Goal: Connect with others: Connect with others

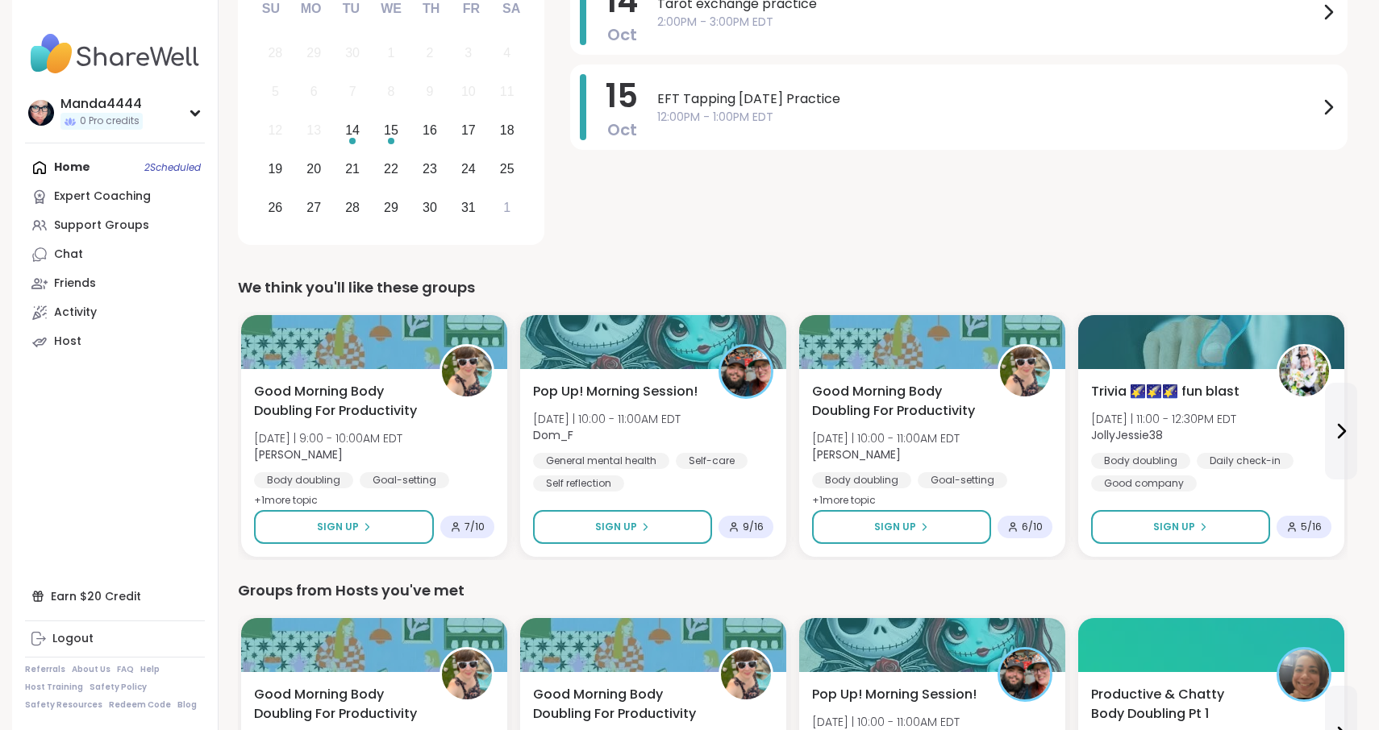
scroll to position [266, 0]
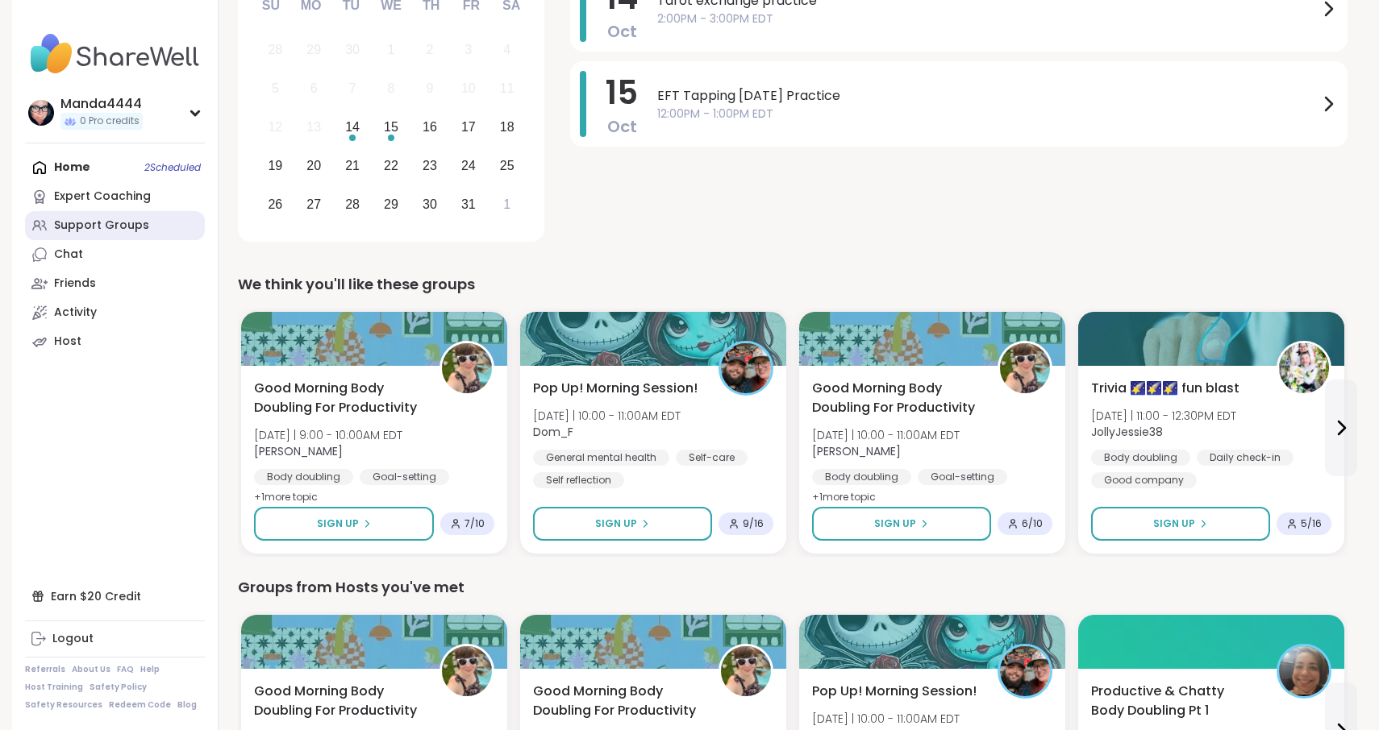
click at [130, 233] on div "Support Groups" at bounding box center [101, 226] width 95 height 16
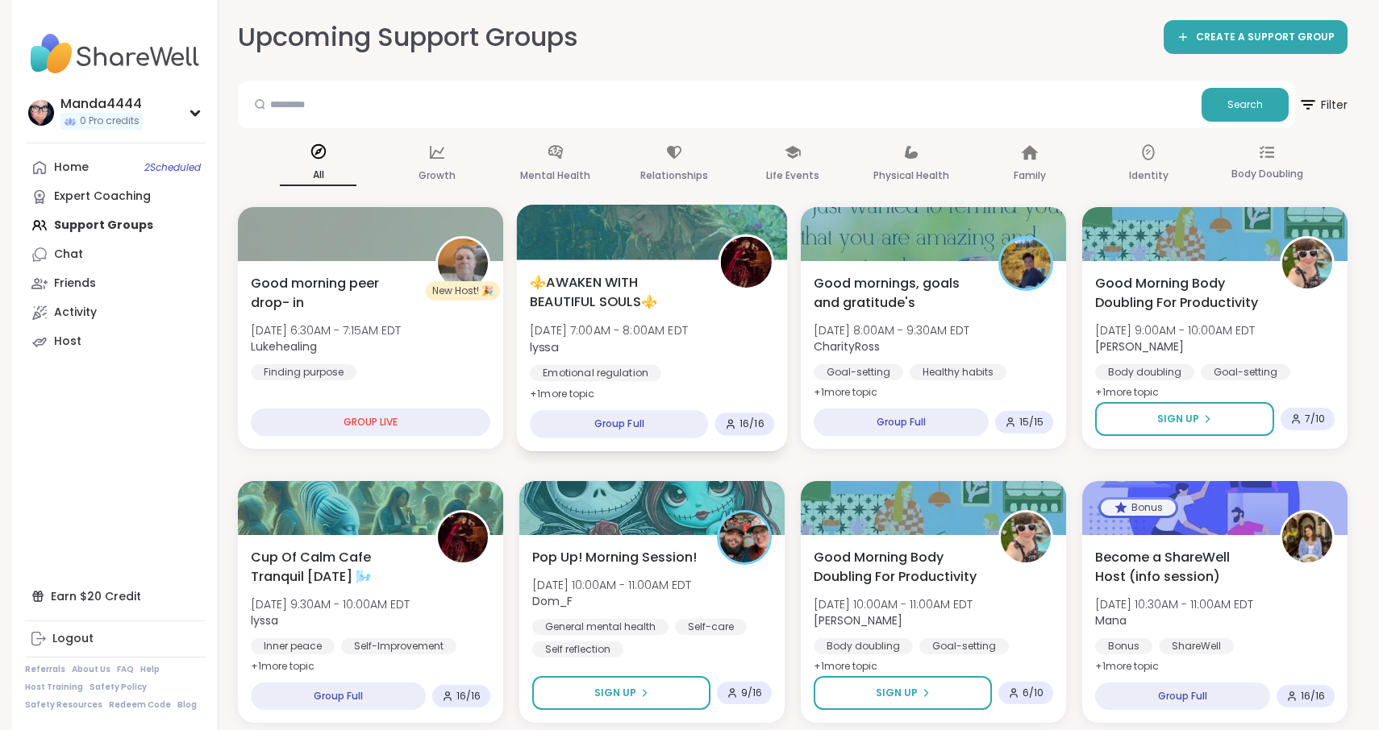
click at [582, 316] on div "⚜️AWAKEN WITH BEAUTIFUL SOULS⚜️ Tue, Oct 14 | 7:00AM - 8:00AM EDT lyssa Emotion…" at bounding box center [652, 349] width 244 height 155
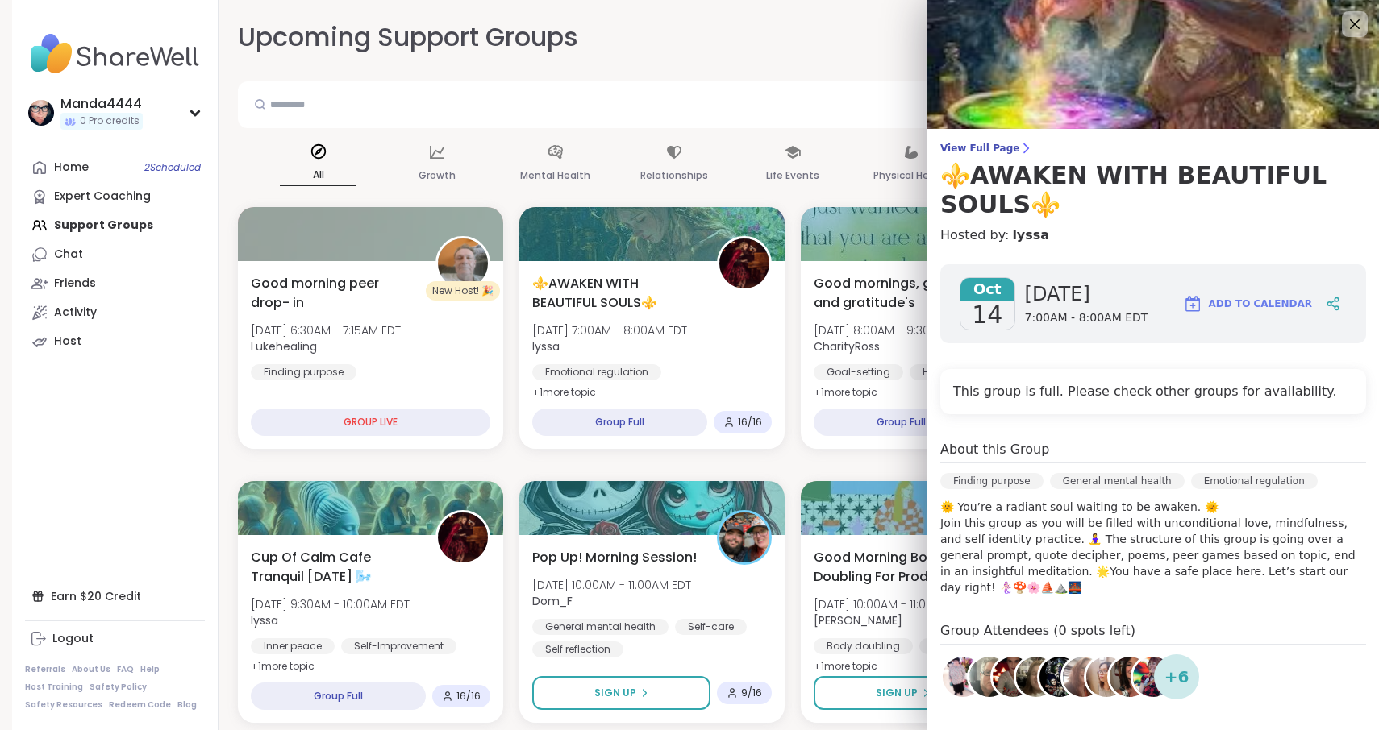
scroll to position [183, 0]
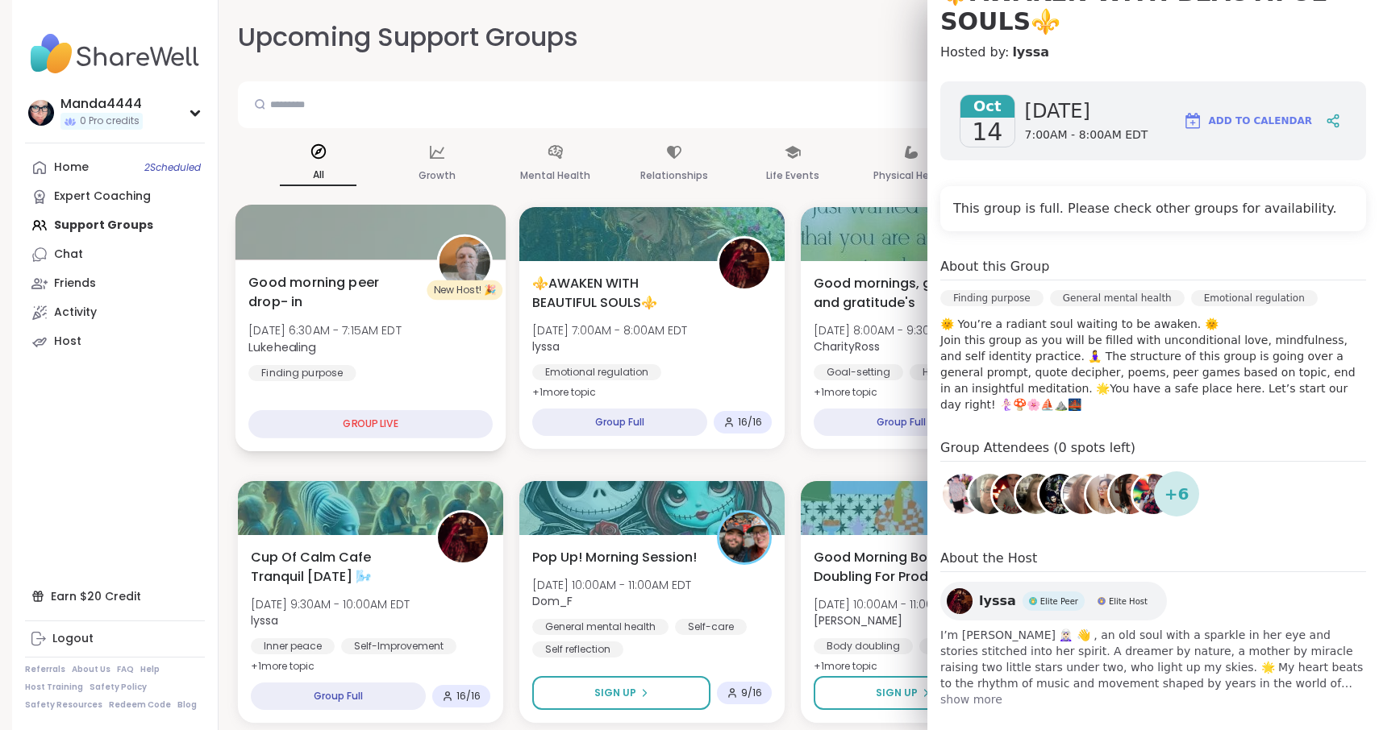
click at [401, 342] on span "Lukehealing" at bounding box center [324, 347] width 153 height 16
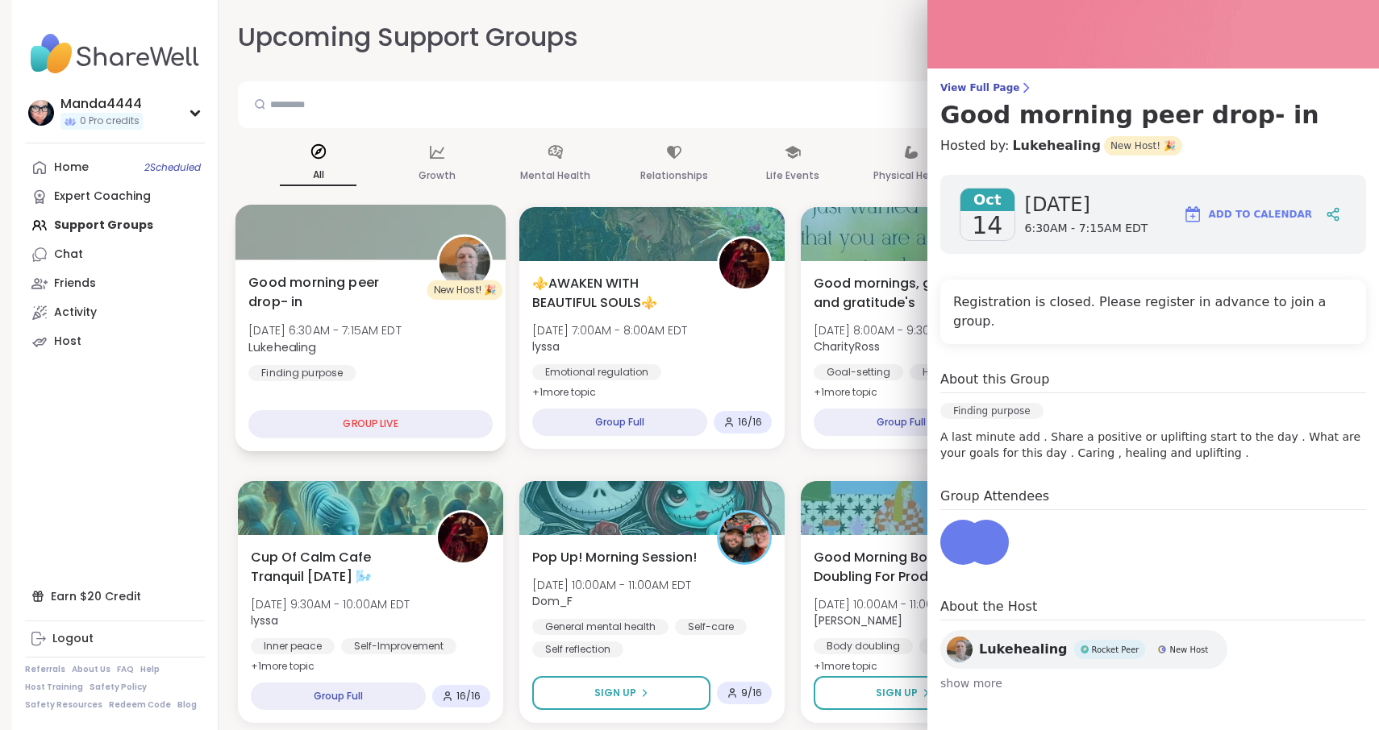
scroll to position [41, 0]
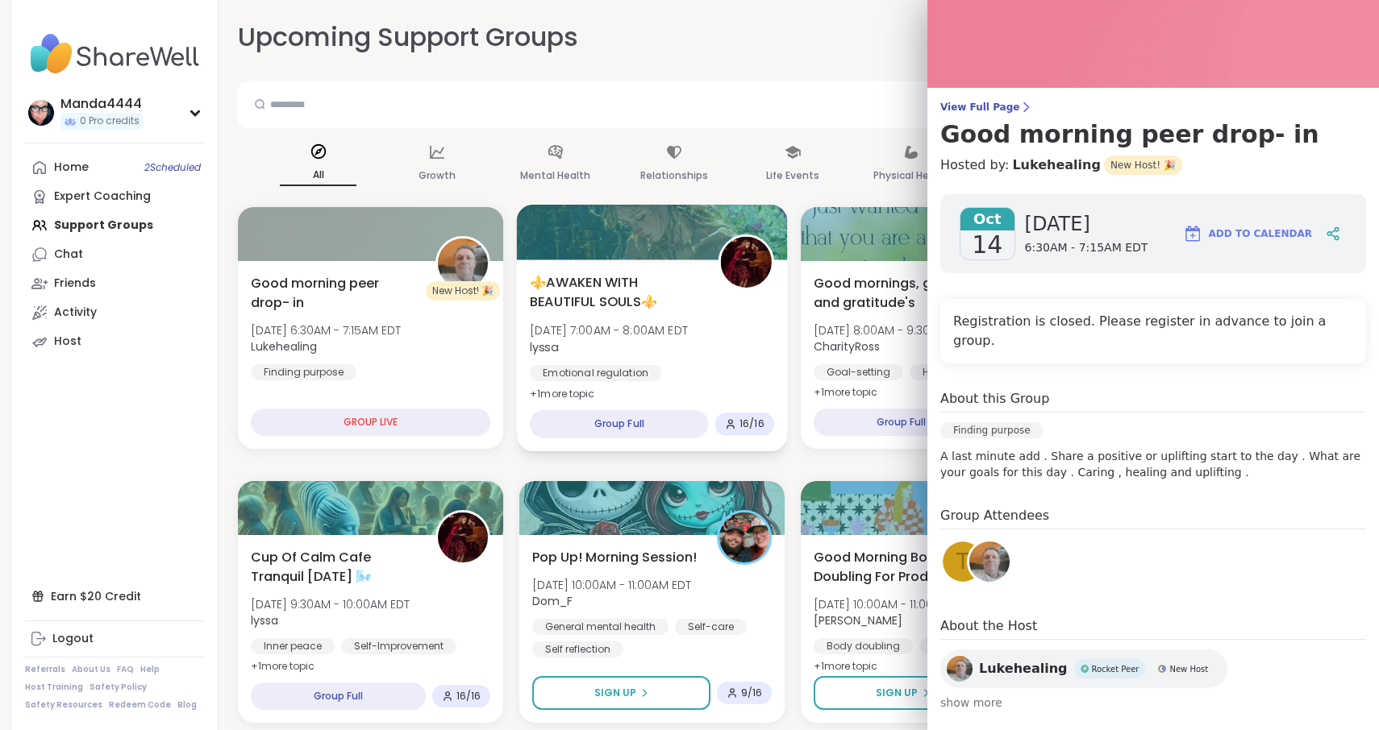
click at [622, 322] on div "⚜️AWAKEN WITH BEAUTIFUL SOULS⚜️ Tue, Oct 14 | 7:00AM - 8:00AM EDT lyssa Emotion…" at bounding box center [652, 349] width 244 height 155
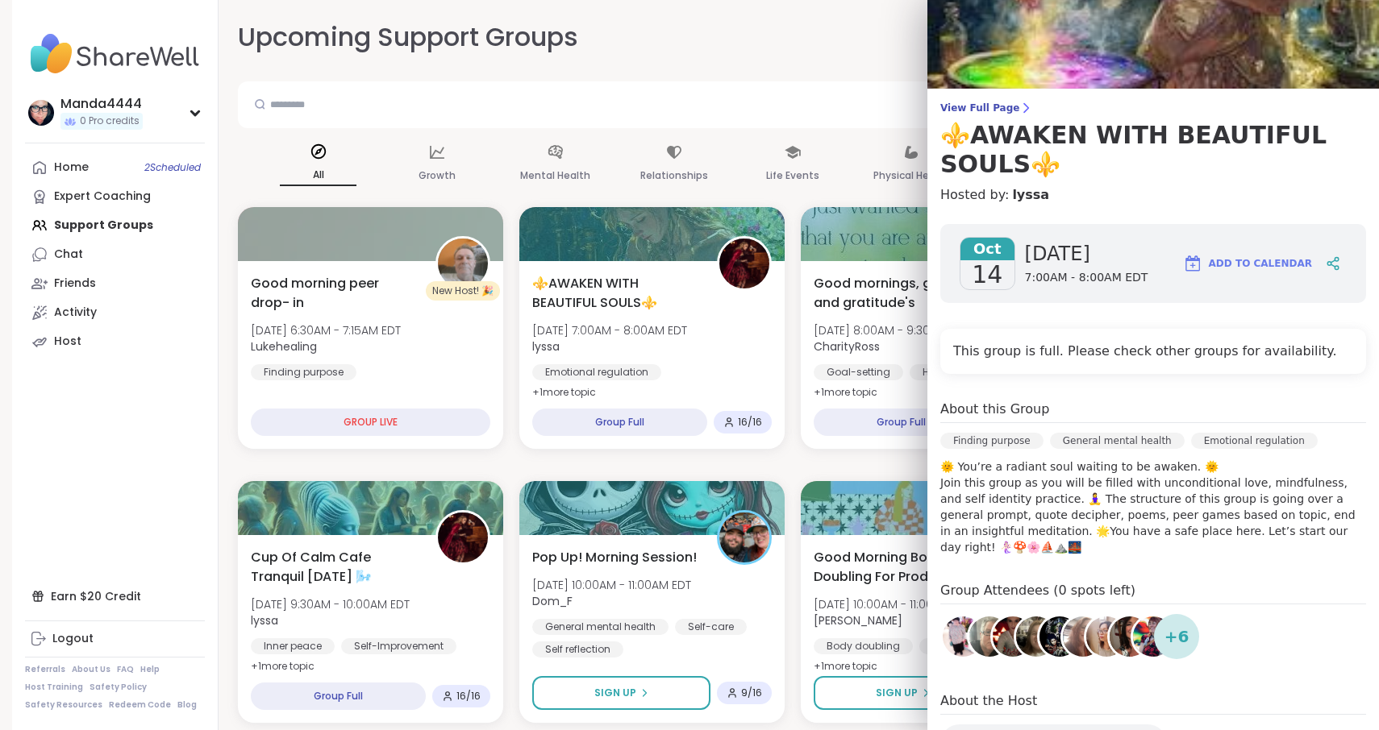
scroll to position [183, 0]
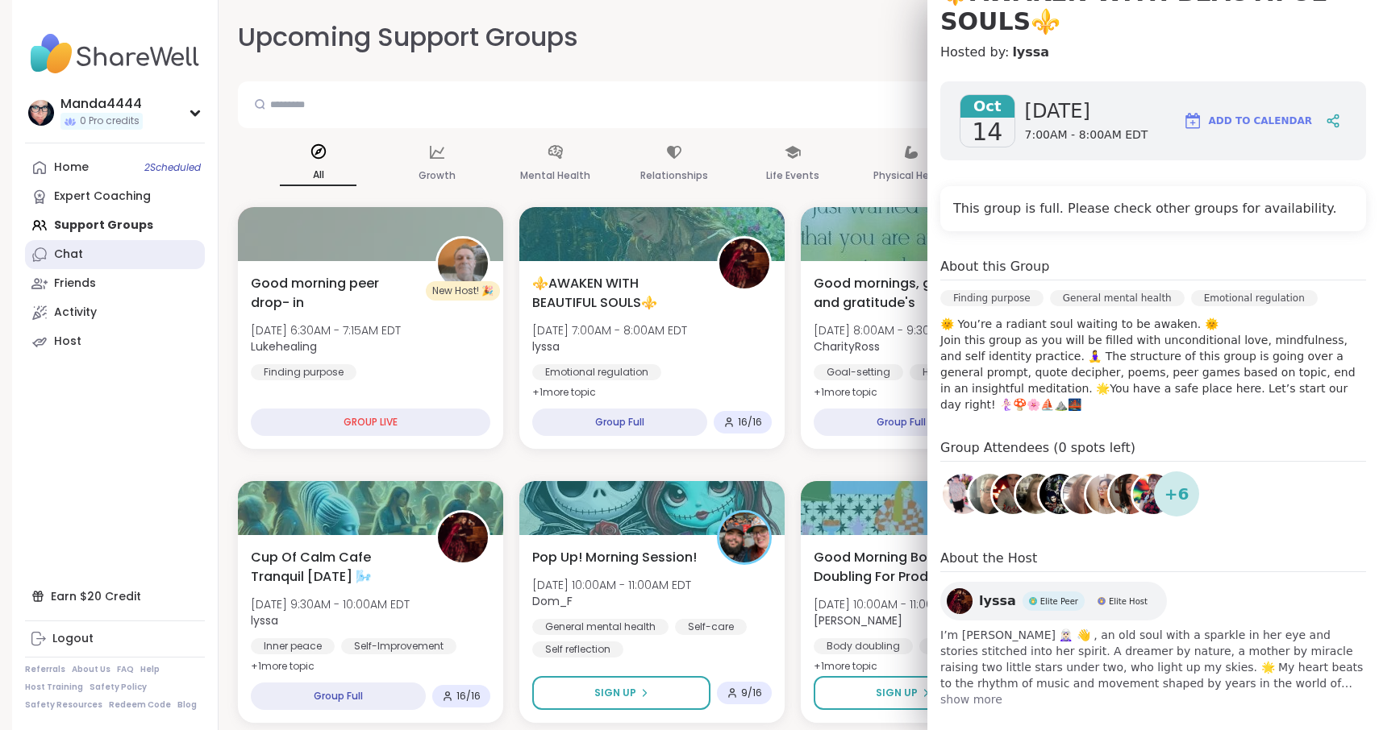
click at [106, 260] on link "Chat" at bounding box center [115, 254] width 180 height 29
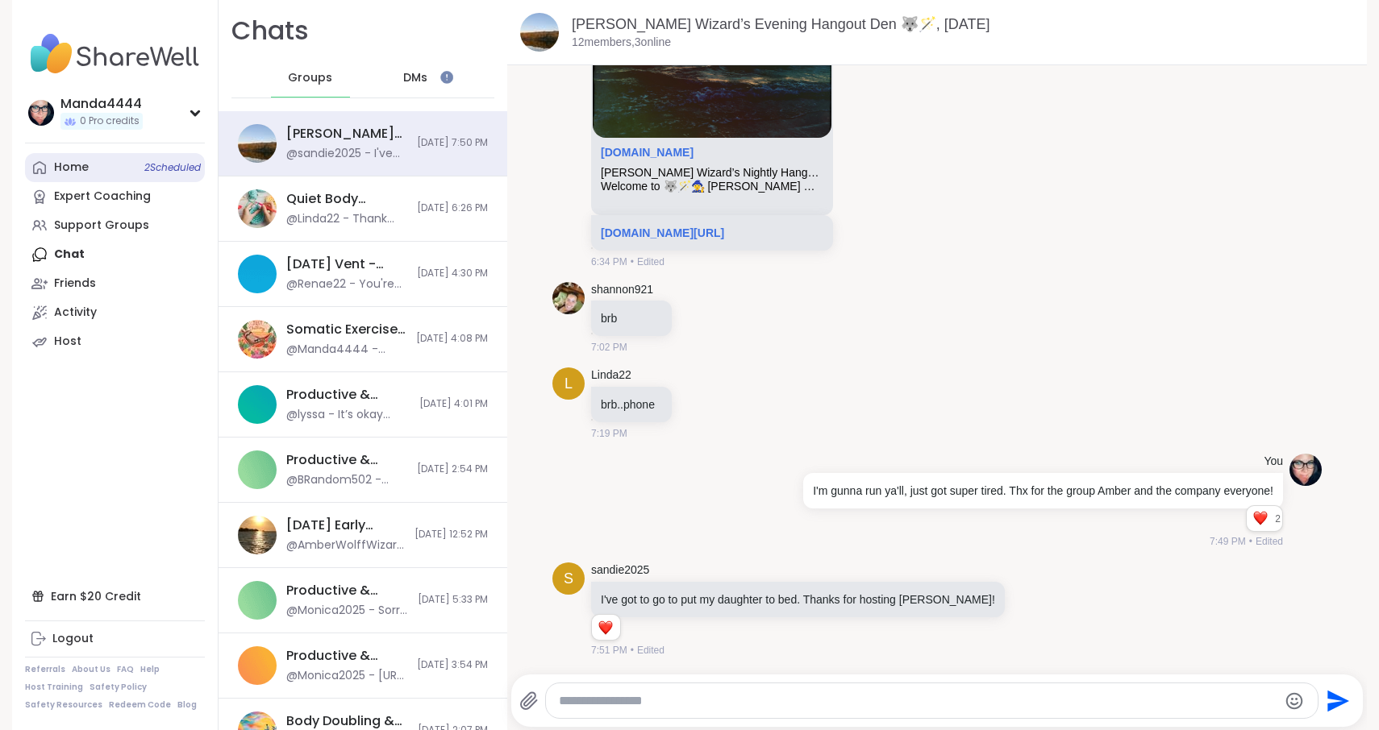
click at [89, 172] on link "Home 2 Scheduled" at bounding box center [115, 167] width 180 height 29
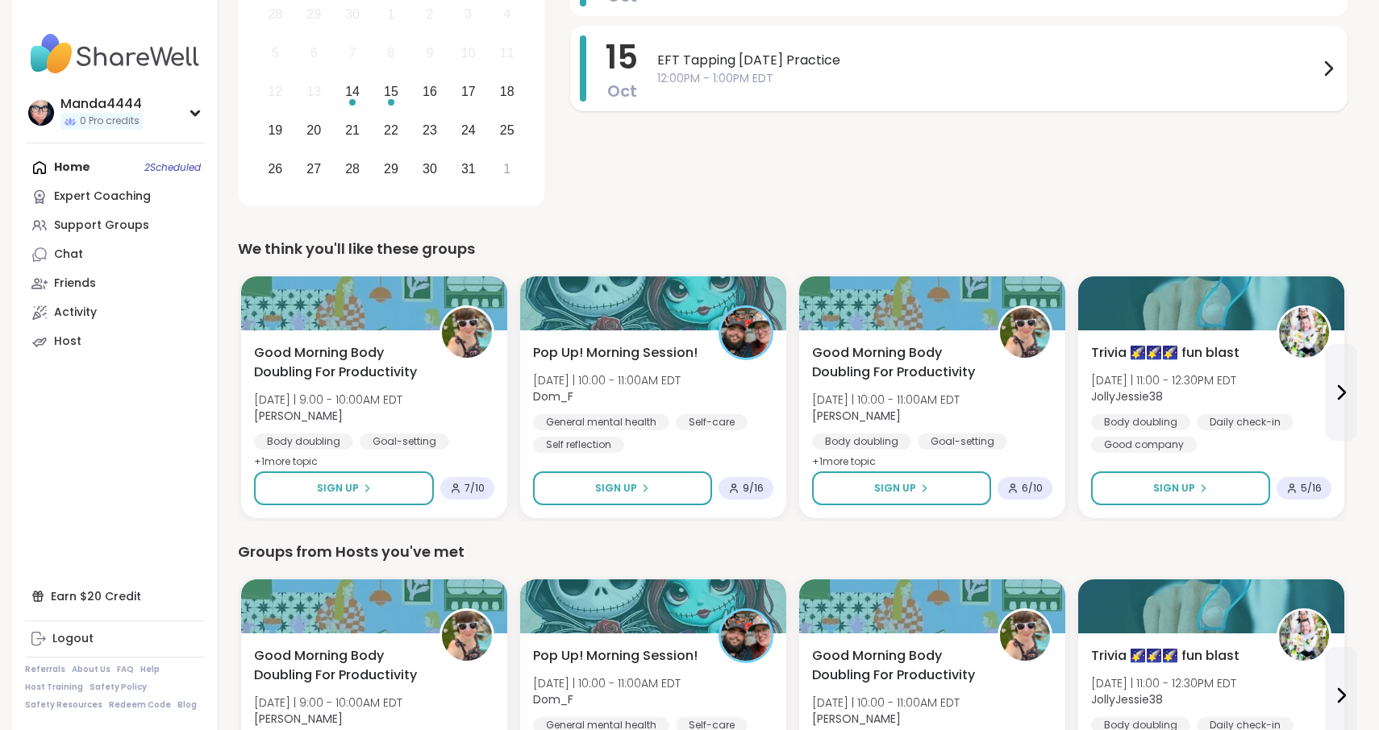
scroll to position [310, 0]
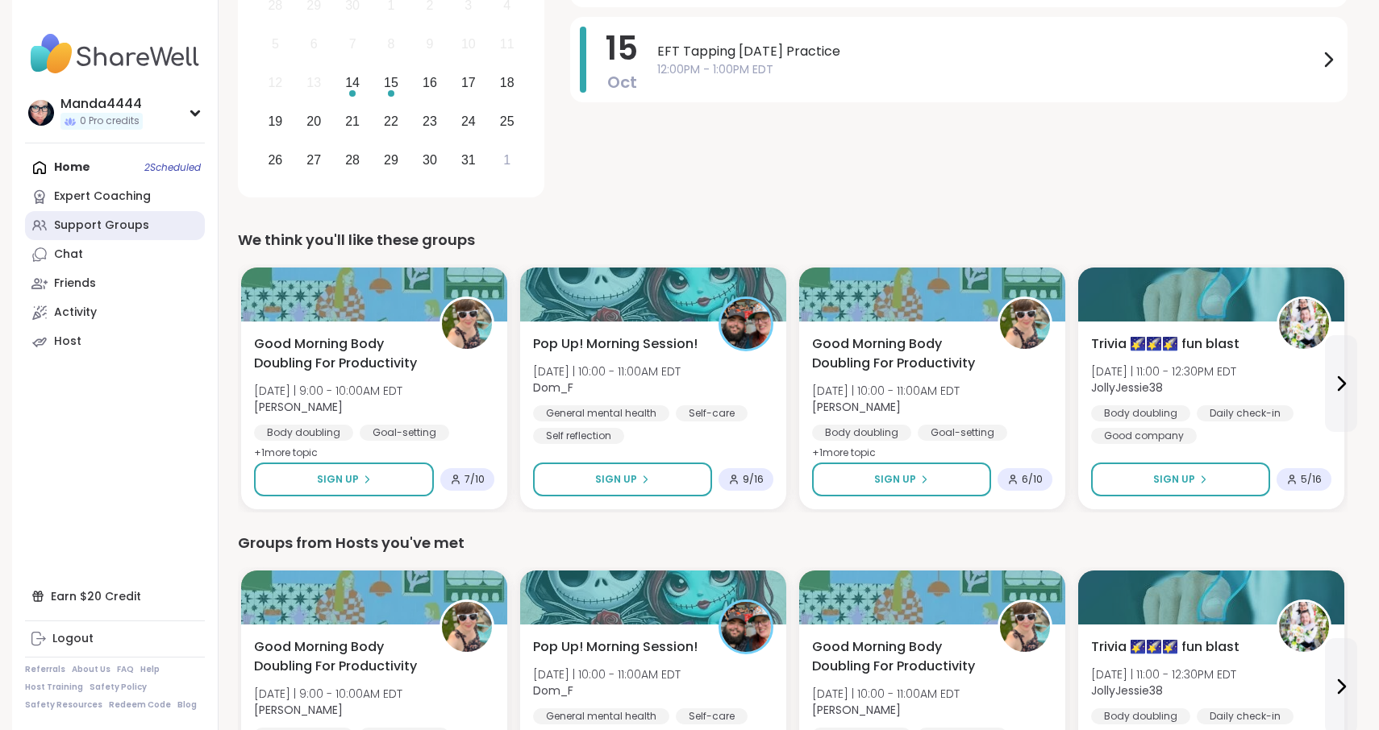
click at [116, 230] on div "Support Groups" at bounding box center [101, 226] width 95 height 16
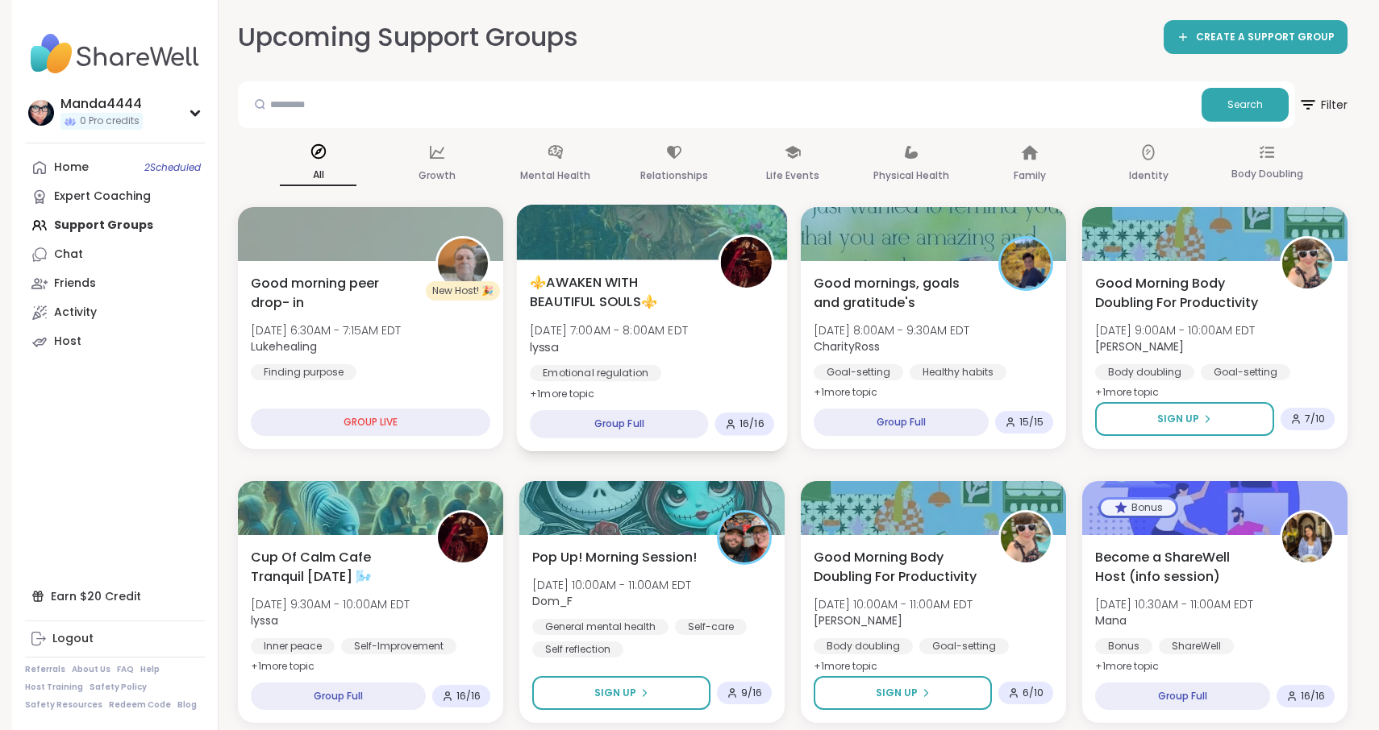
click at [655, 317] on div "⚜️AWAKEN WITH BEAUTIFUL SOULS⚜️ Tue, Oct 14 | 7:00AM - 8:00AM EDT lyssa Emotion…" at bounding box center [652, 349] width 244 height 155
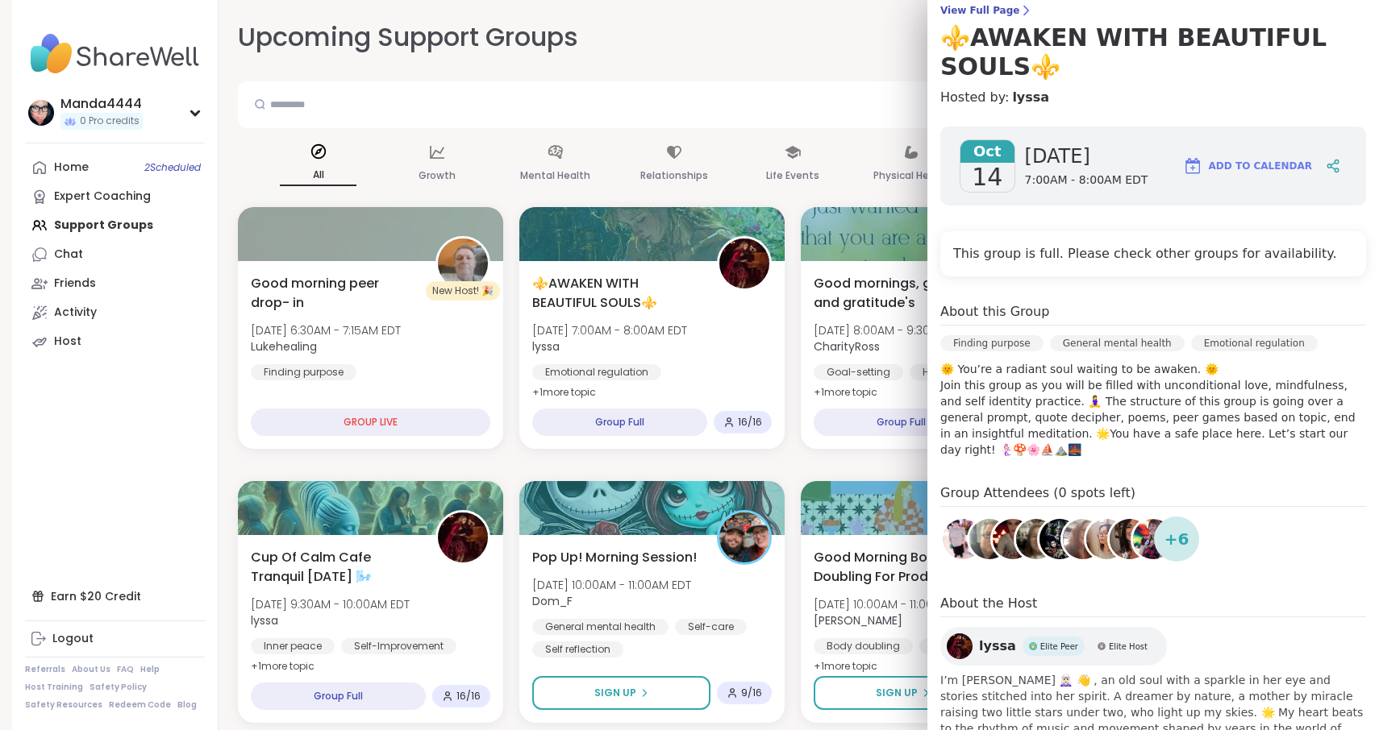
scroll to position [143, 0]
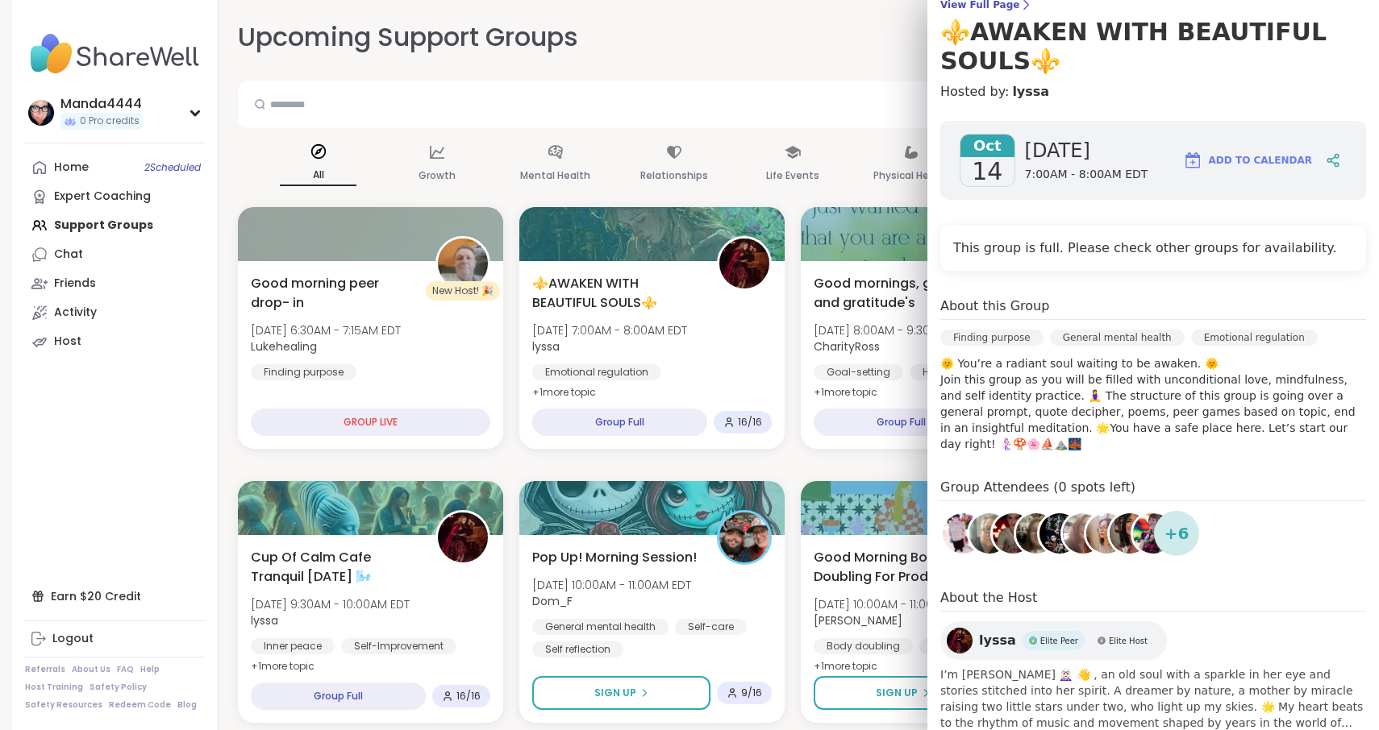
click at [963, 628] on img at bounding box center [959, 641] width 26 height 26
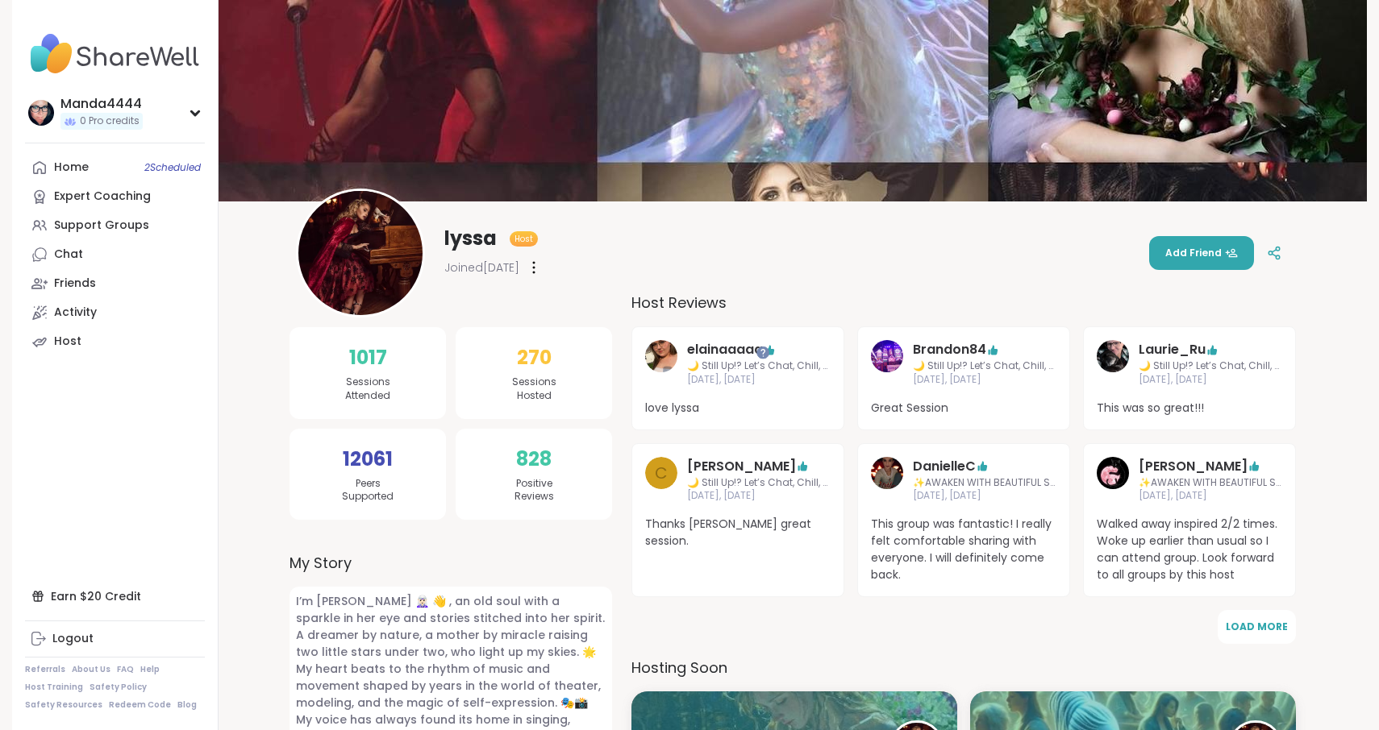
click at [534, 269] on icon at bounding box center [534, 267] width 2 height 11
click at [708, 260] on div "lyssa Host Joined May 2025 Flag Member Restrict Member Add Friend" at bounding box center [792, 253] width 993 height 129
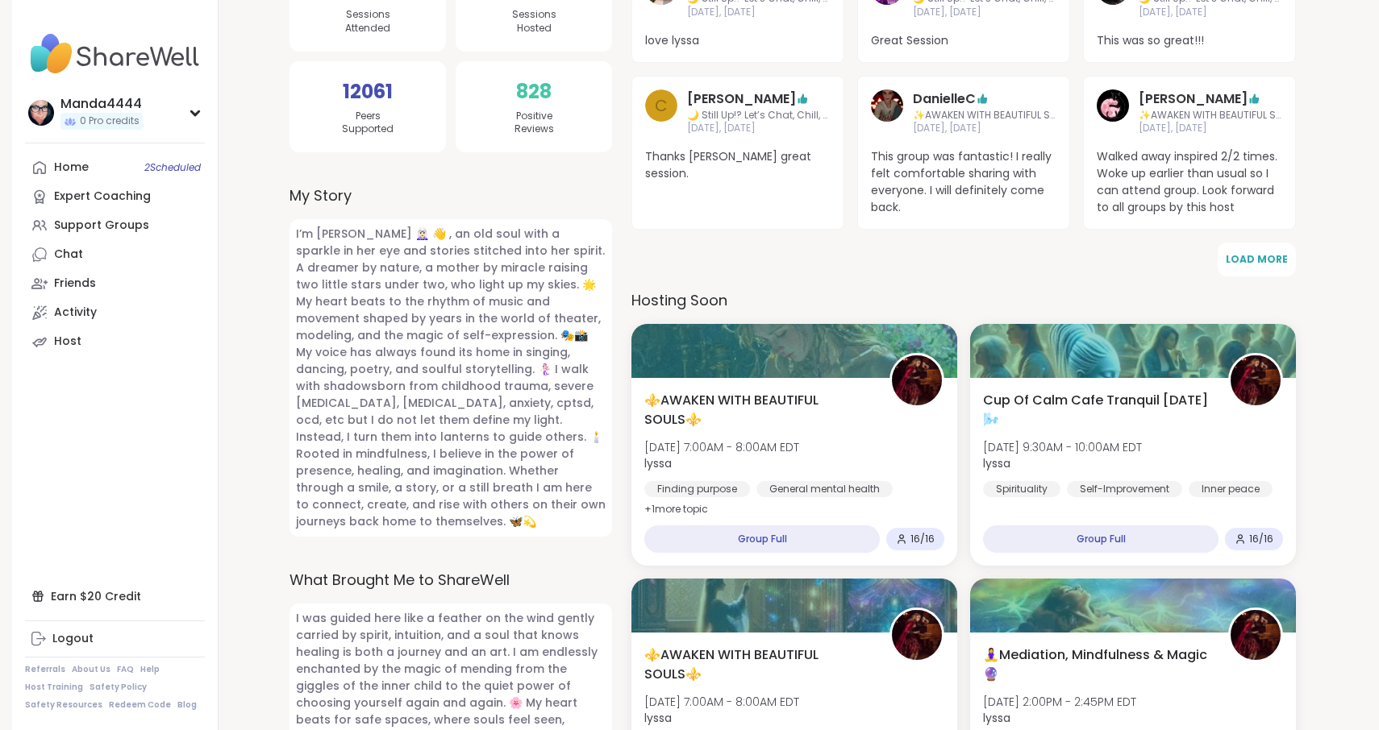
scroll to position [372, 0]
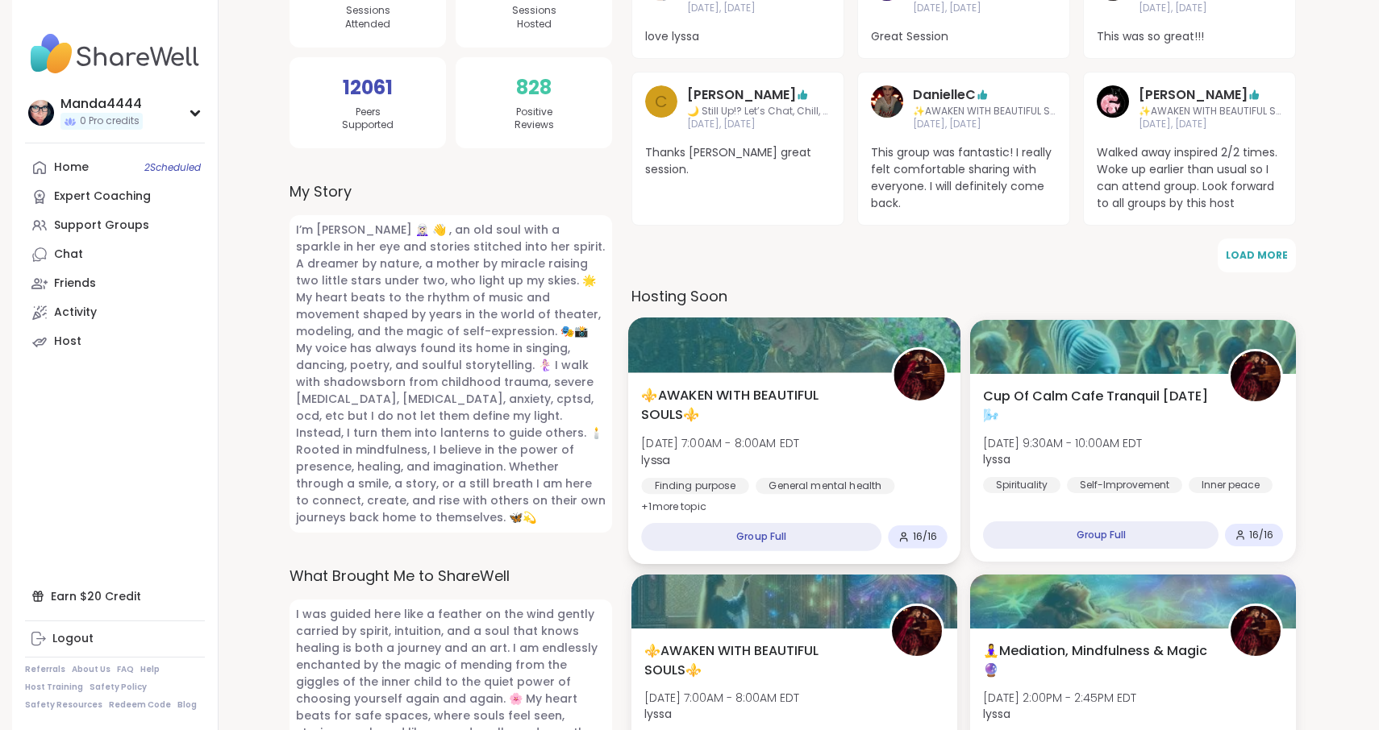
click at [749, 391] on span "⚜️AWAKEN WITH BEAUTIFUL SOULS⚜️" at bounding box center [757, 406] width 232 height 40
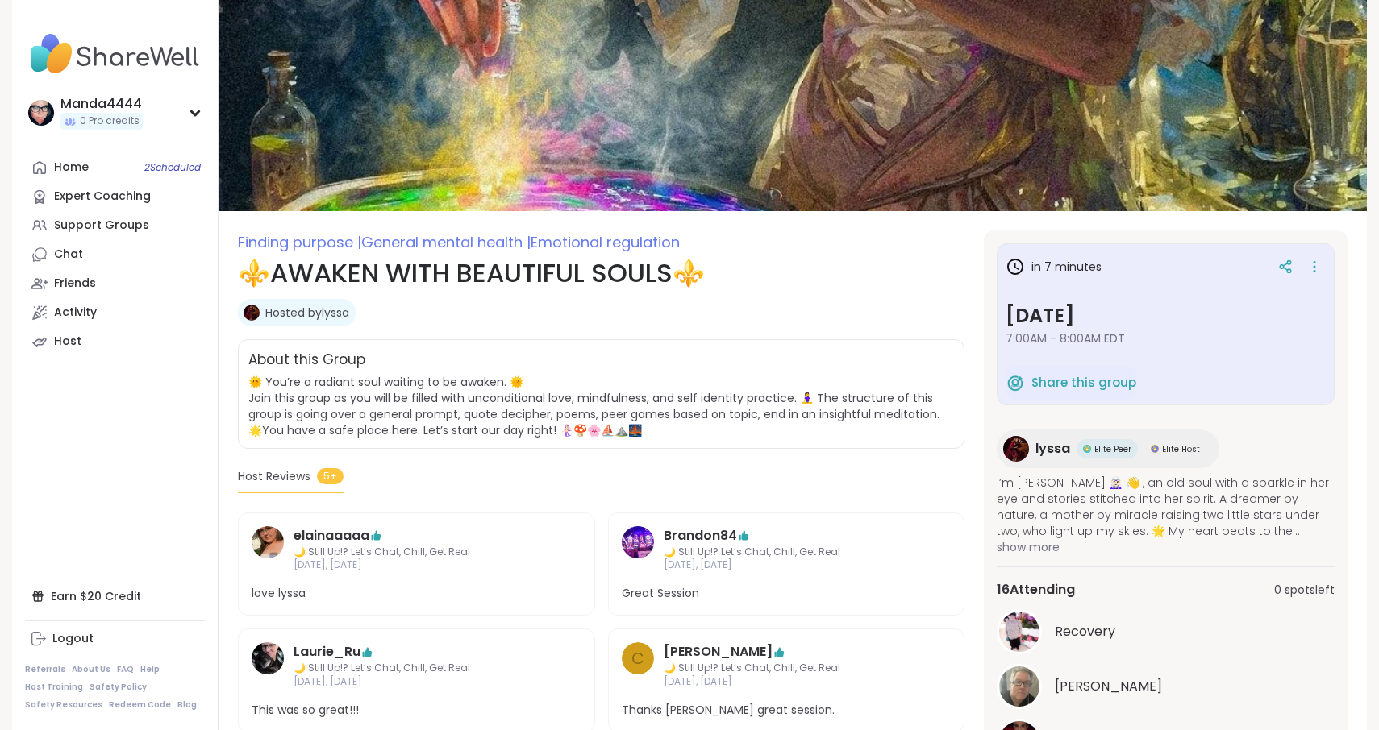
scroll to position [363, 0]
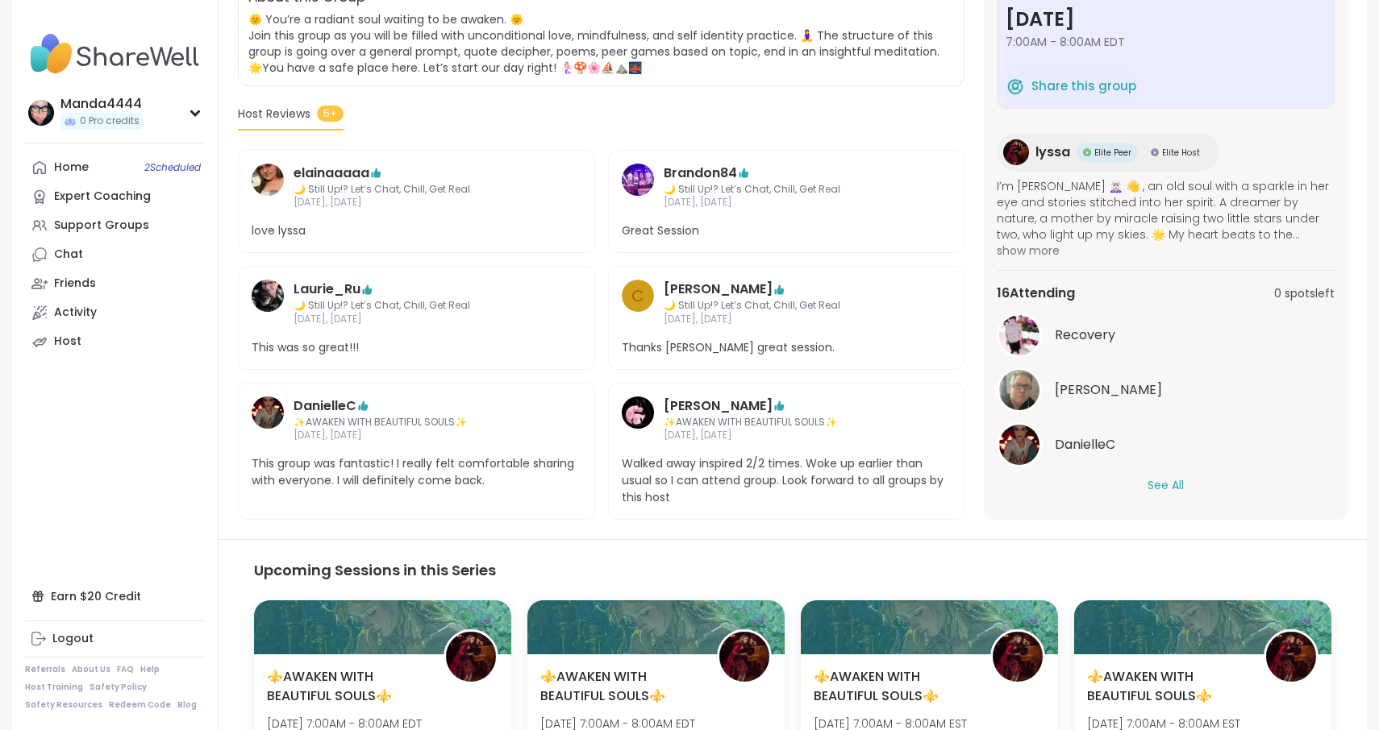
click at [1177, 490] on button "See All" at bounding box center [1165, 485] width 36 height 17
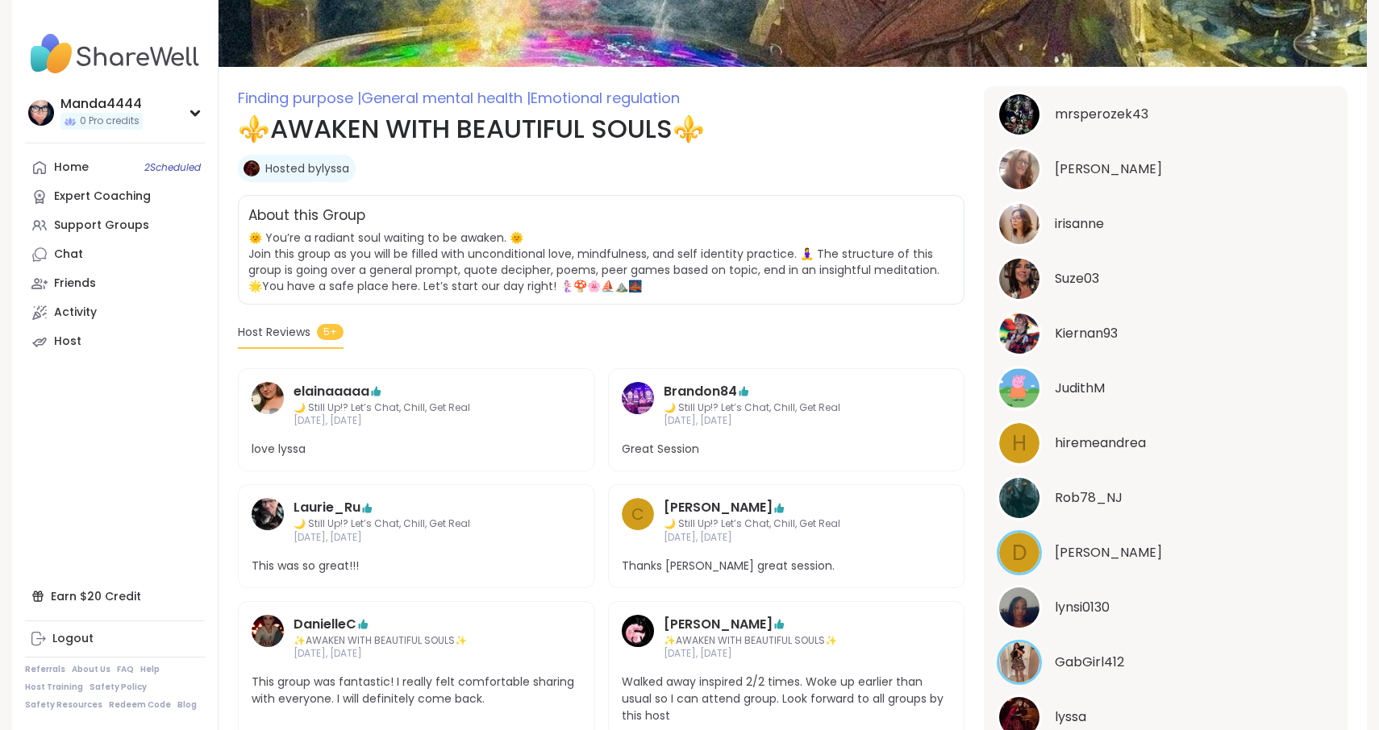
scroll to position [0, 0]
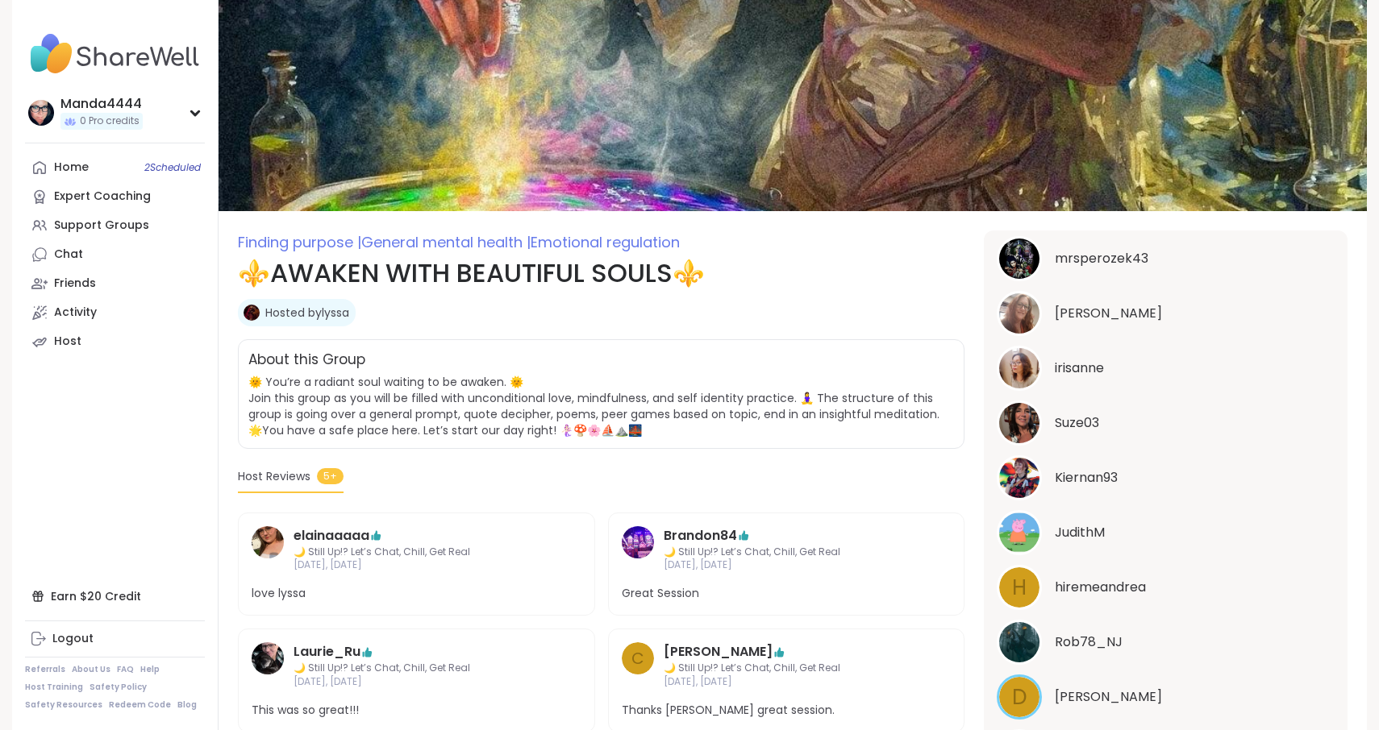
click at [311, 314] on link "Hosted by lyssa" at bounding box center [307, 313] width 84 height 16
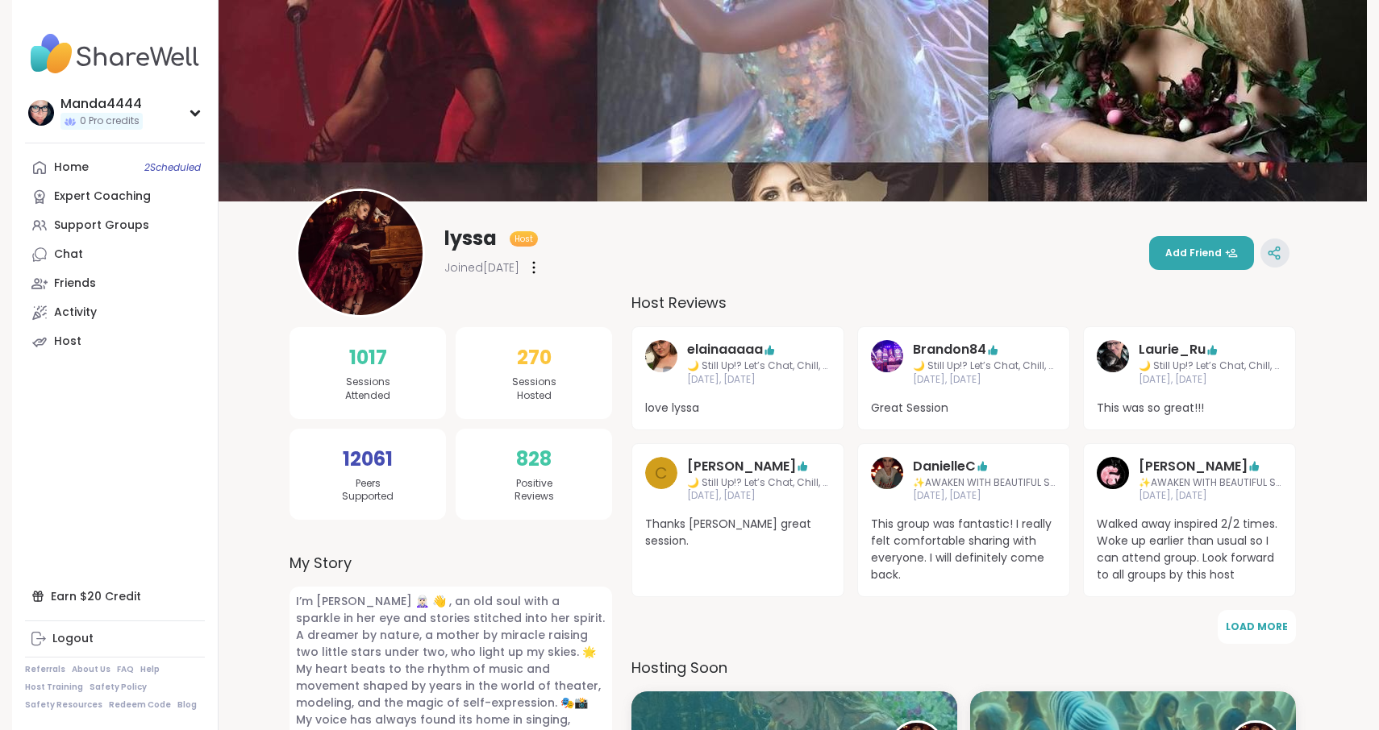
click at [1277, 254] on icon at bounding box center [1273, 253] width 15 height 15
click at [542, 272] on div at bounding box center [534, 268] width 16 height 26
click at [680, 275] on div "lyssa Host Joined May 2025 Flag Member Restrict Member Add Friend" at bounding box center [792, 253] width 993 height 129
click at [66, 256] on div "Chat" at bounding box center [68, 255] width 29 height 16
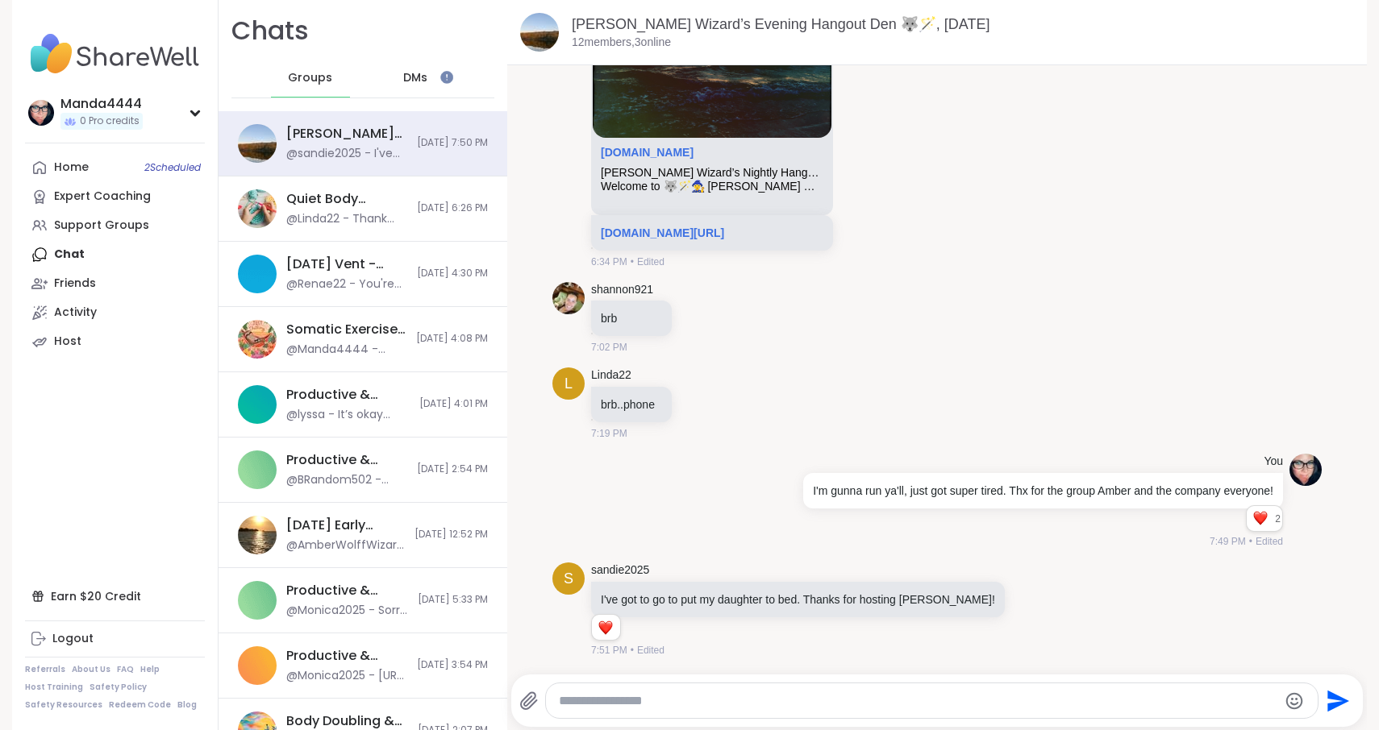
click at [422, 81] on span "DMs" at bounding box center [415, 78] width 24 height 16
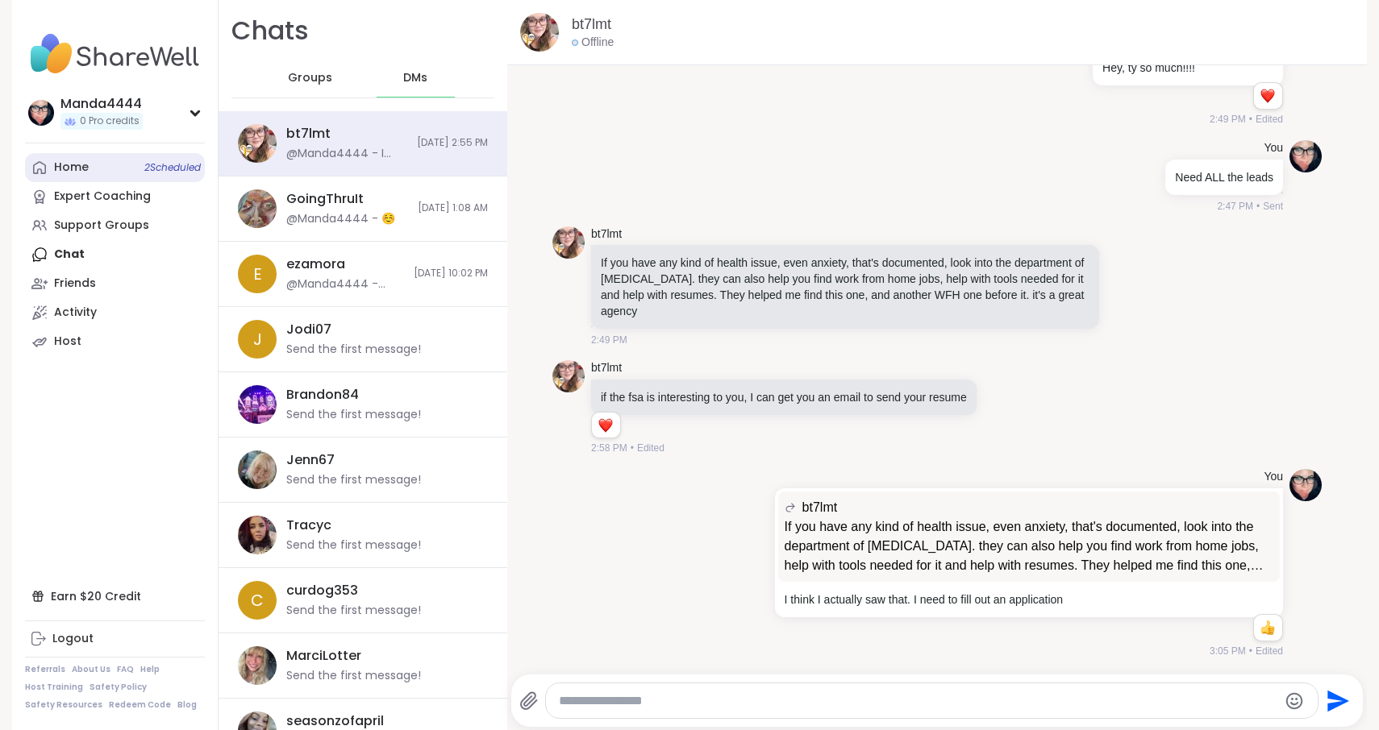
click at [108, 162] on link "Home 2 Scheduled" at bounding box center [115, 167] width 180 height 29
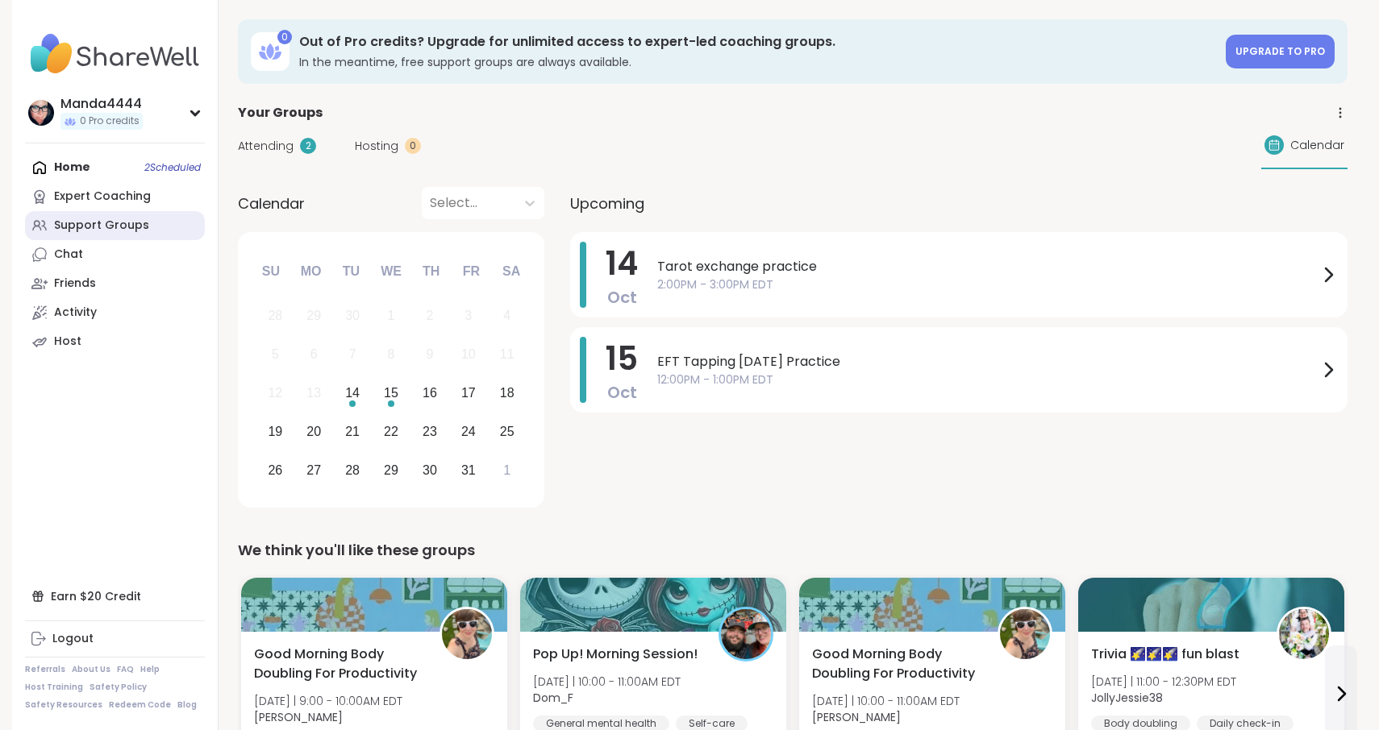
click at [99, 222] on div "Support Groups" at bounding box center [101, 226] width 95 height 16
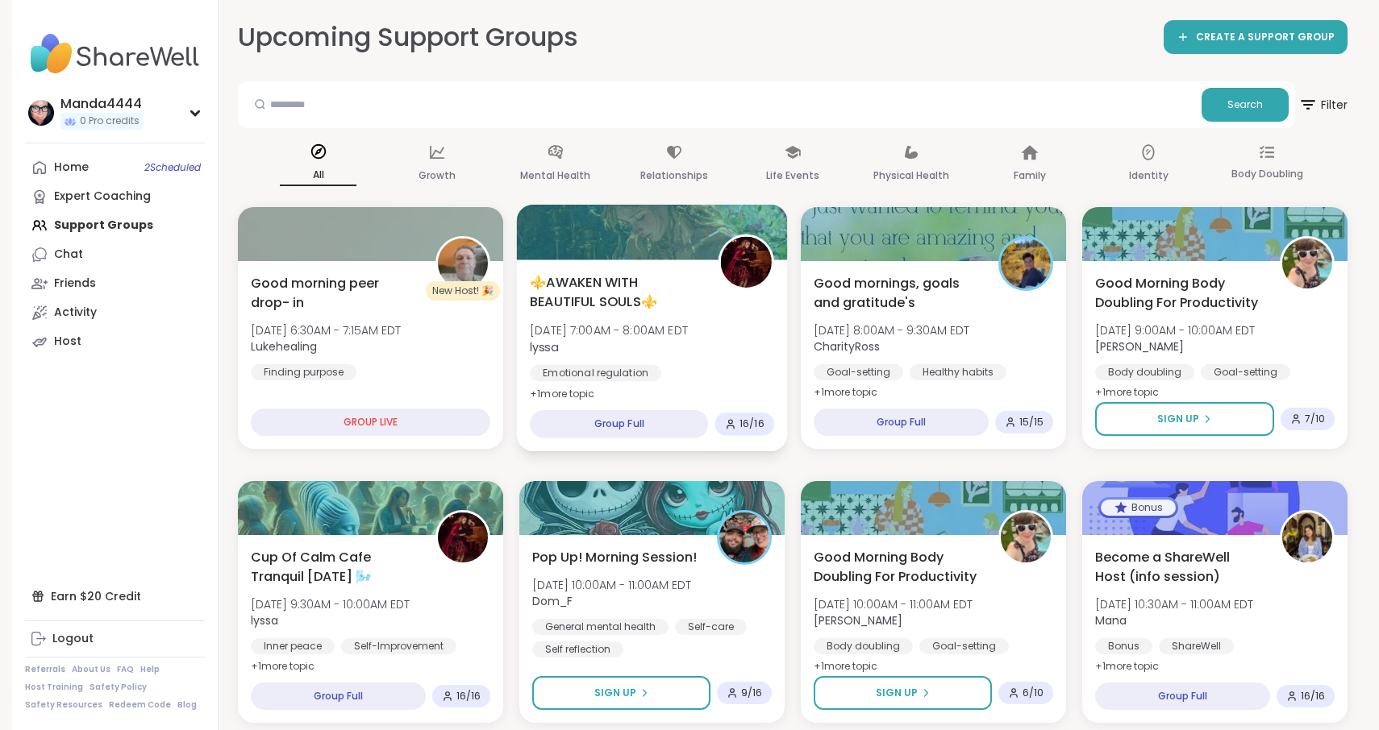
click at [667, 301] on span "⚜️AWAKEN WITH BEAUTIFUL SOULS⚜️" at bounding box center [615, 292] width 170 height 40
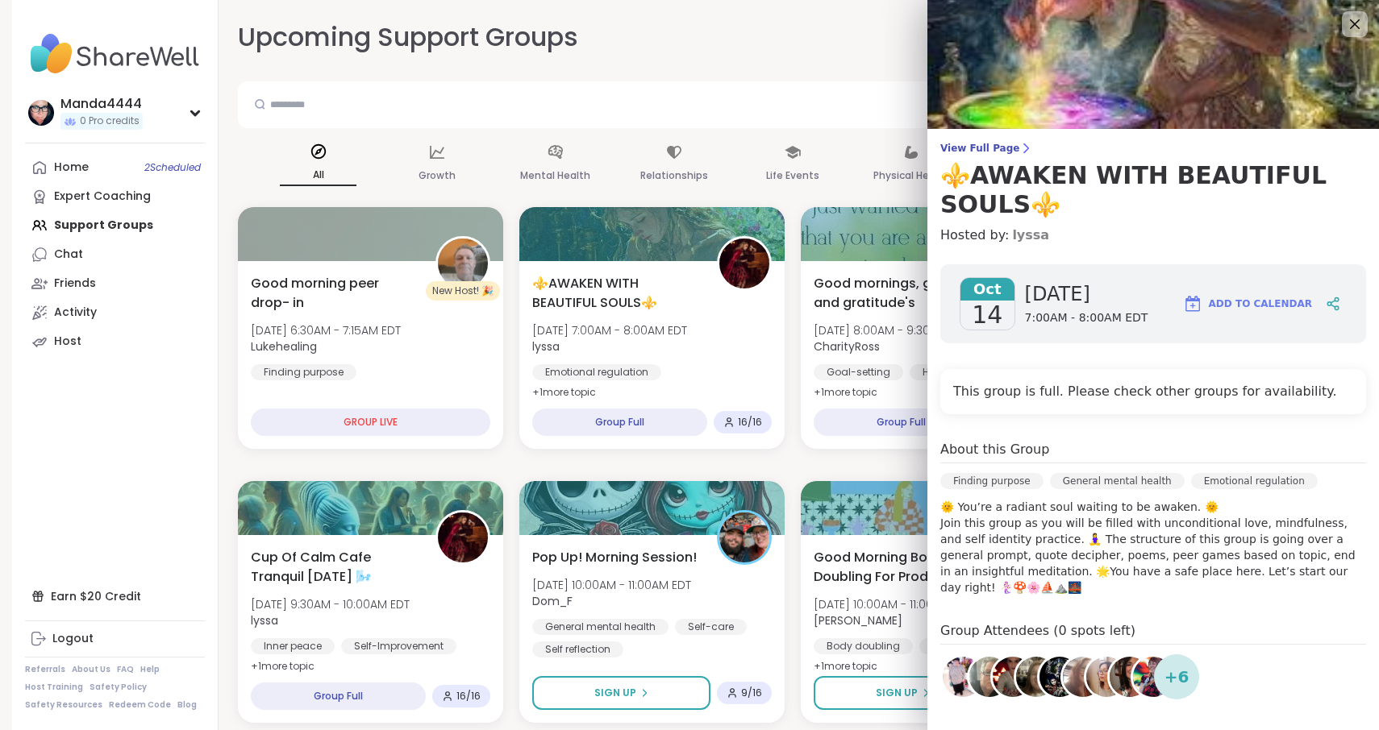
click at [1017, 243] on link "lyssa" at bounding box center [1030, 235] width 37 height 19
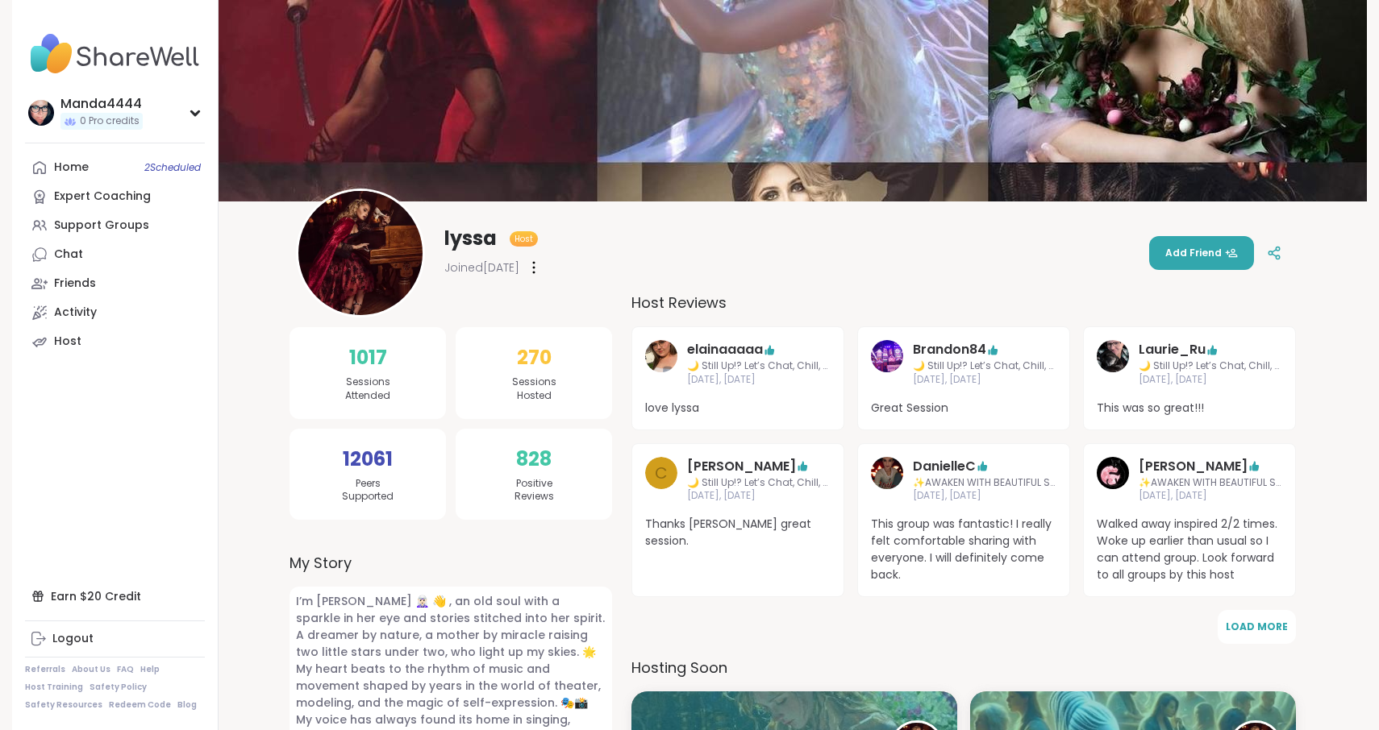
click at [1212, 257] on span "Add Friend" at bounding box center [1201, 253] width 73 height 15
click at [80, 163] on div "Home 2 Scheduled" at bounding box center [71, 168] width 35 height 16
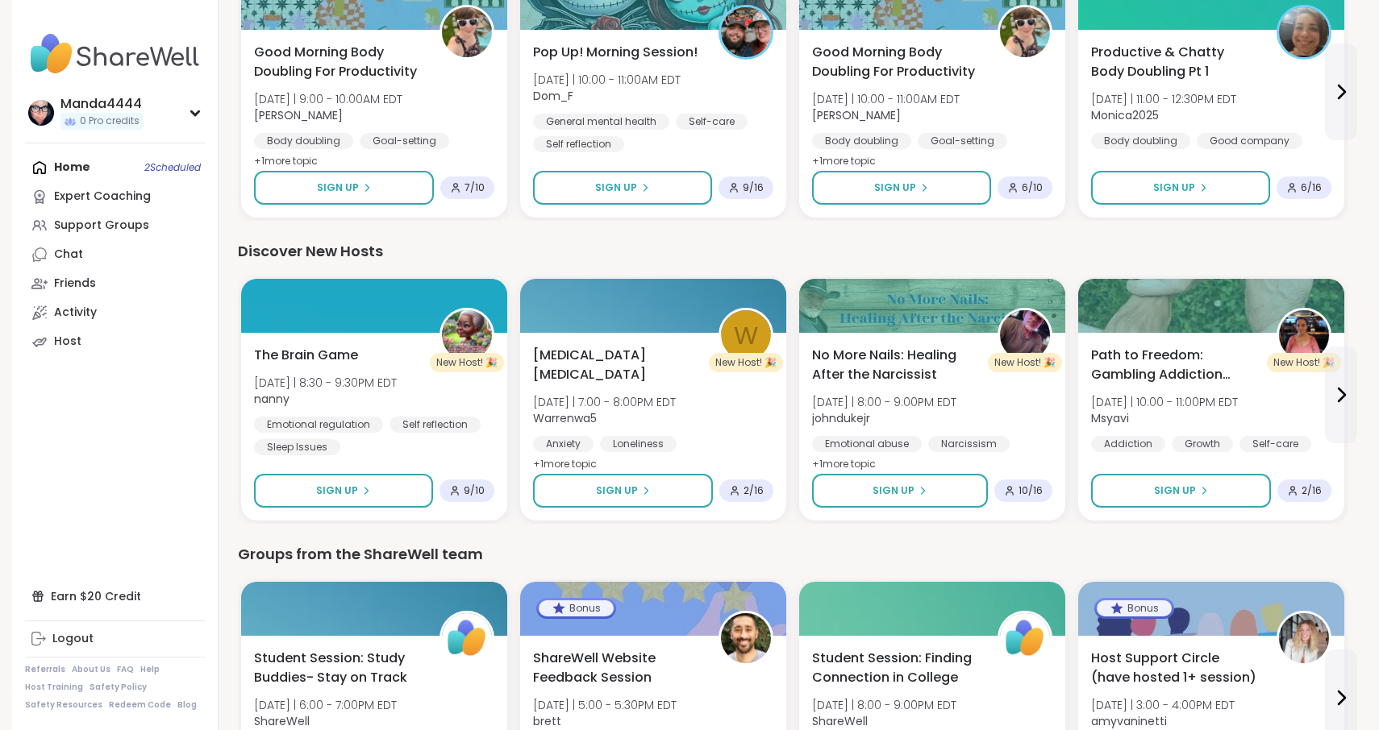
scroll to position [1816, 0]
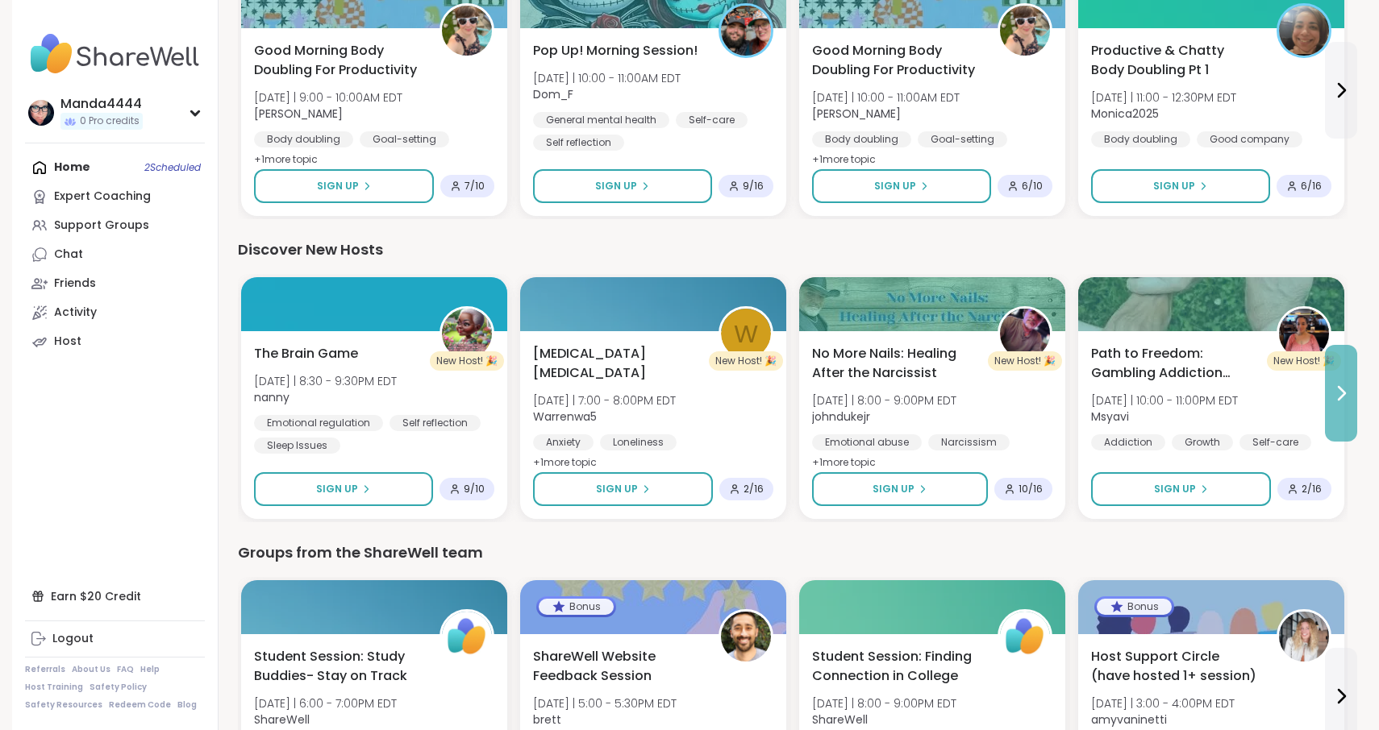
click at [1345, 402] on icon at bounding box center [1340, 393] width 19 height 19
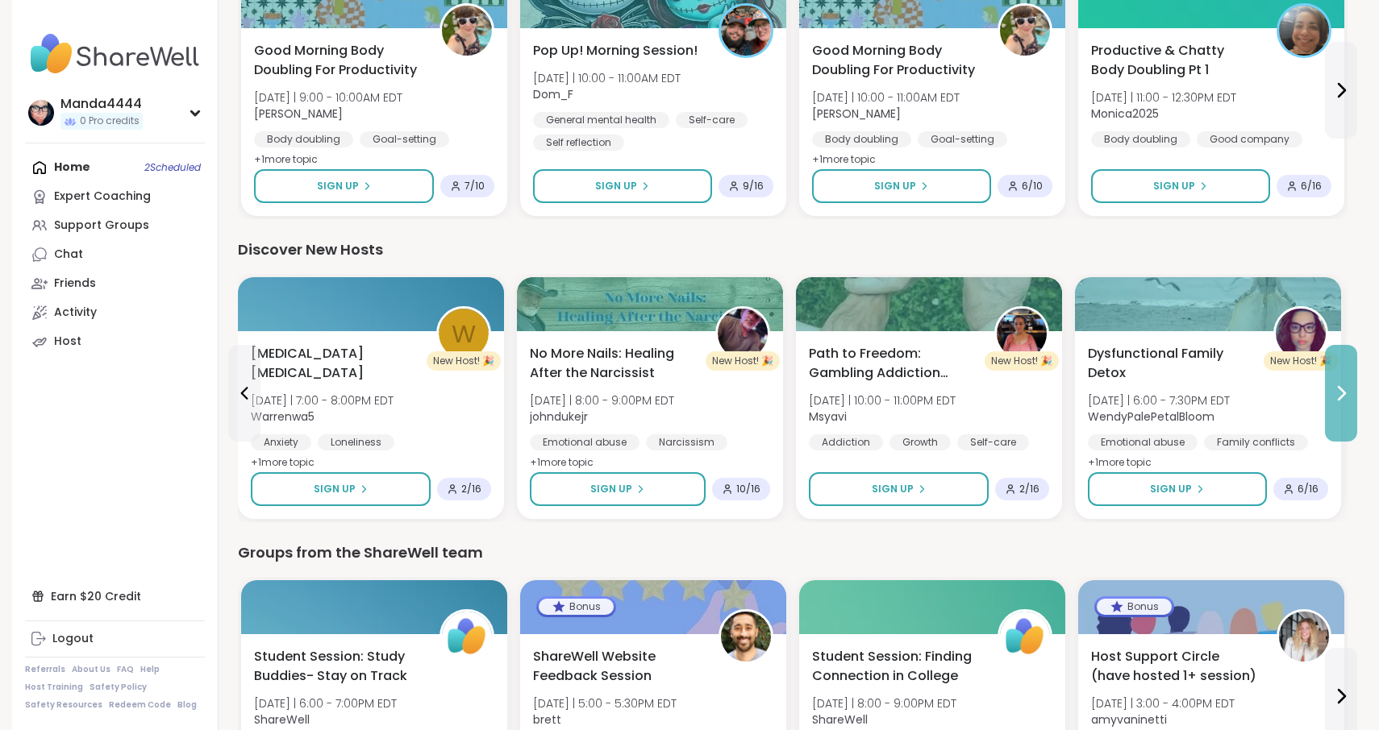
click at [1345, 402] on icon at bounding box center [1340, 393] width 19 height 19
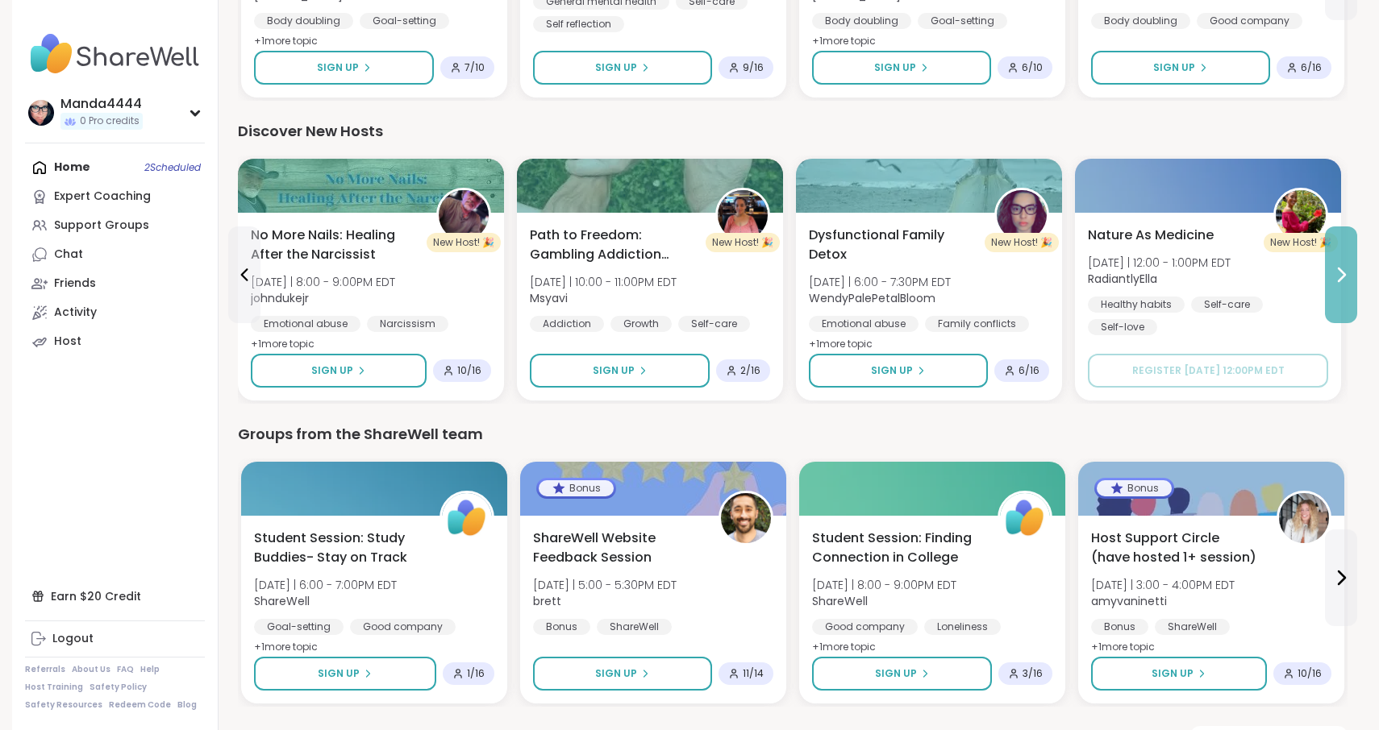
scroll to position [1980, 0]
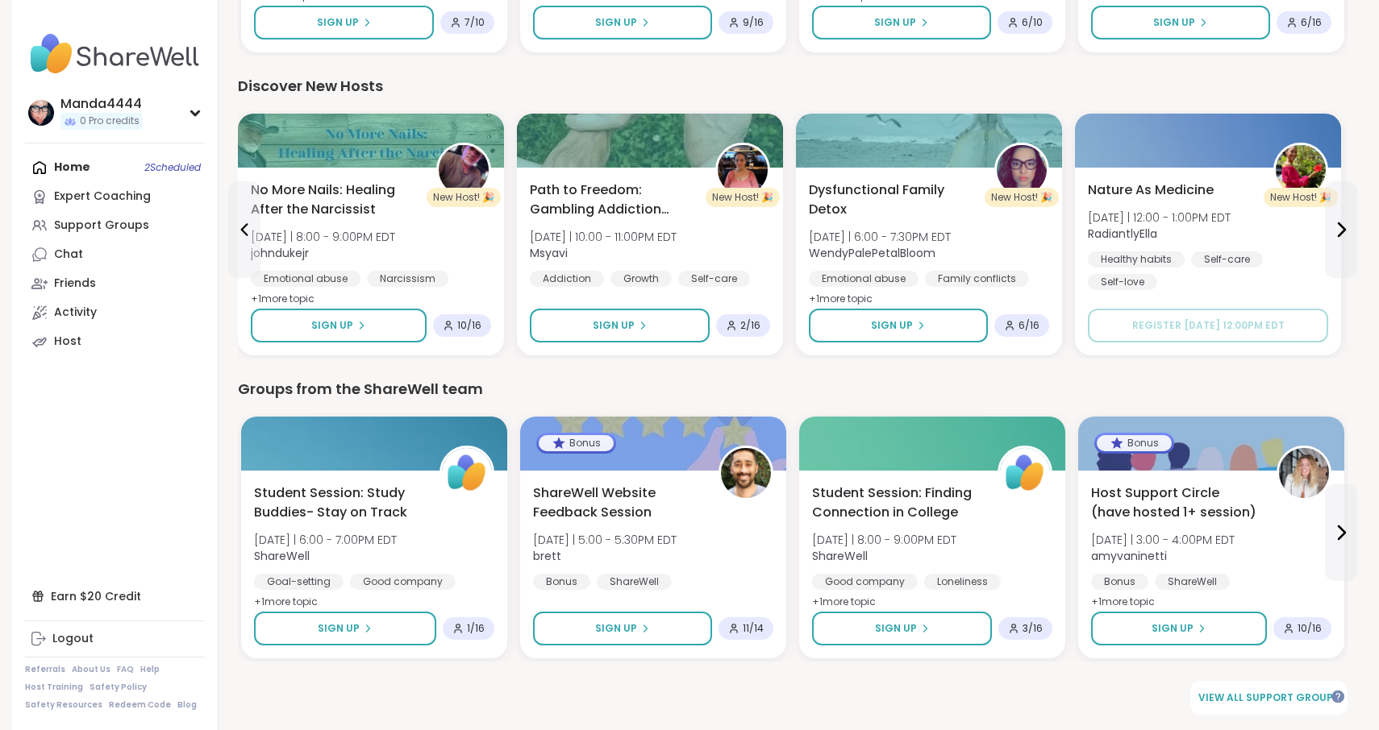
click at [68, 171] on div "Home 2 Scheduled Expert Coaching Support Groups Chat Friends Activity Host" at bounding box center [115, 254] width 180 height 203
click at [119, 248] on link "Chat" at bounding box center [115, 254] width 180 height 29
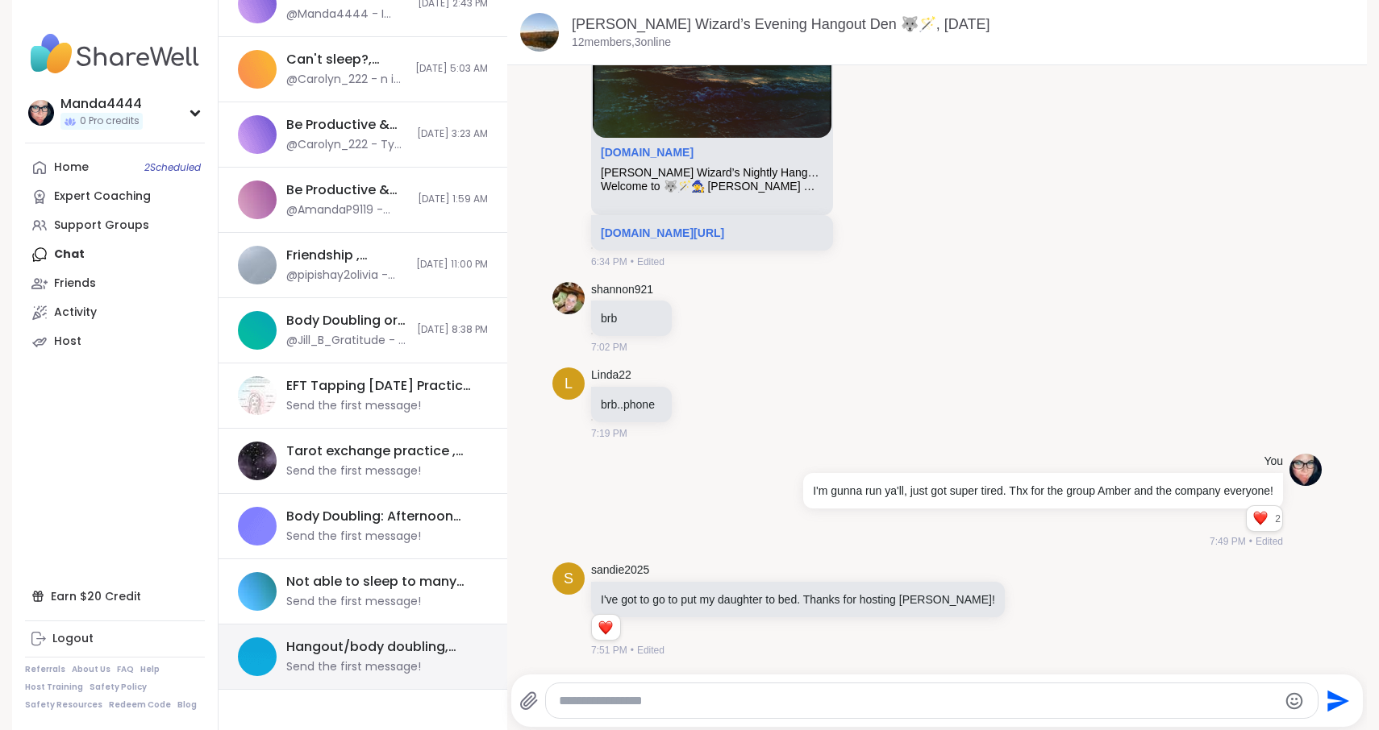
click at [398, 660] on div "Send the first message!" at bounding box center [353, 667] width 135 height 16
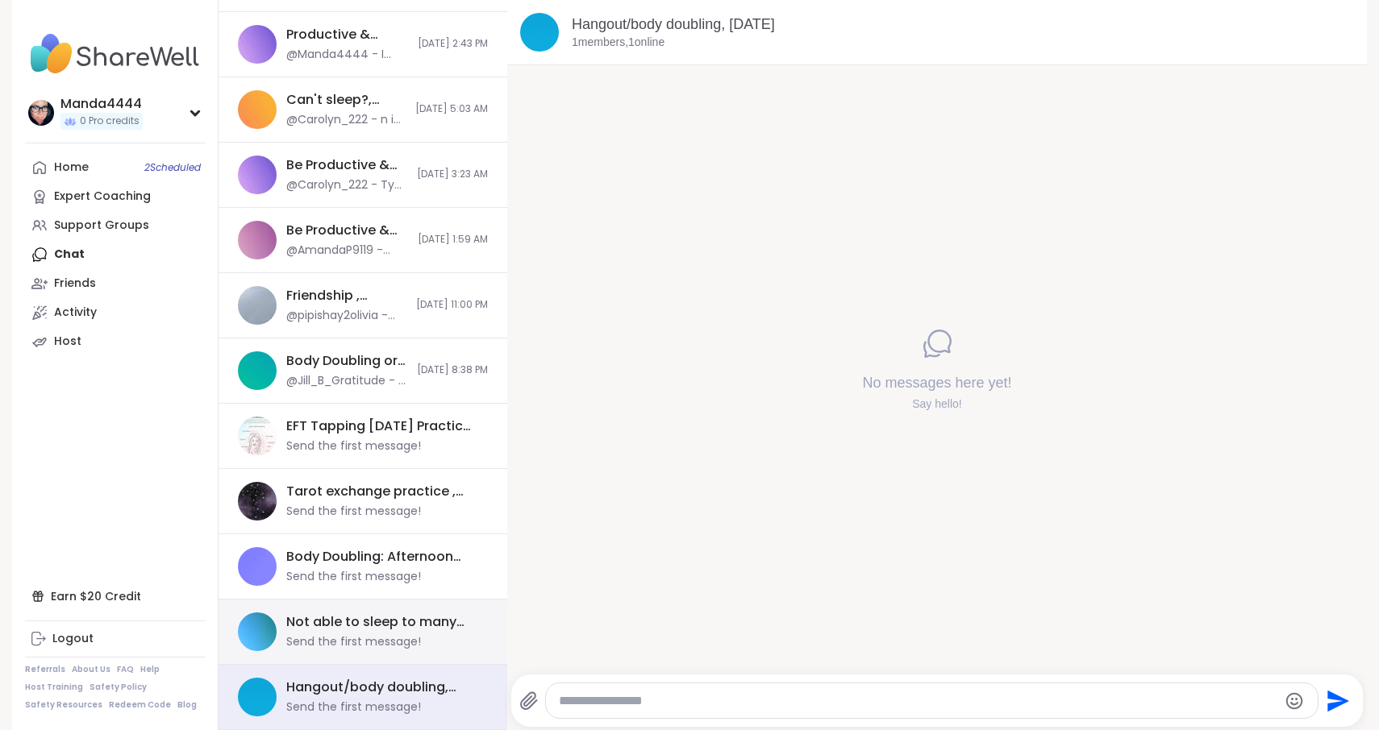
click at [433, 629] on div "Not able to sleep to many thoughts , Oct 13" at bounding box center [382, 622] width 192 height 18
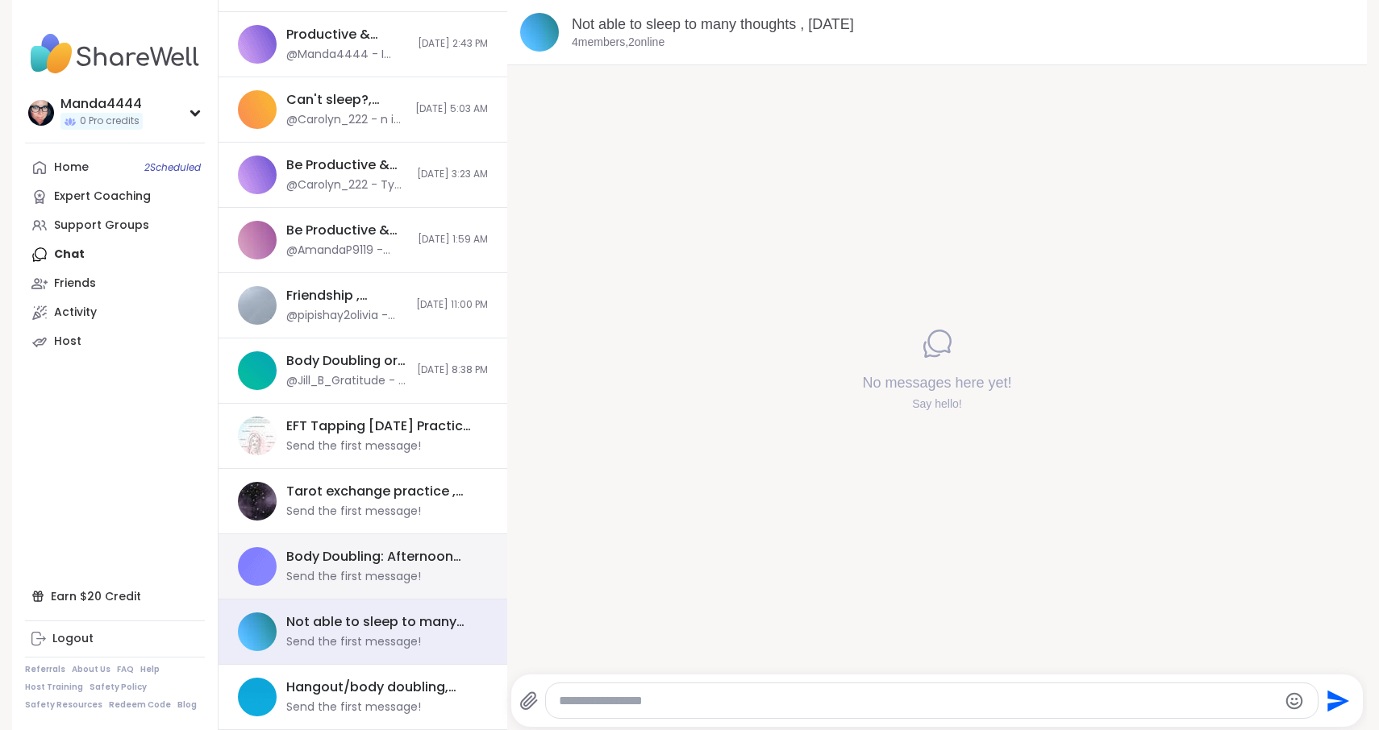
click at [407, 584] on div "Send the first message!" at bounding box center [353, 577] width 135 height 16
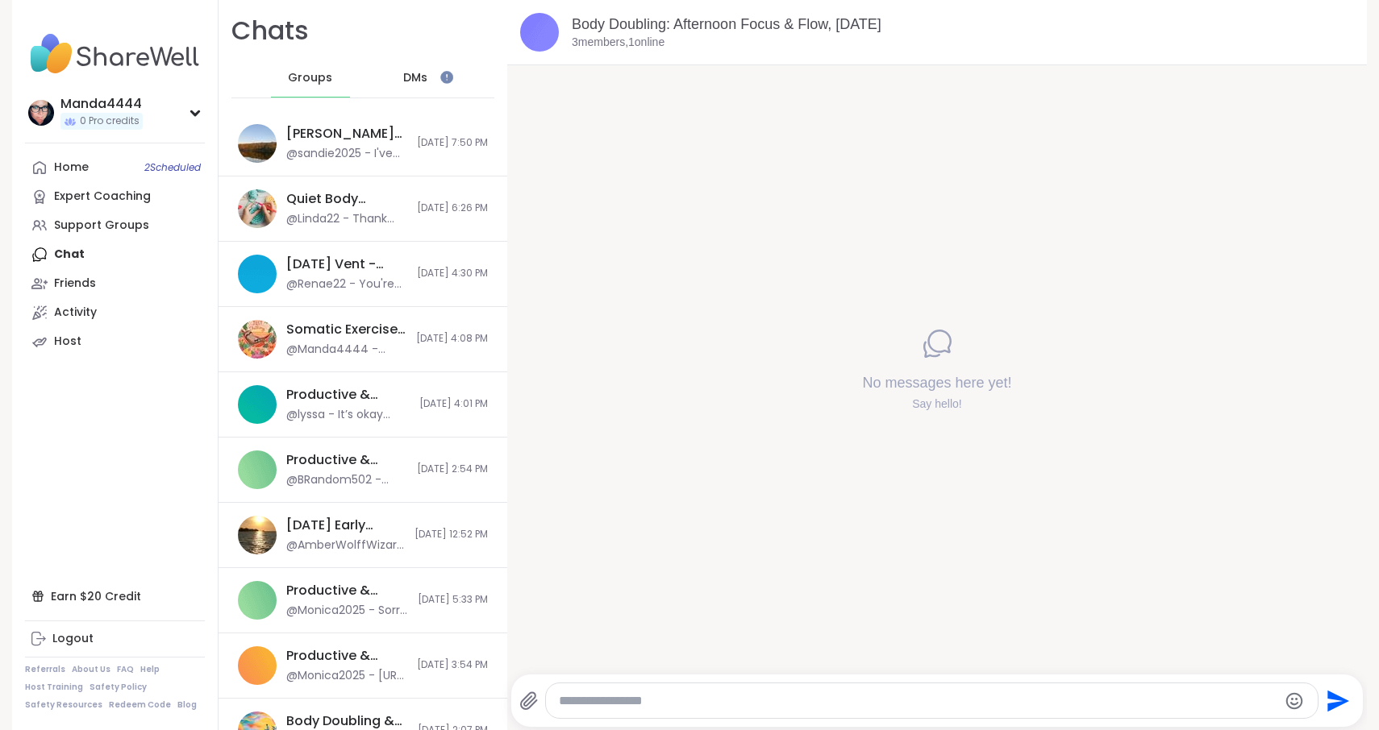
click at [431, 88] on div "DMs" at bounding box center [415, 78] width 79 height 39
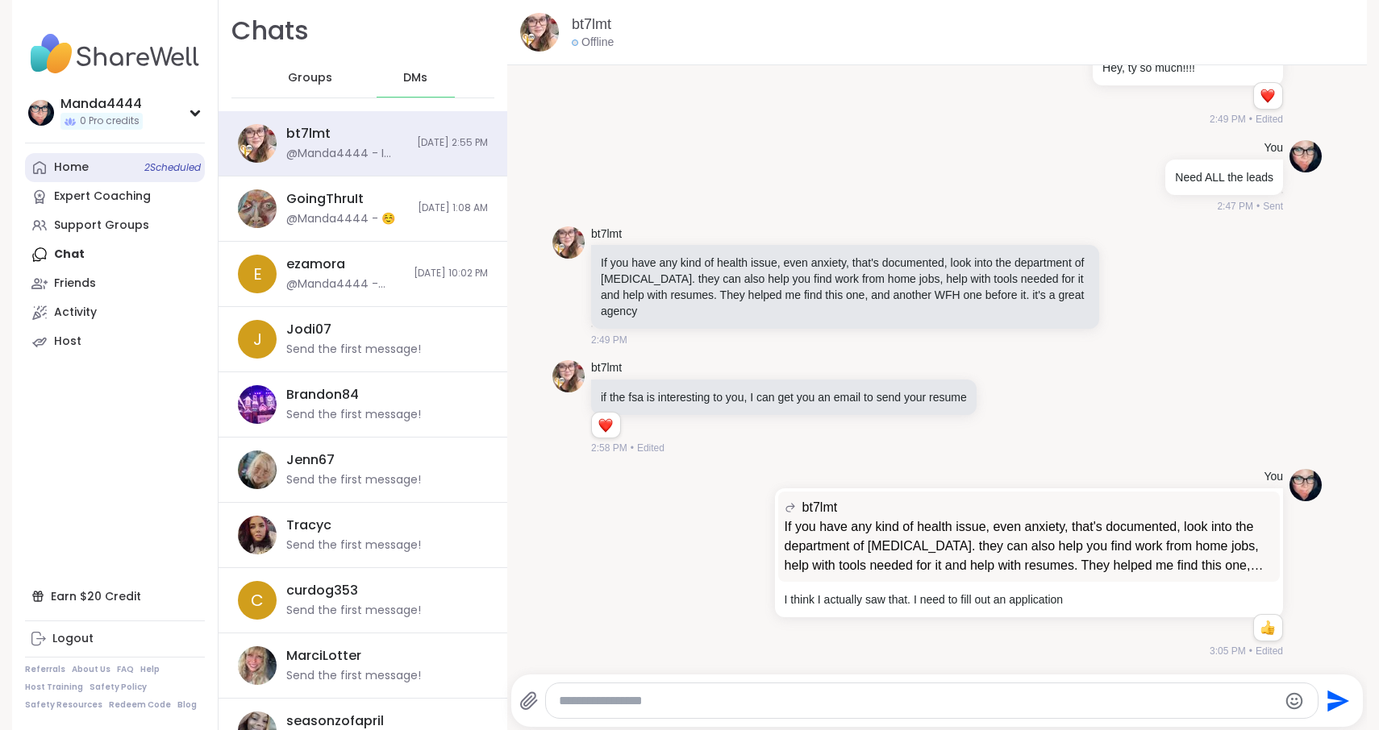
click at [66, 168] on div "Home 2 Scheduled" at bounding box center [71, 168] width 35 height 16
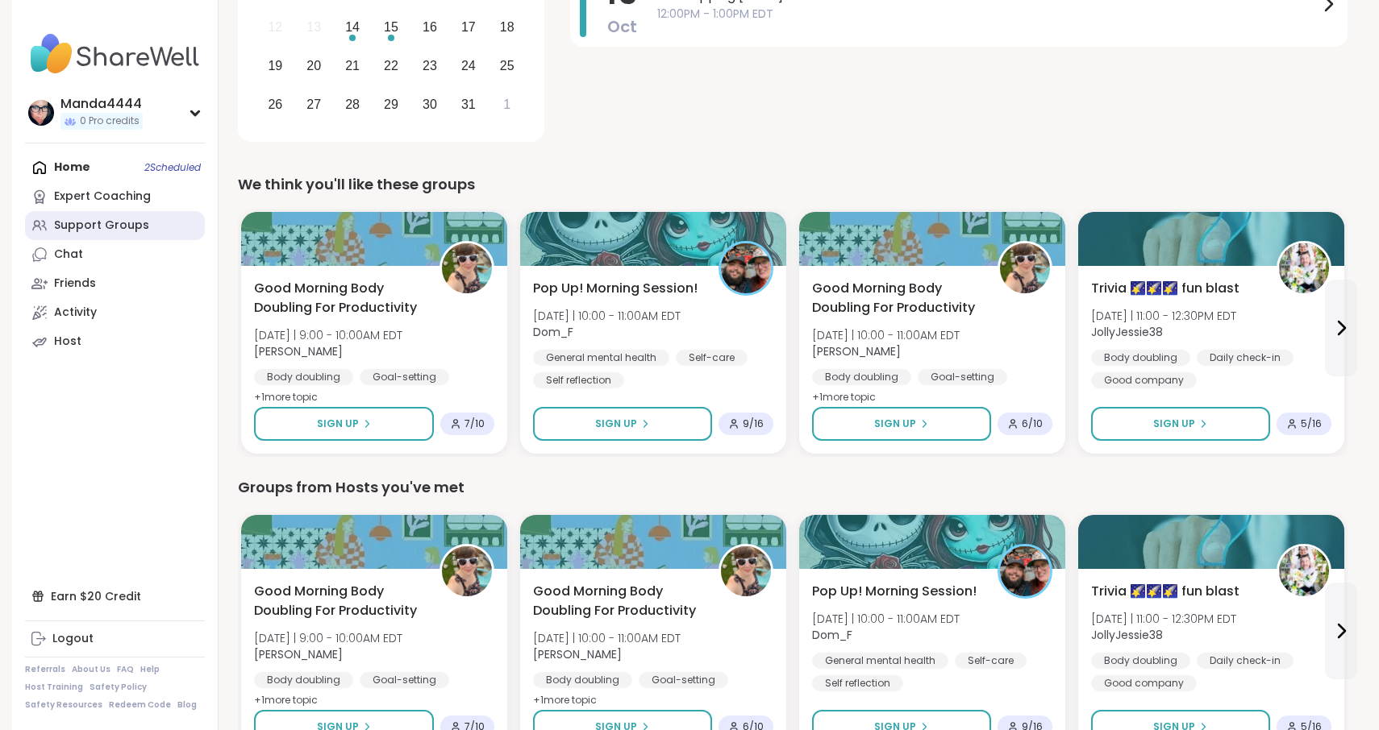
click at [113, 229] on div "Support Groups" at bounding box center [101, 226] width 95 height 16
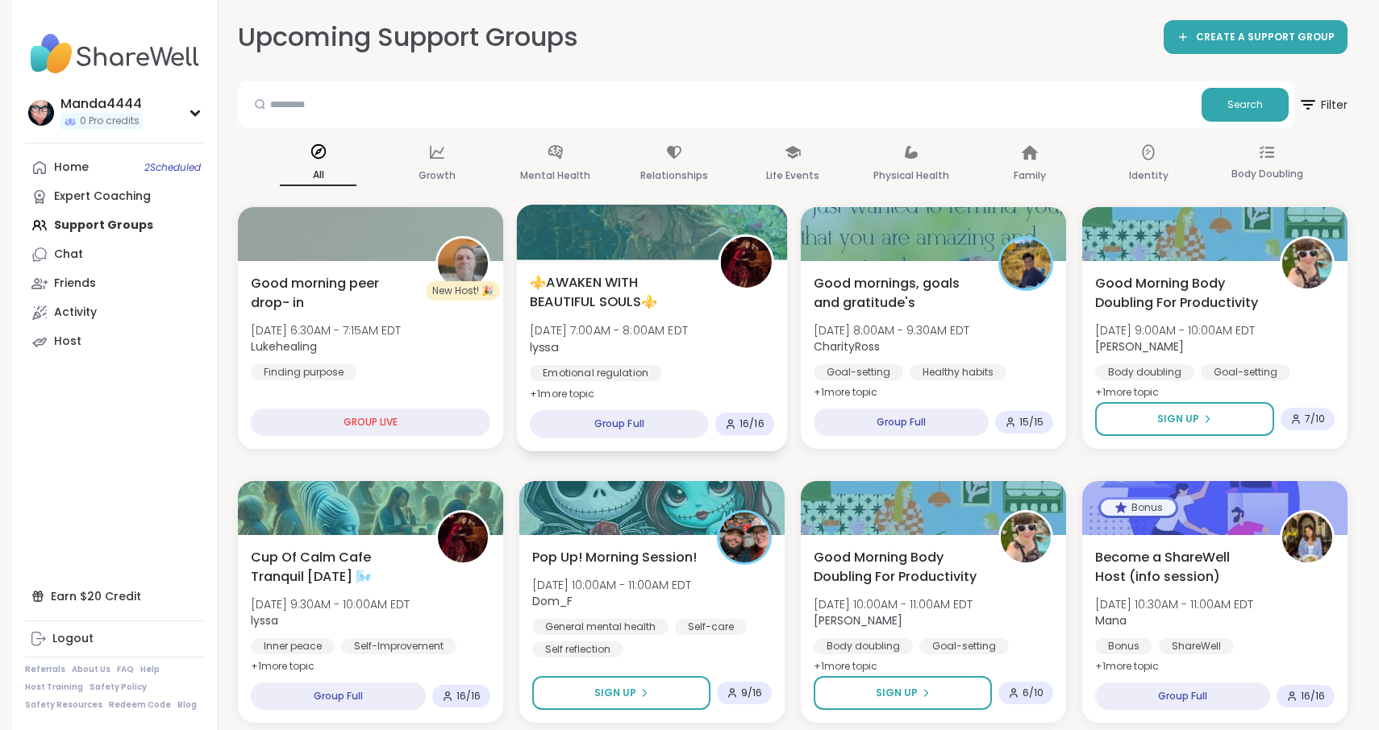
click at [638, 388] on div "Finding purpose" at bounding box center [584, 396] width 108 height 16
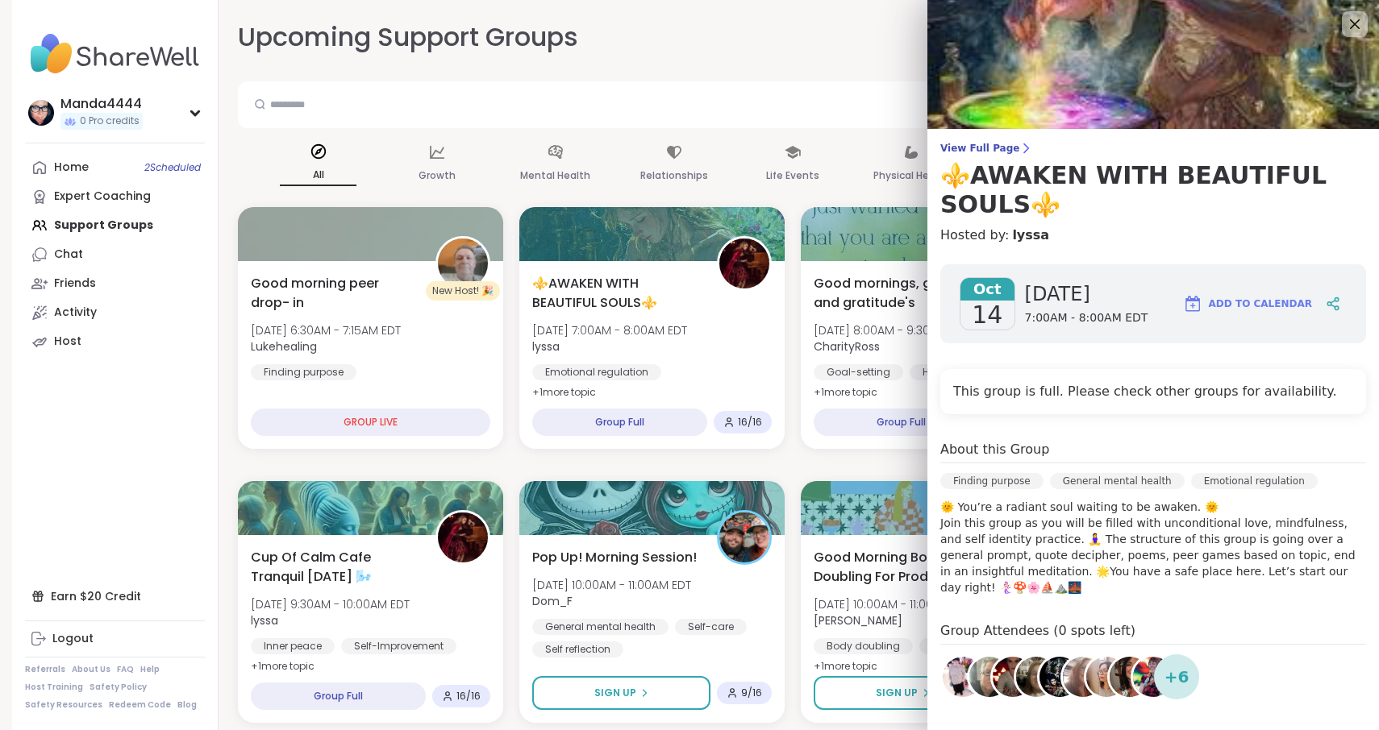
click at [1171, 672] on span "+ 6" at bounding box center [1176, 677] width 25 height 24
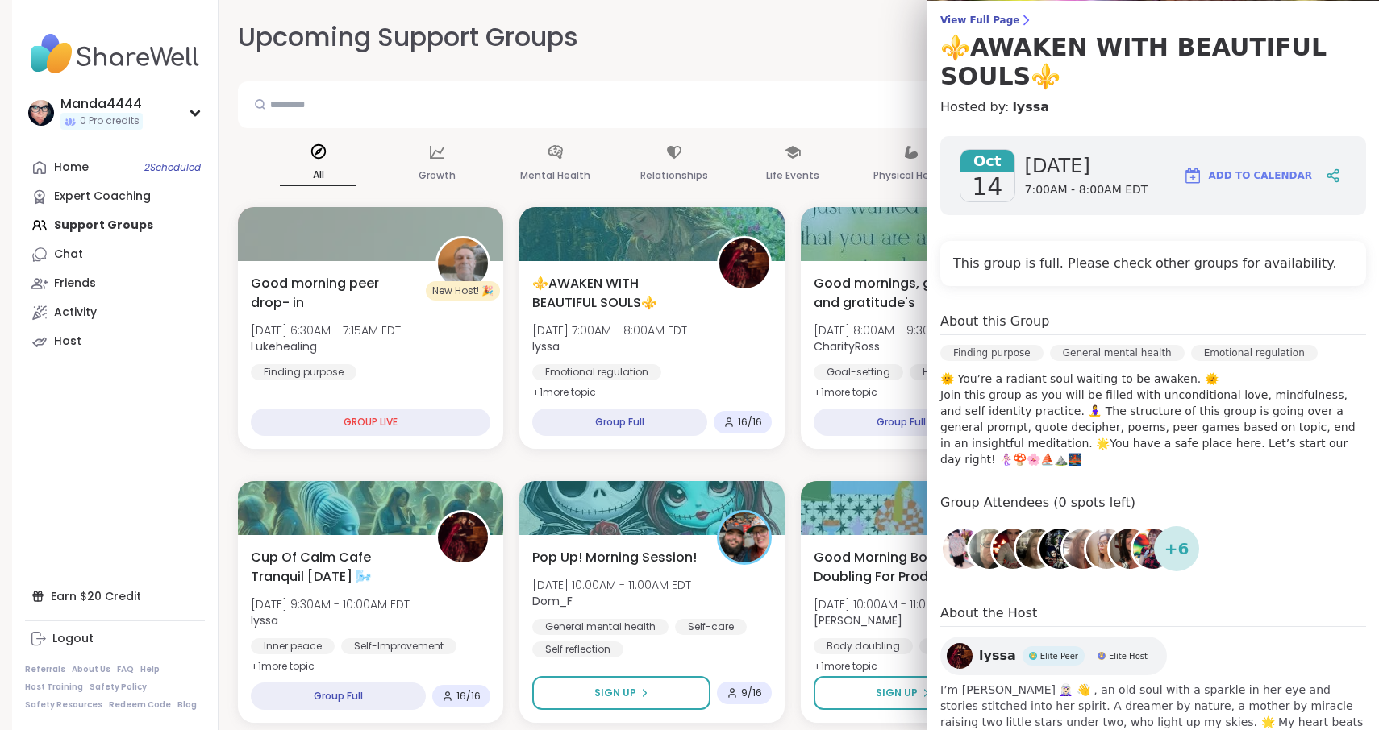
scroll to position [183, 0]
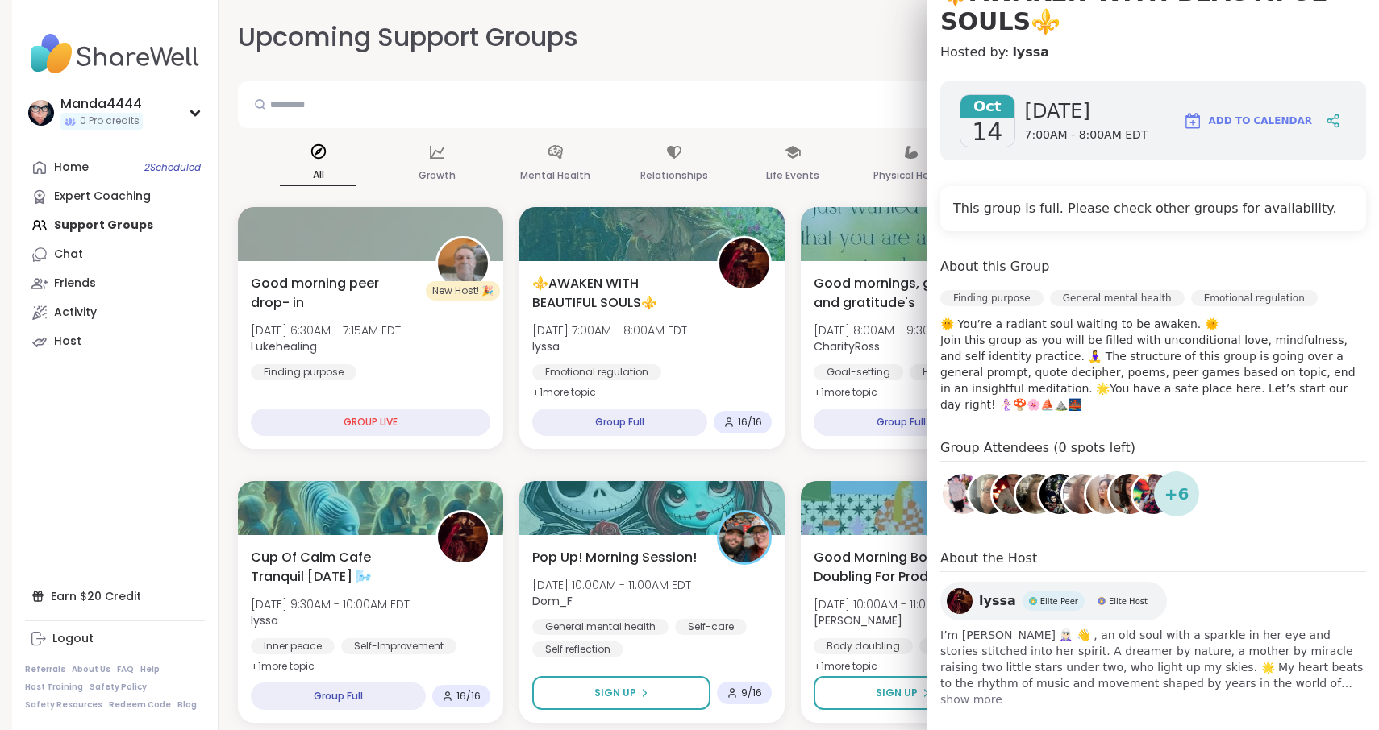
click at [729, 48] on div "Upcoming Support Groups CREATE A SUPPORT GROUP" at bounding box center [792, 37] width 1109 height 36
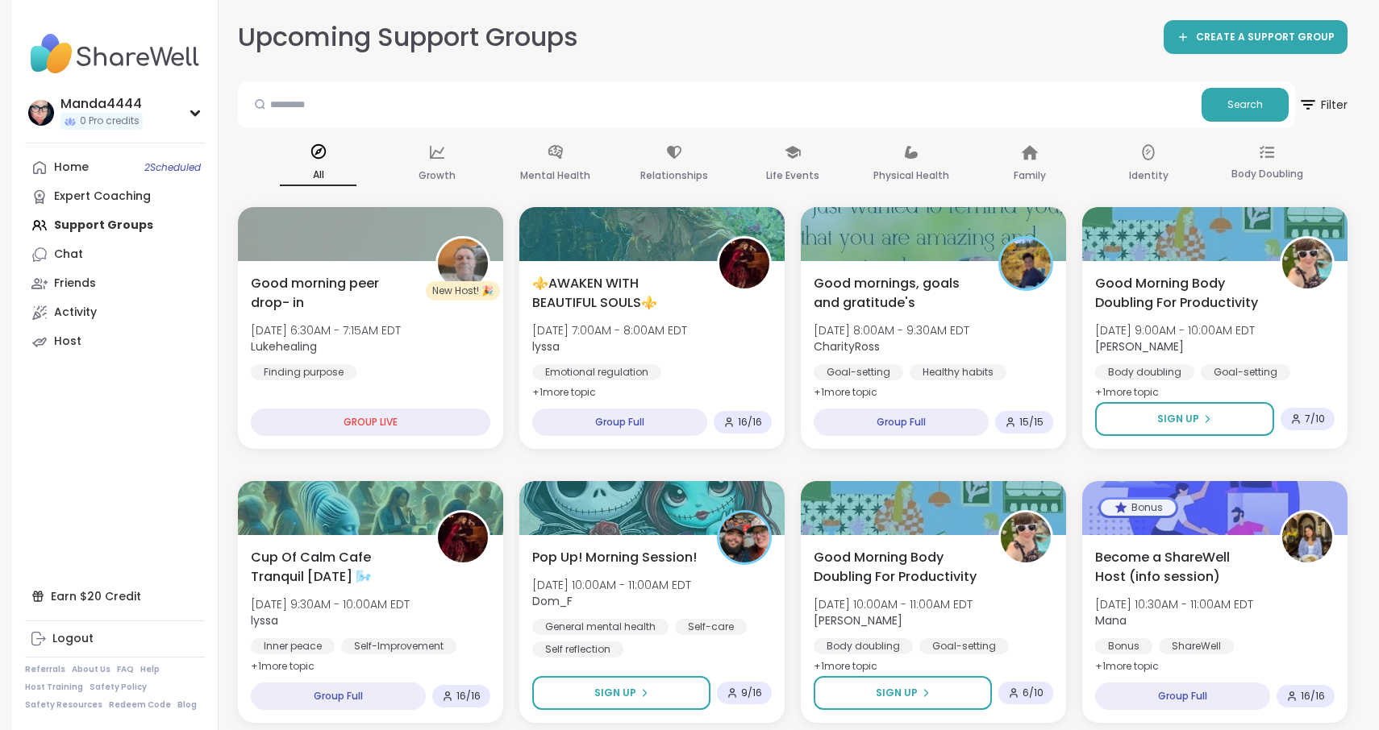
click at [729, 48] on div "Upcoming Support Groups CREATE A SUPPORT GROUP" at bounding box center [792, 37] width 1109 height 36
click at [308, 293] on span "Good morning peer drop- in" at bounding box center [333, 292] width 170 height 40
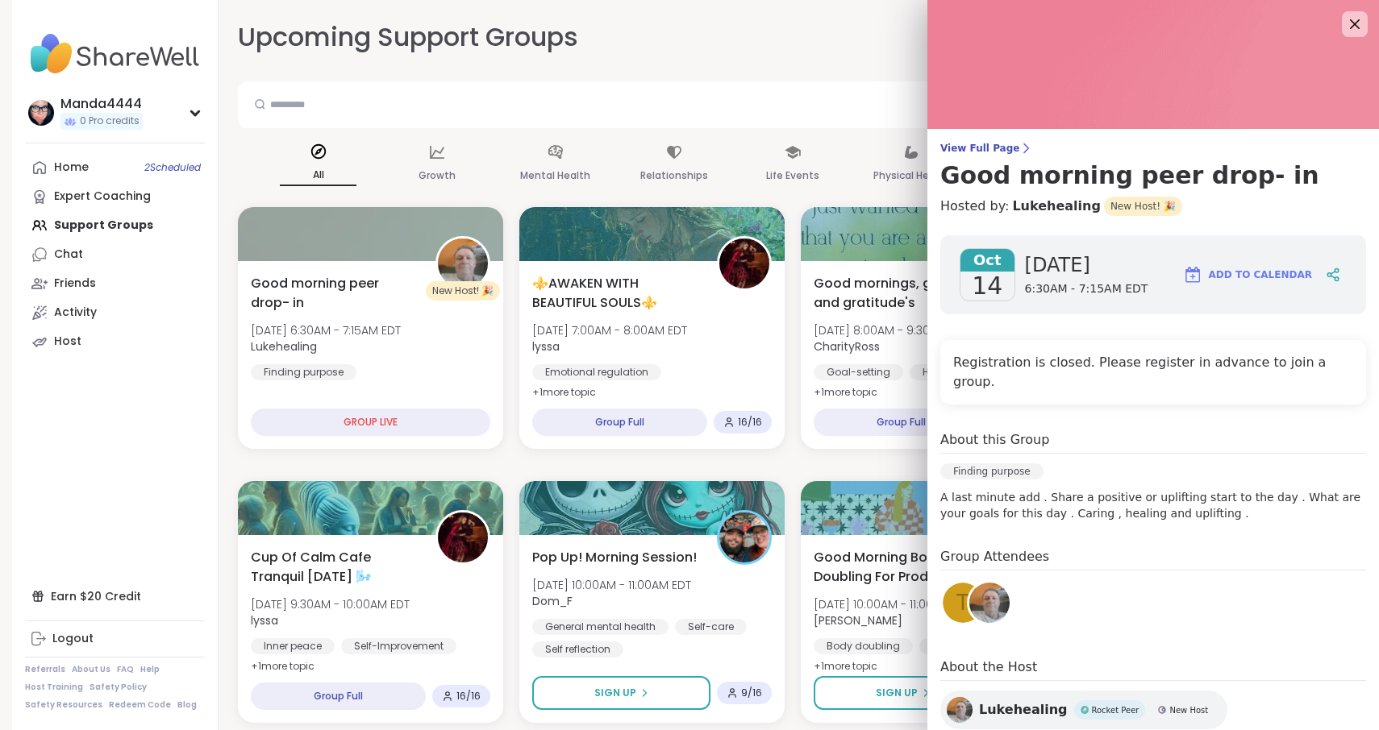
scroll to position [25, 0]
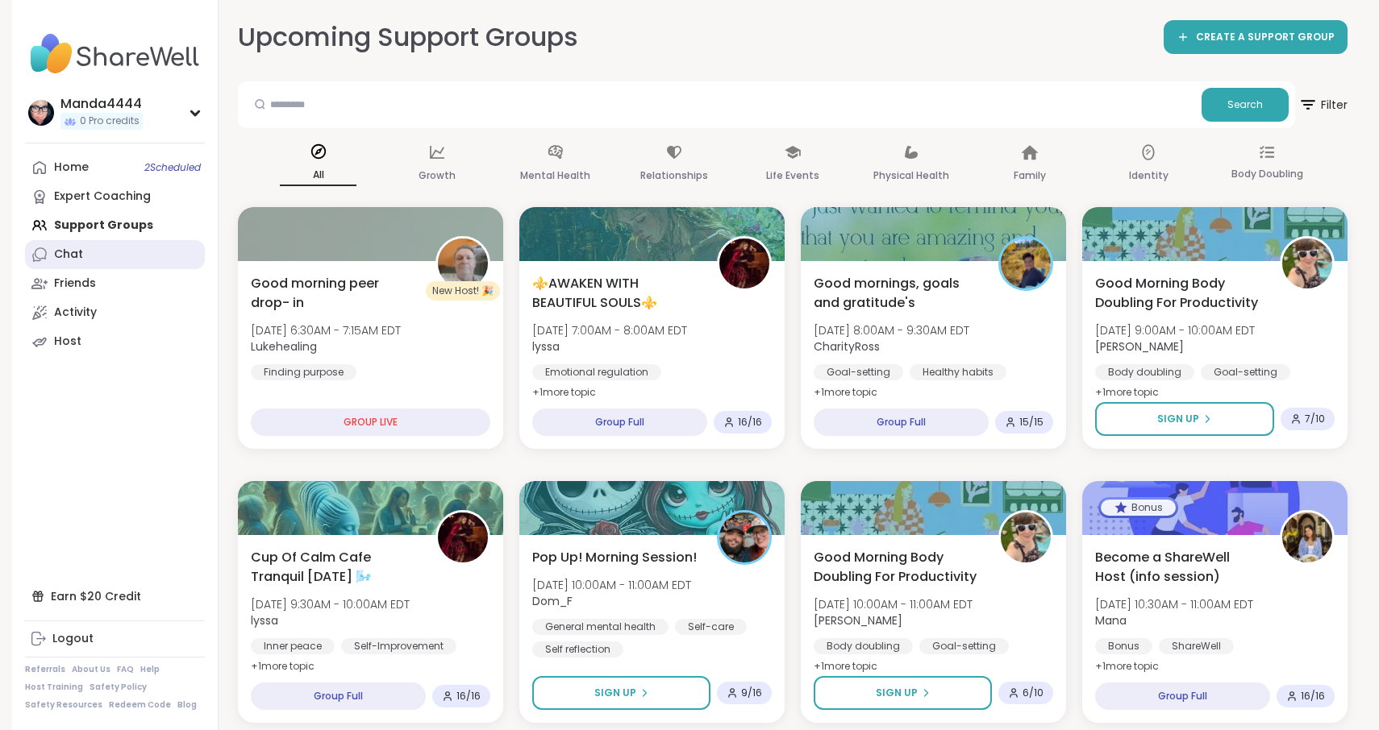
click at [106, 244] on link "Chat" at bounding box center [115, 254] width 180 height 29
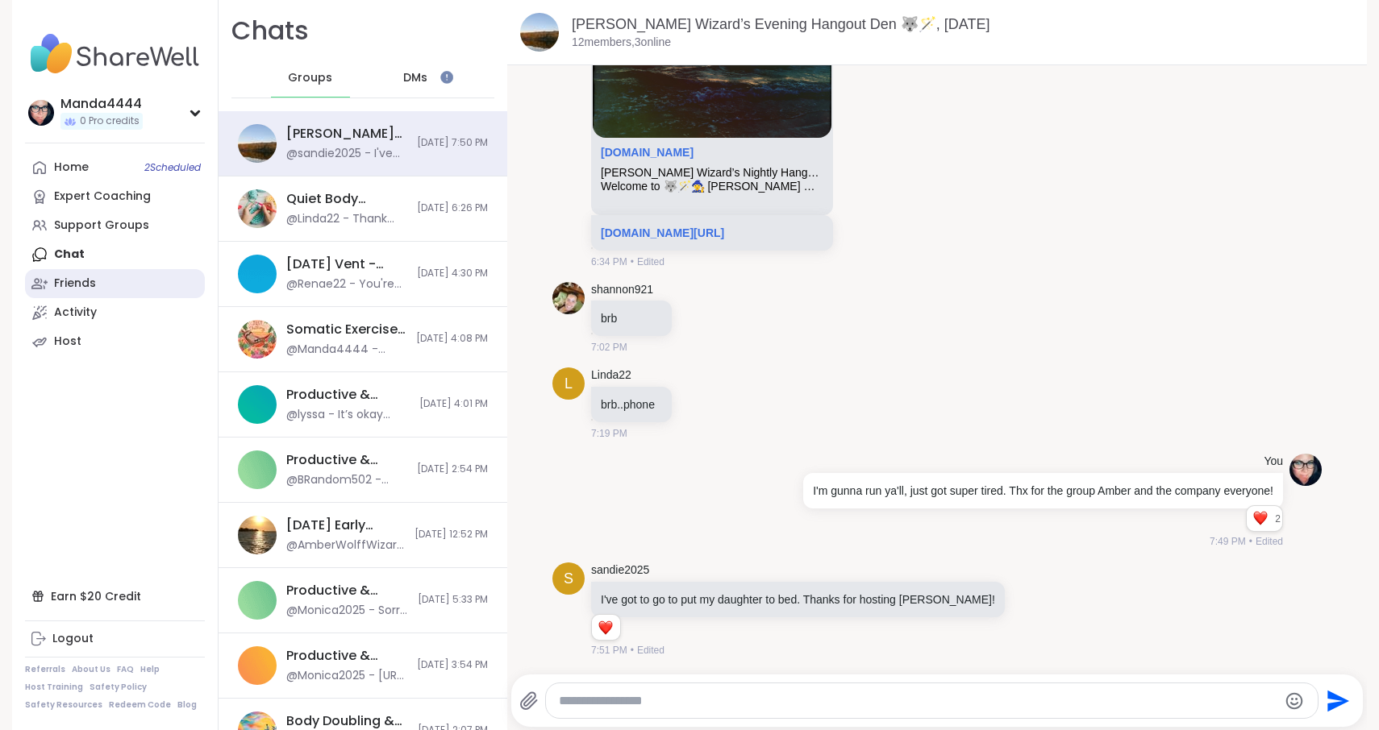
click at [99, 281] on link "Friends" at bounding box center [115, 283] width 180 height 29
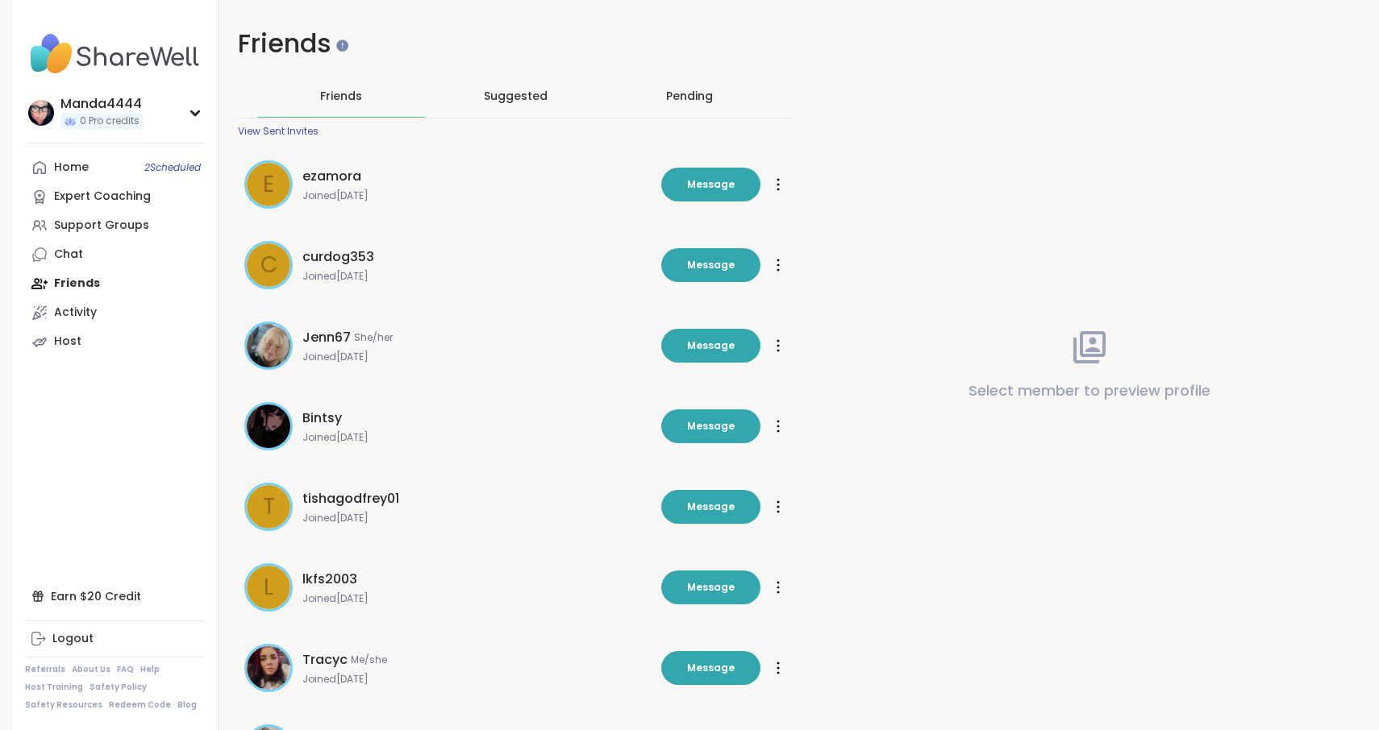
click at [679, 100] on div "Pending" at bounding box center [689, 96] width 47 height 16
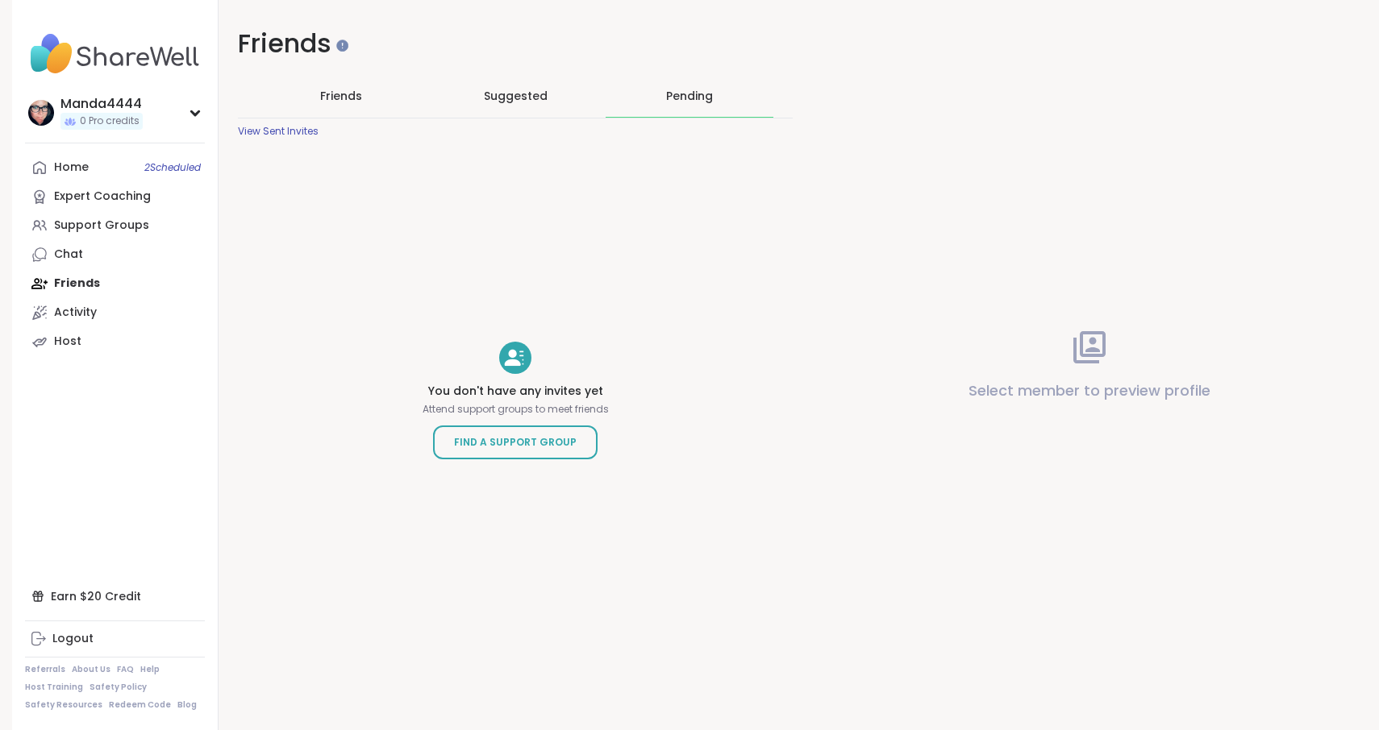
click at [536, 99] on span "Suggested" at bounding box center [516, 96] width 64 height 16
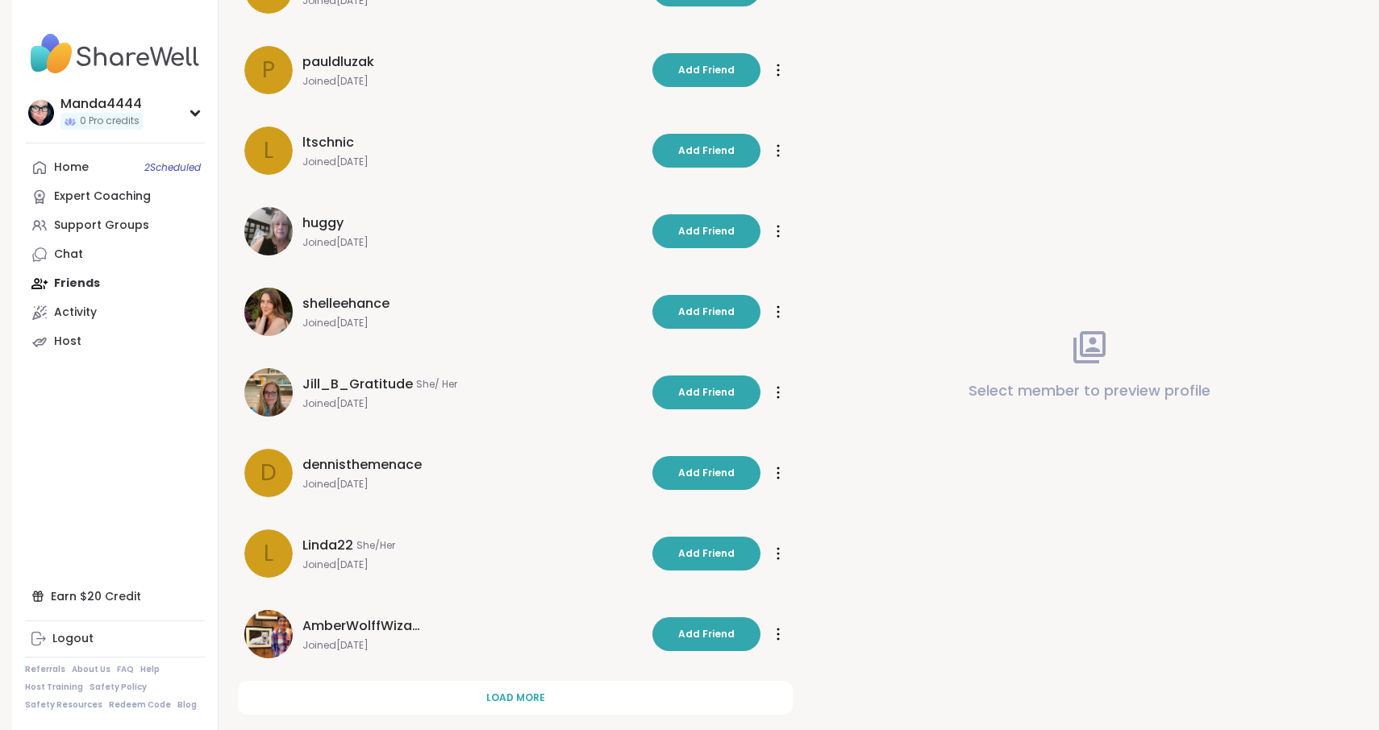
scroll to position [306, 0]
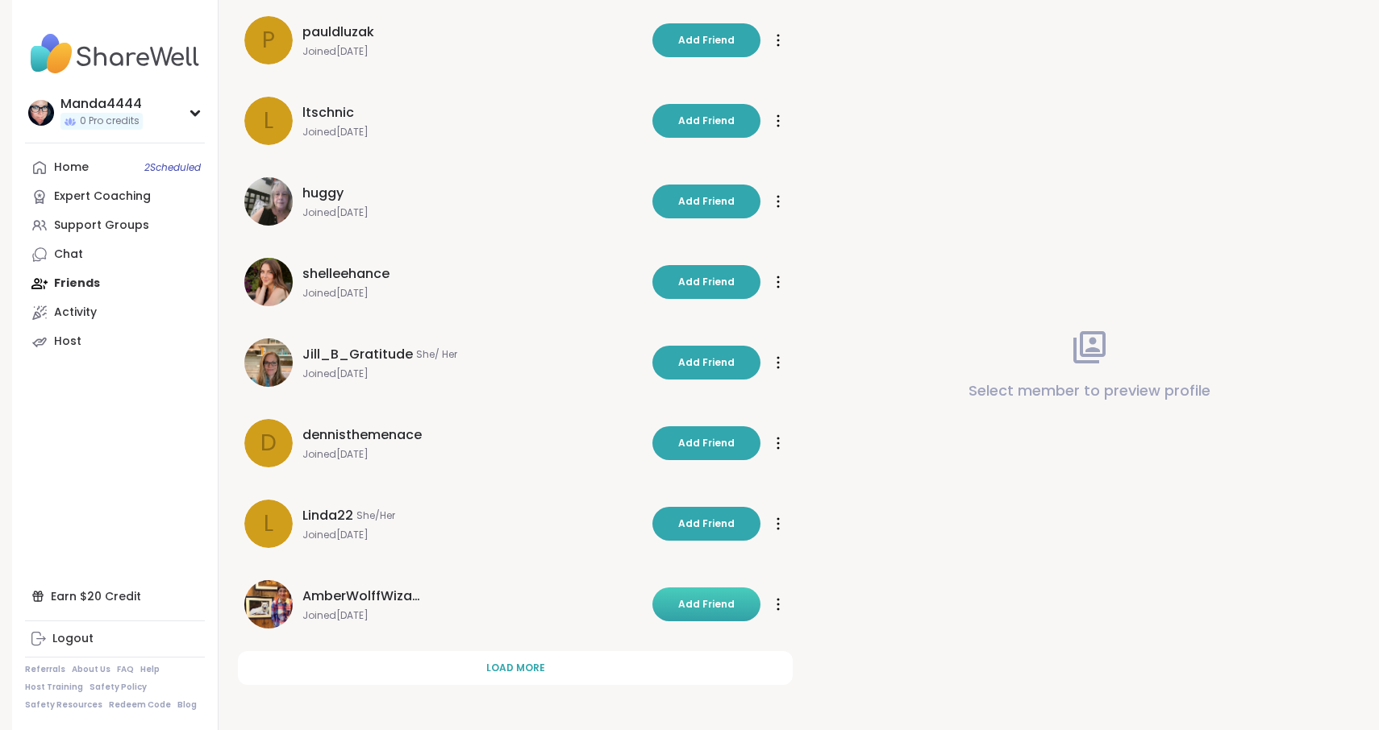
click at [705, 603] on span "Add Friend" at bounding box center [706, 604] width 56 height 15
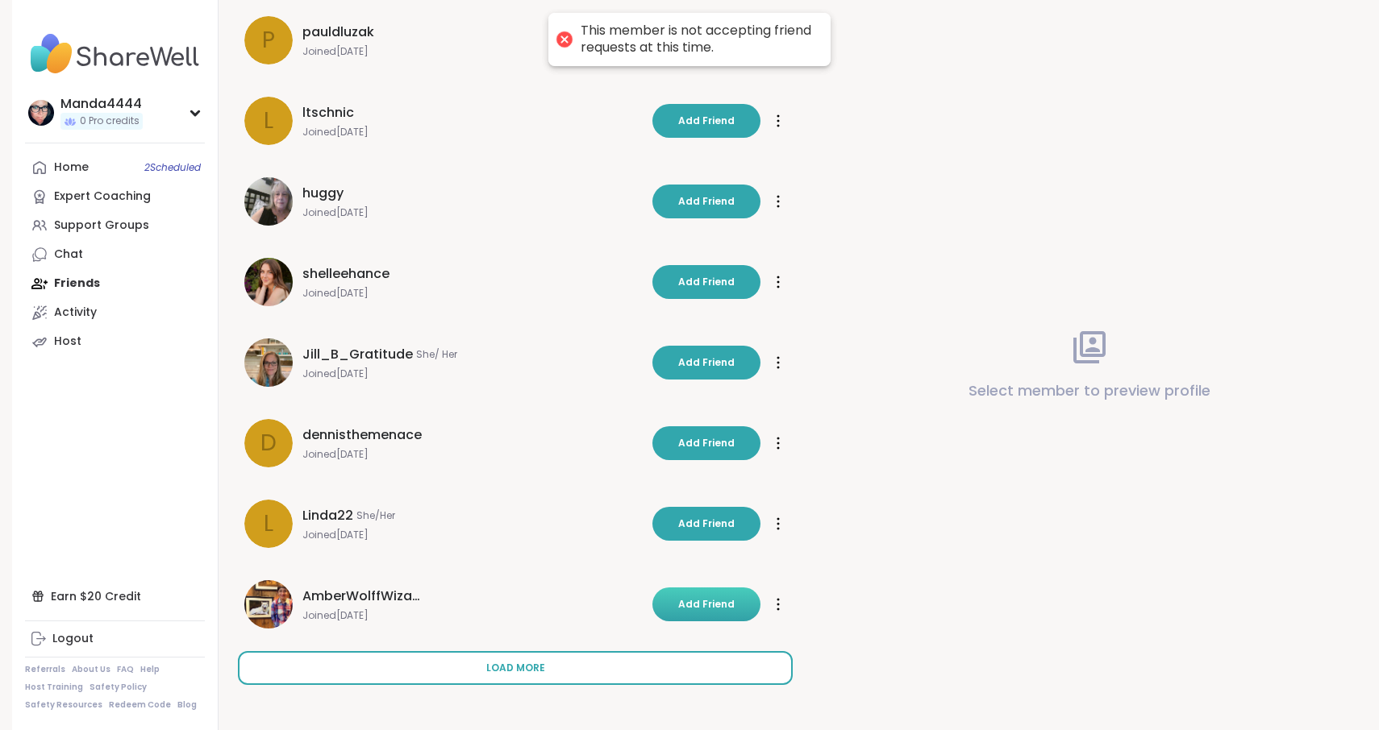
click at [542, 663] on span "Load more" at bounding box center [515, 668] width 59 height 15
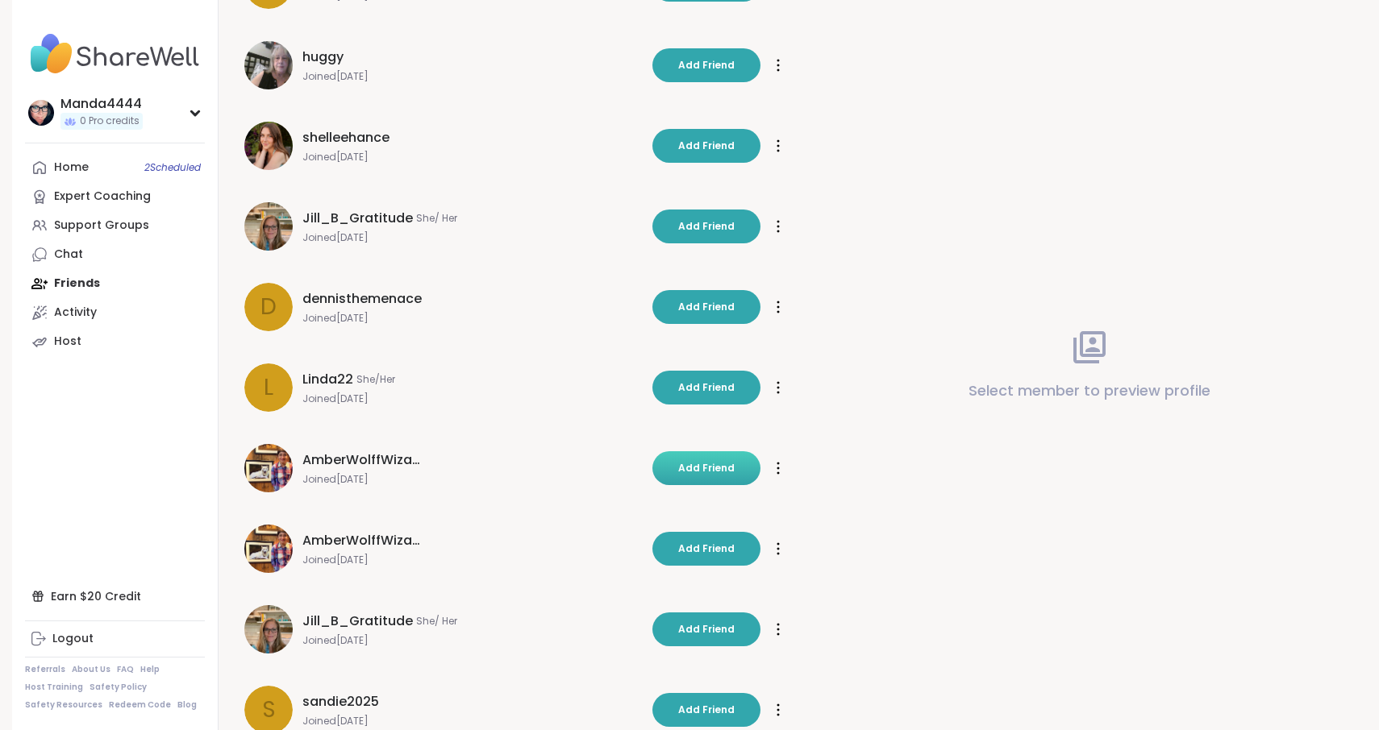
scroll to position [443, 0]
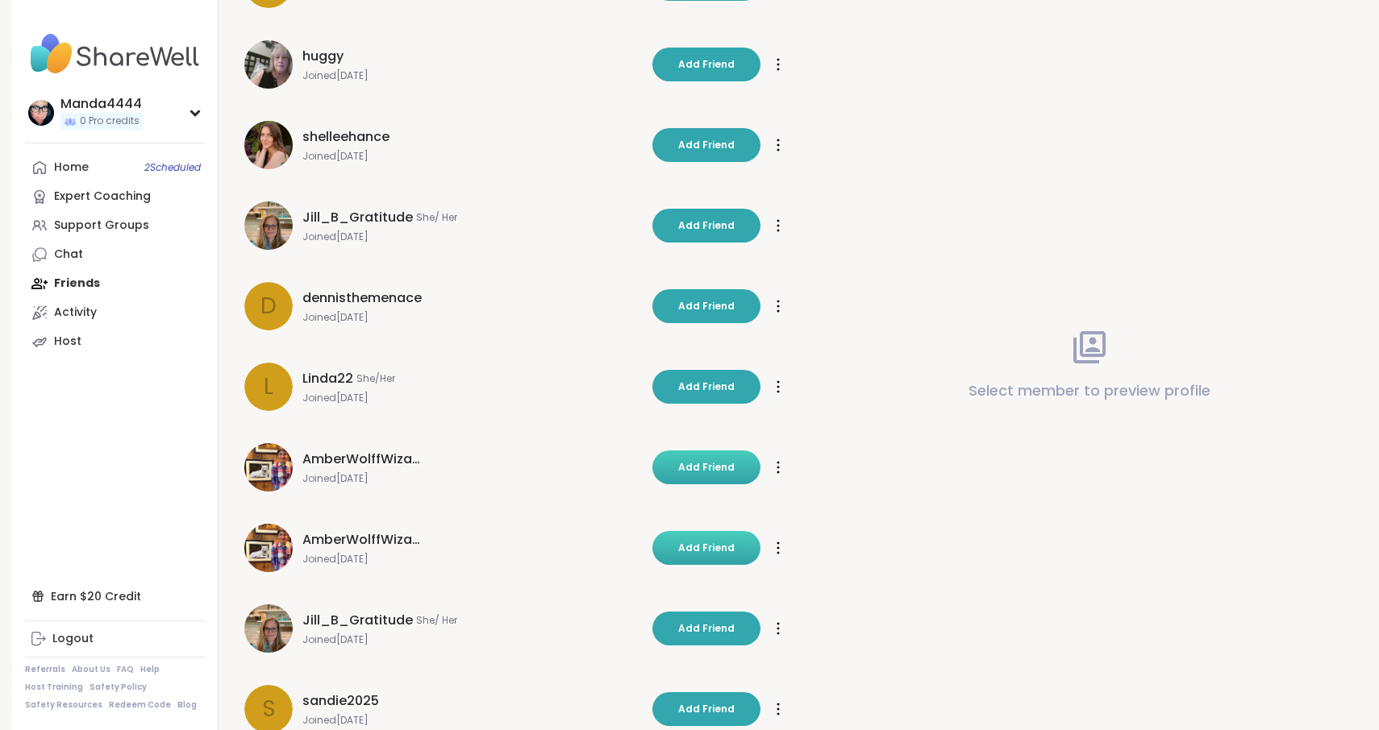
click at [691, 546] on span "Add Friend" at bounding box center [706, 548] width 56 height 15
click at [573, 489] on div "AmberWolffWizard Joined Dec 2024 Add Friend" at bounding box center [443, 467] width 398 height 48
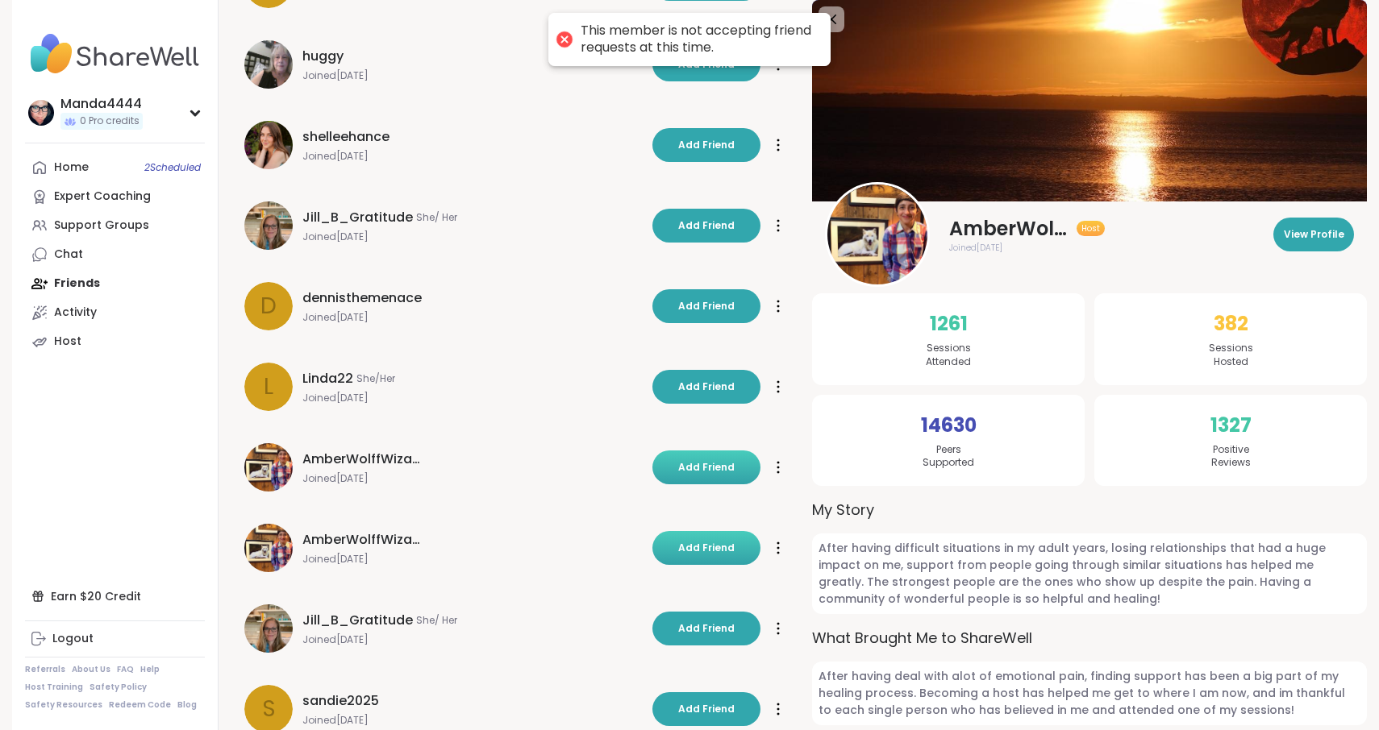
click at [498, 580] on div "AmberWolffWizard Joined Dec 2024 Add Friend Add Friend" at bounding box center [515, 548] width 555 height 68
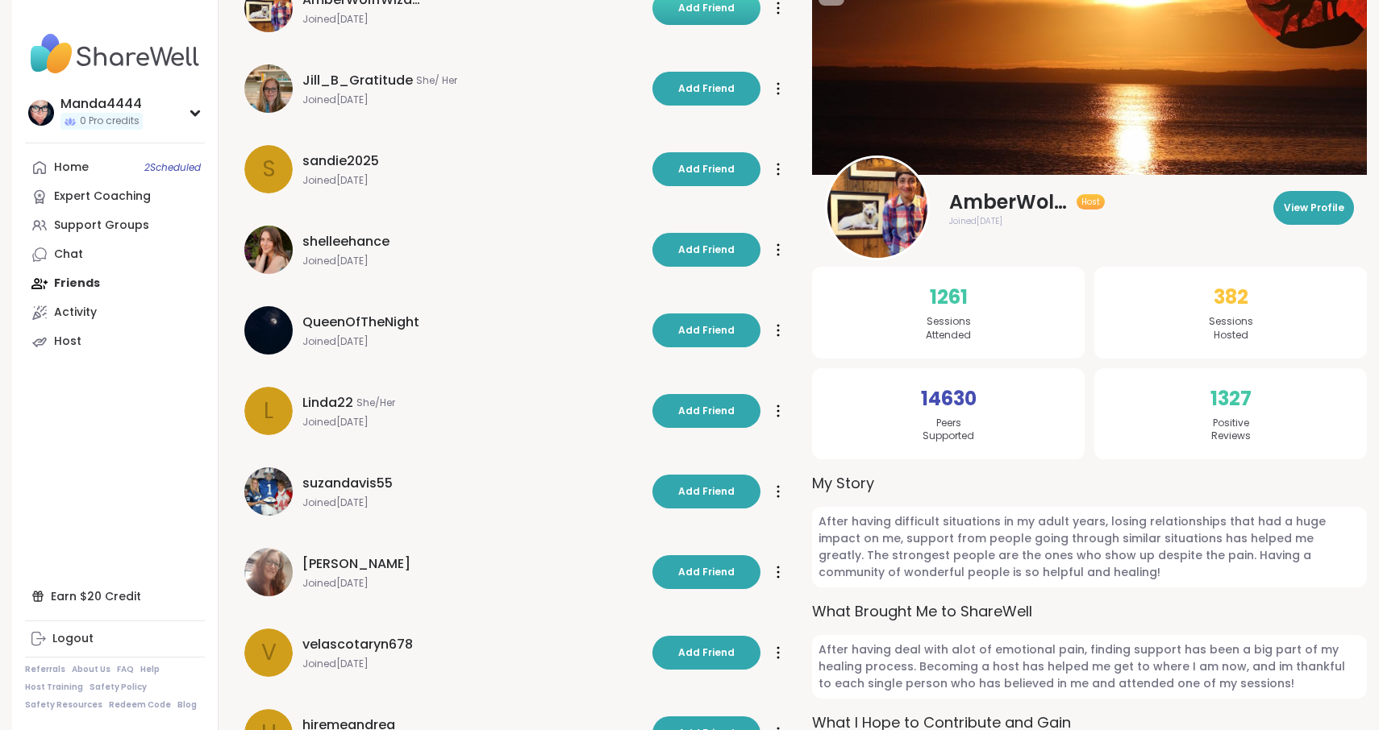
scroll to position [1112, 0]
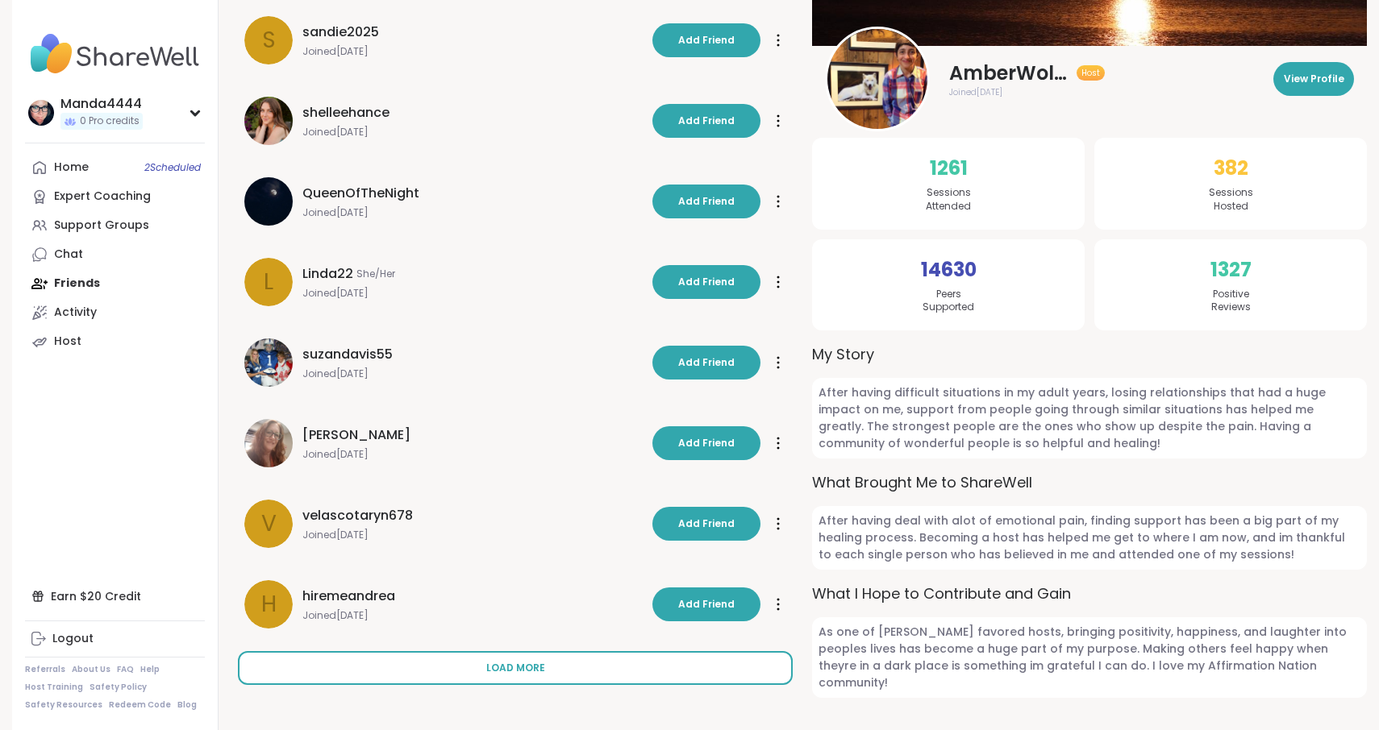
click at [543, 660] on button "Load more" at bounding box center [515, 668] width 555 height 34
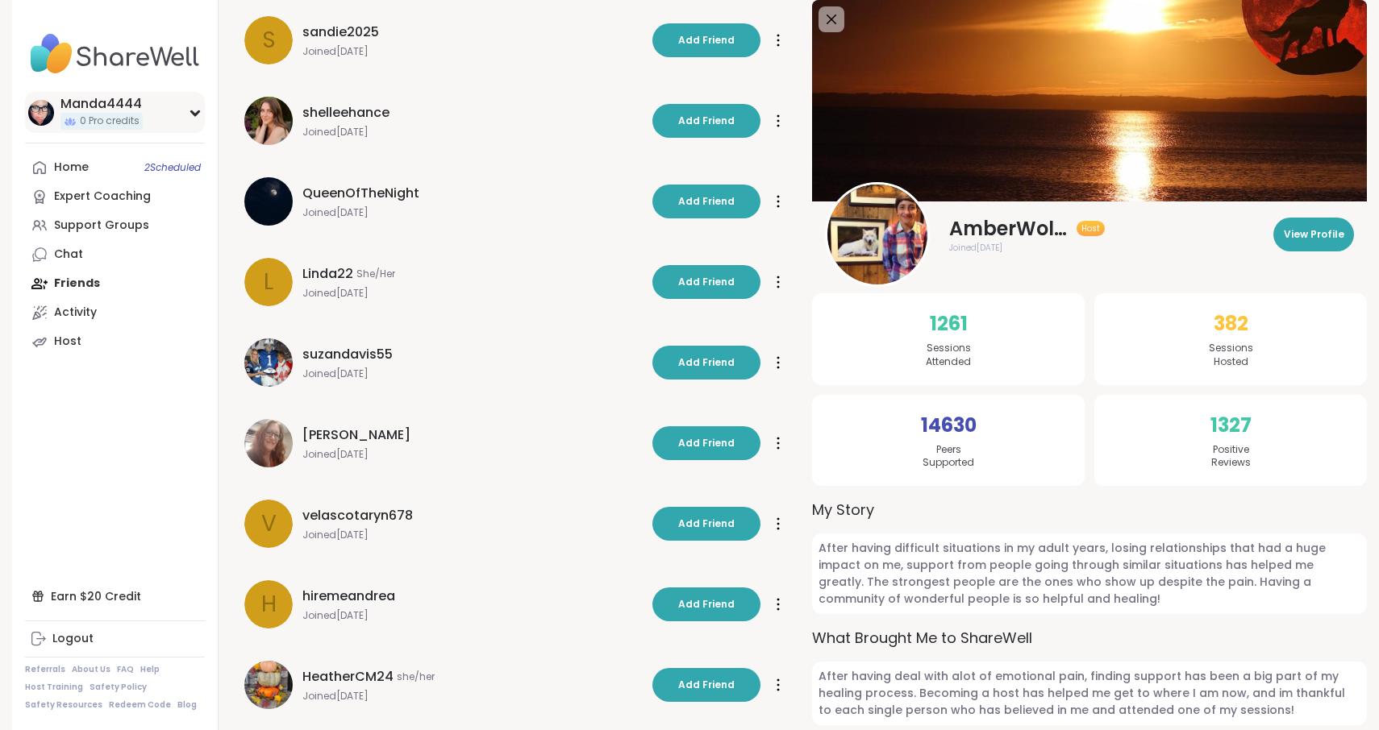
click at [69, 108] on div "Manda4444" at bounding box center [101, 104] width 82 height 18
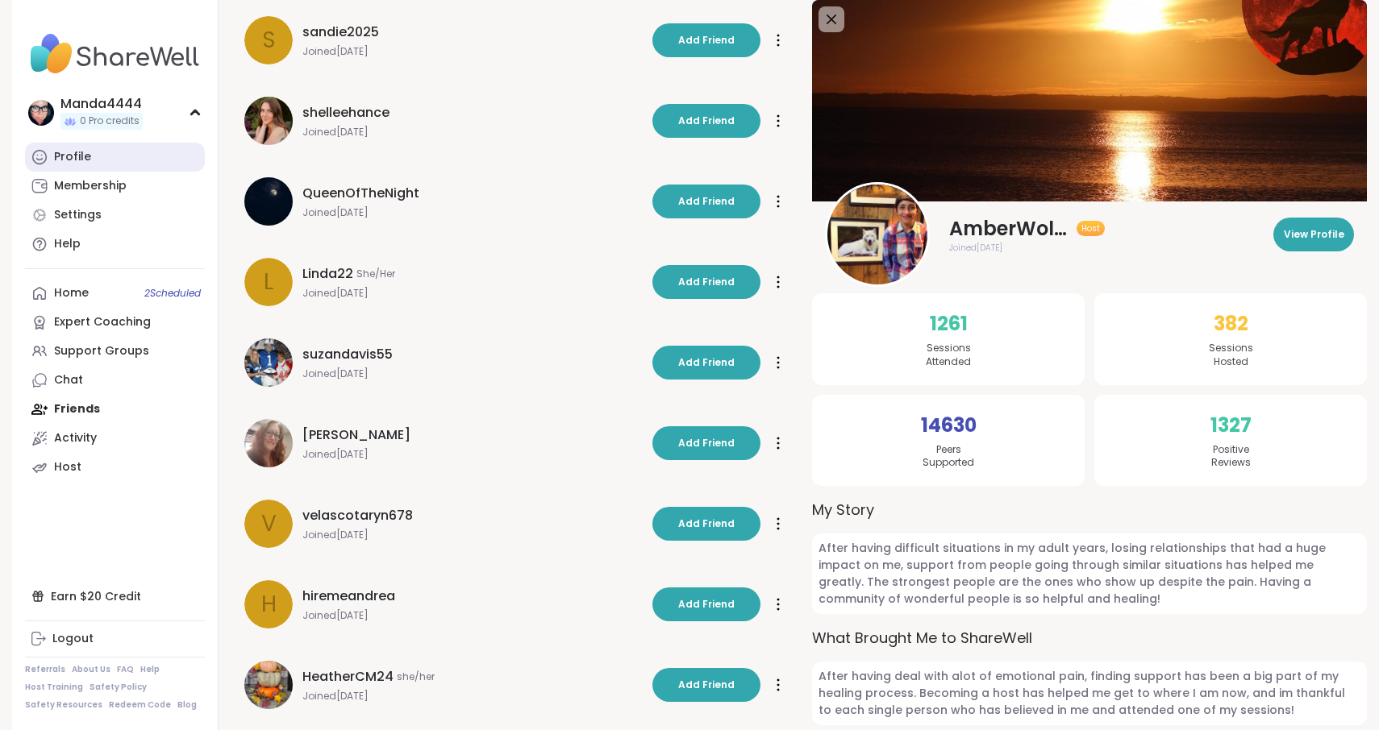
click at [77, 152] on div "Profile" at bounding box center [72, 157] width 37 height 16
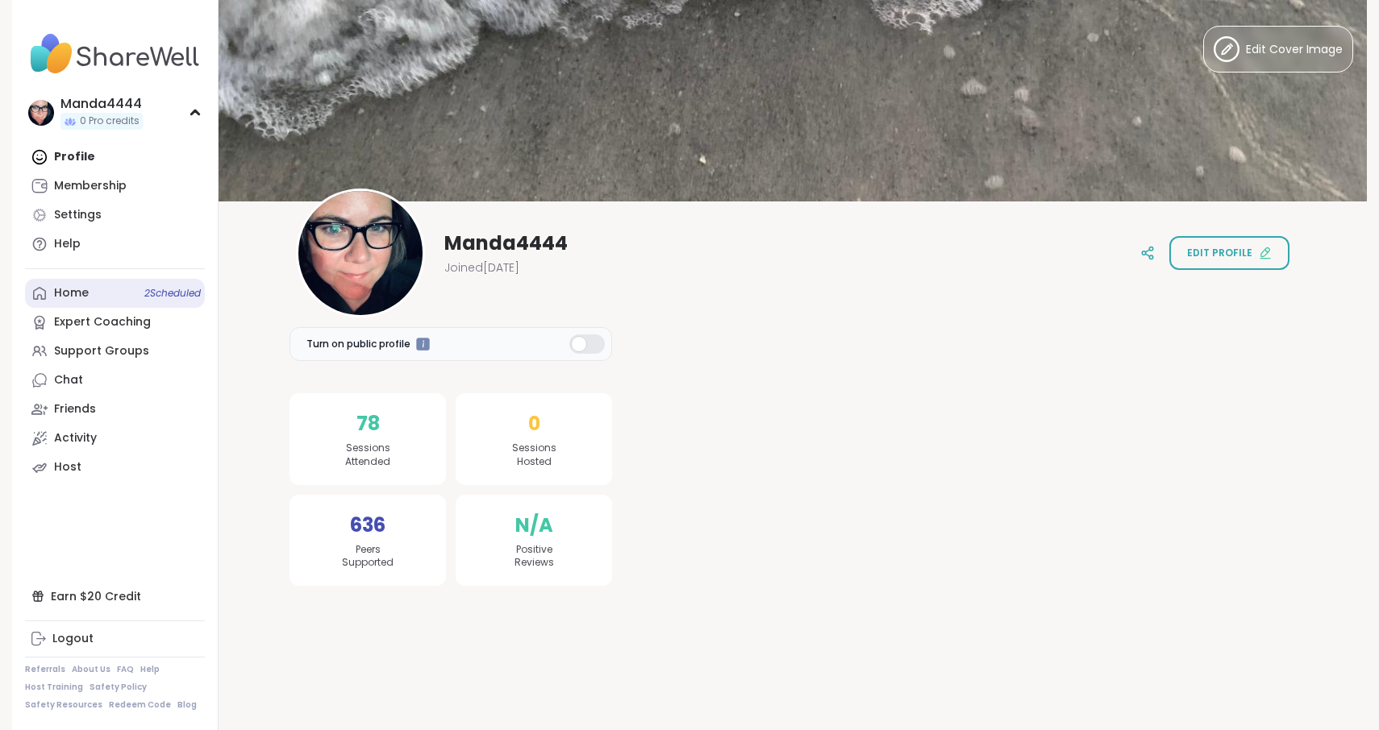
click at [101, 289] on link "Home 2 Scheduled" at bounding box center [115, 293] width 180 height 29
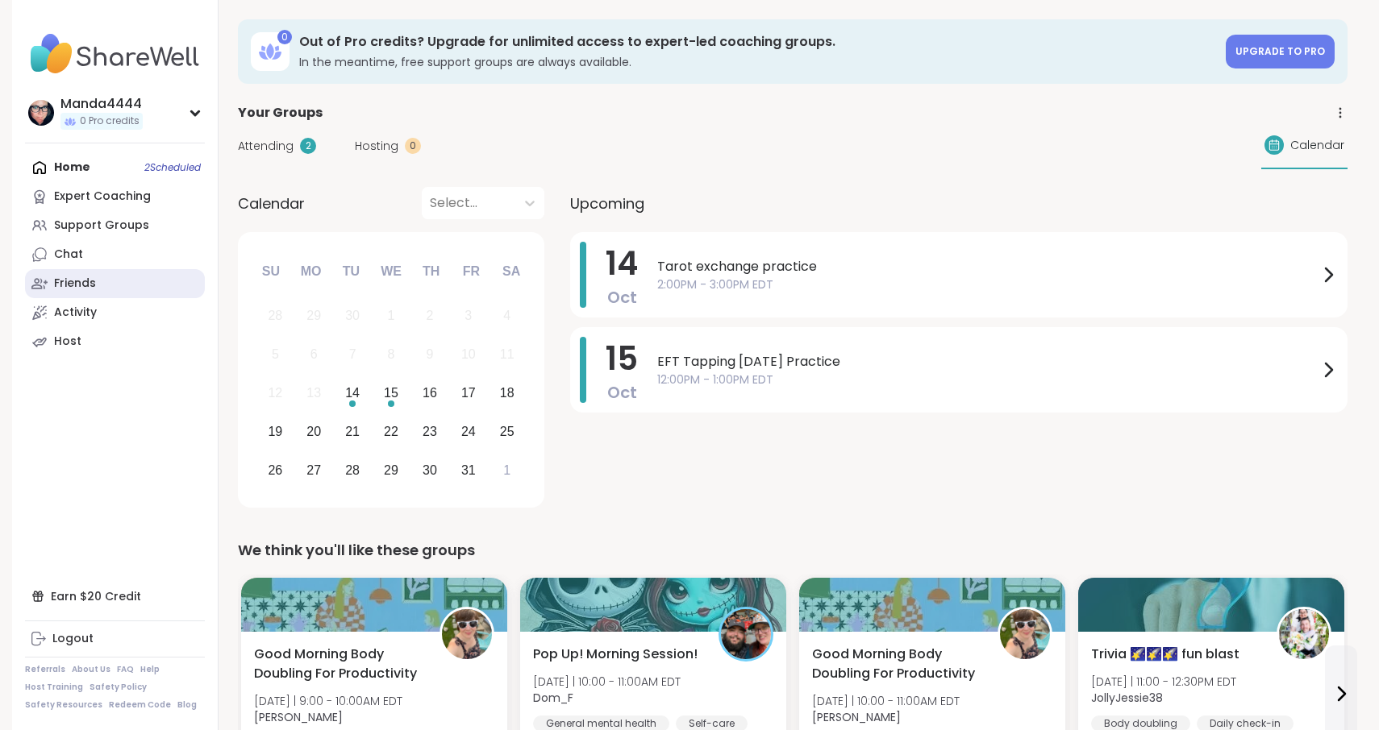
click at [84, 283] on div "Friends" at bounding box center [75, 284] width 42 height 16
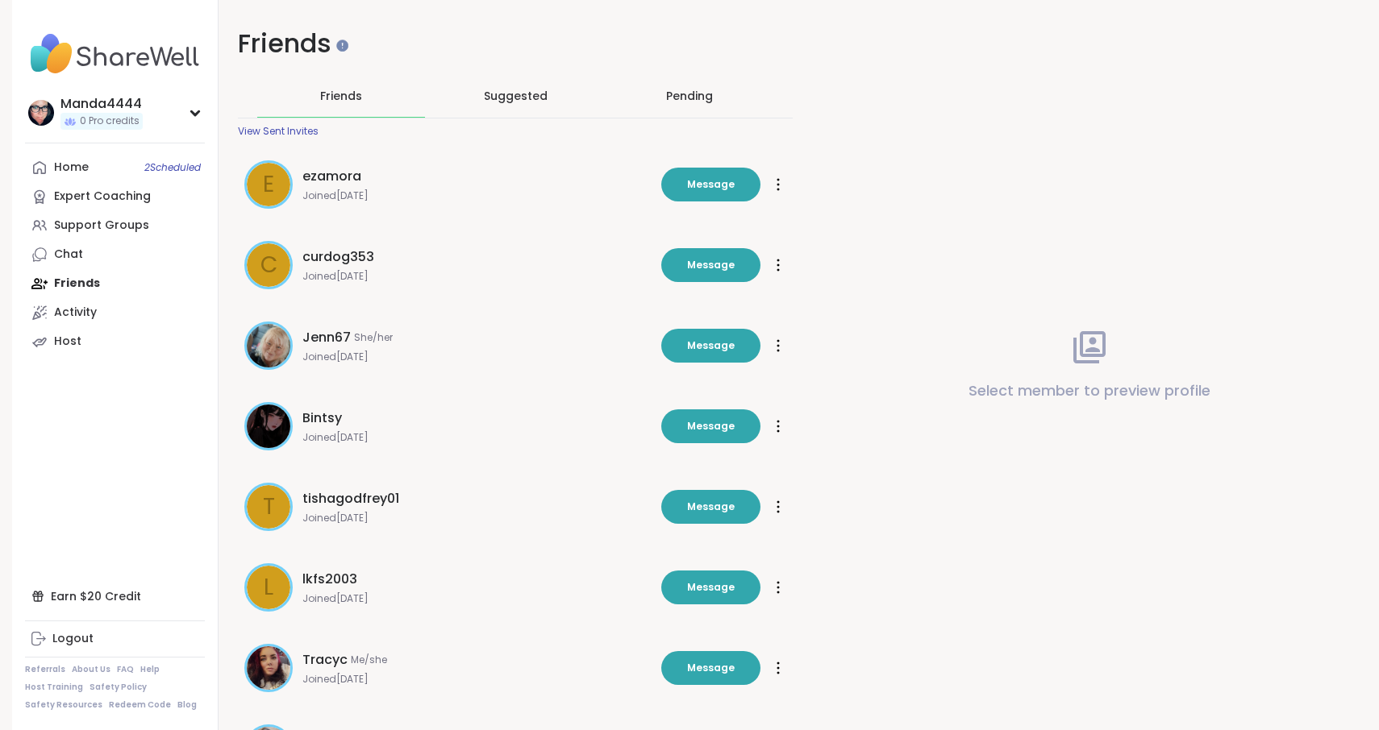
click at [672, 100] on div "Pending" at bounding box center [689, 96] width 47 height 16
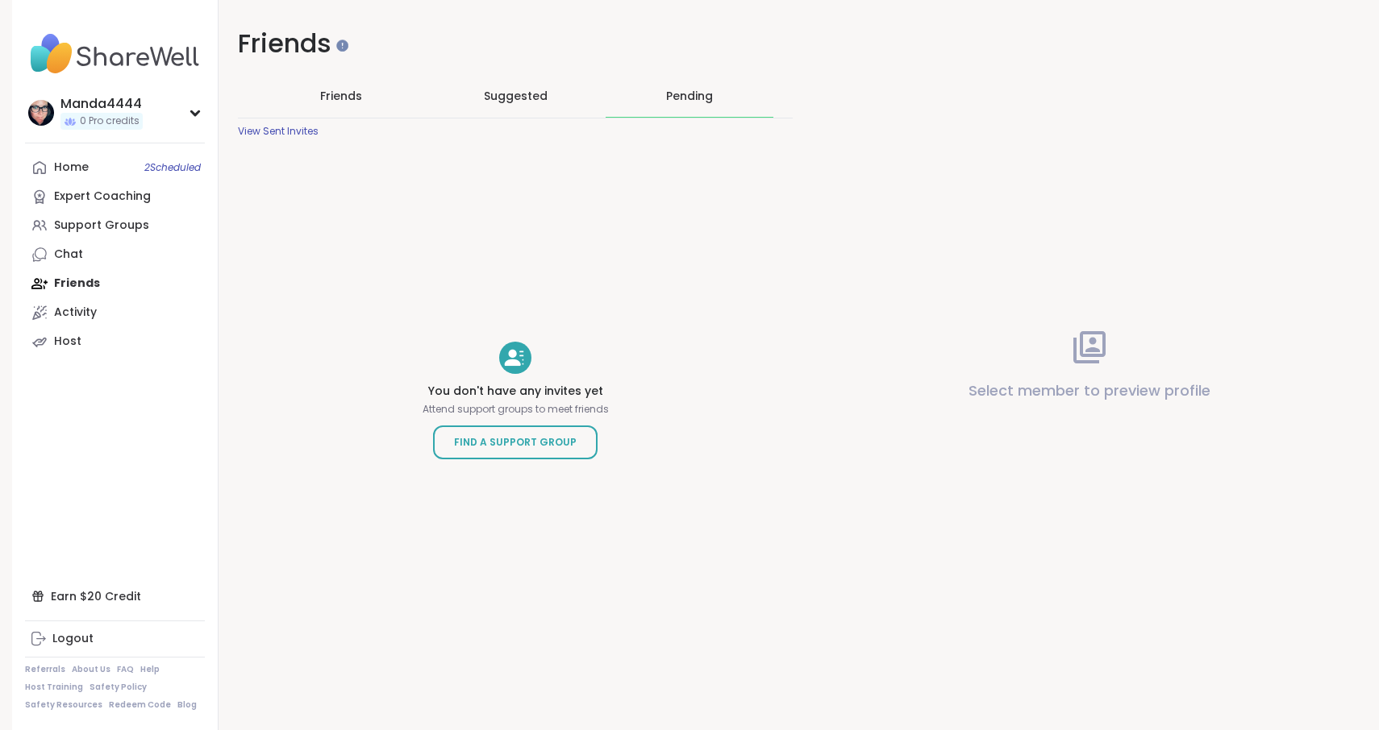
click at [513, 94] on span "Suggested" at bounding box center [516, 96] width 64 height 16
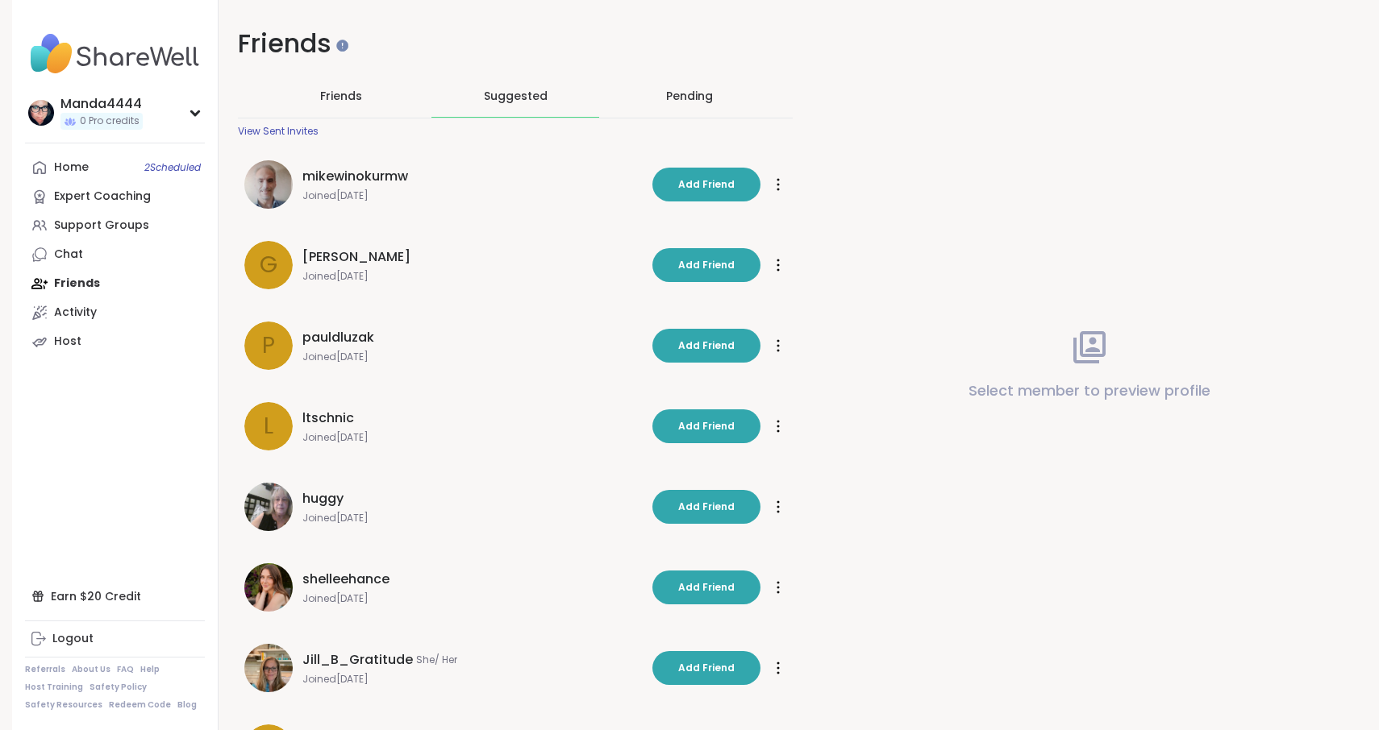
click at [296, 130] on div "View Sent Invites" at bounding box center [278, 131] width 81 height 13
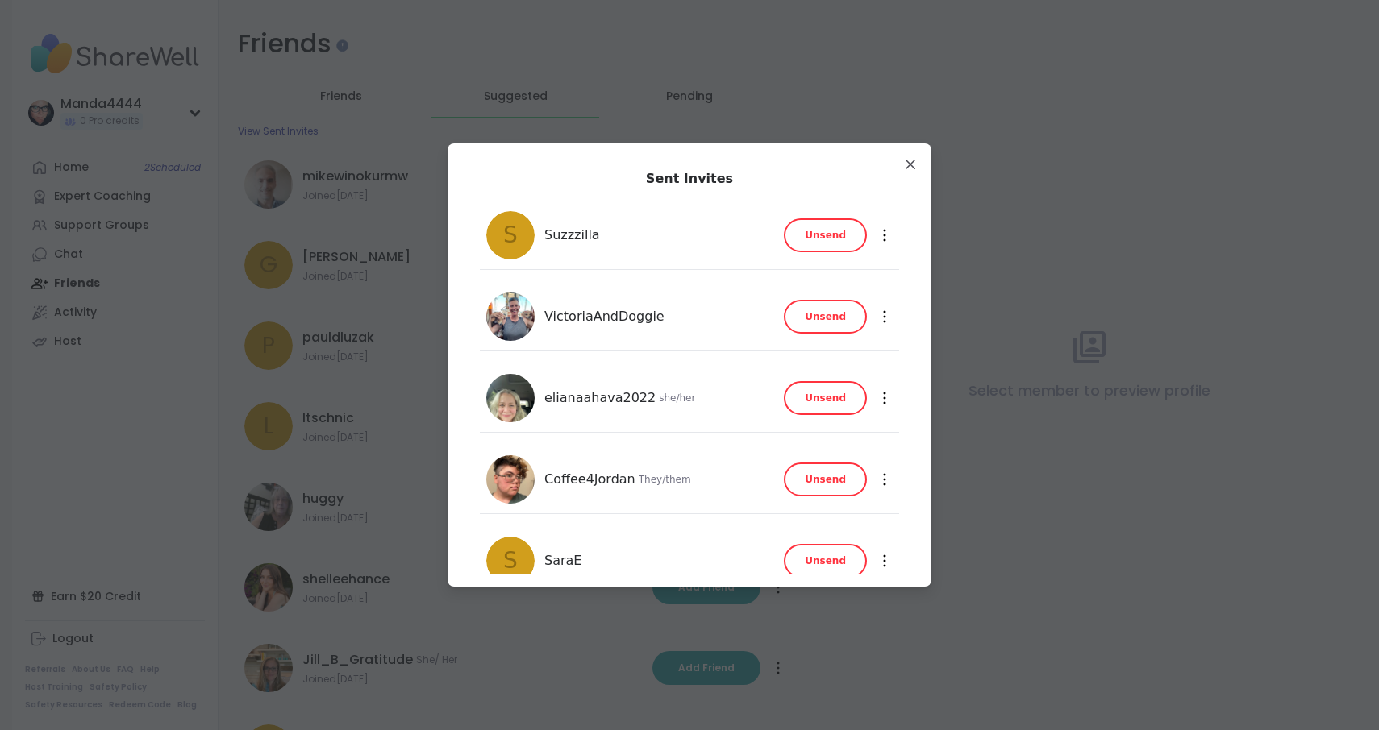
scroll to position [217, 0]
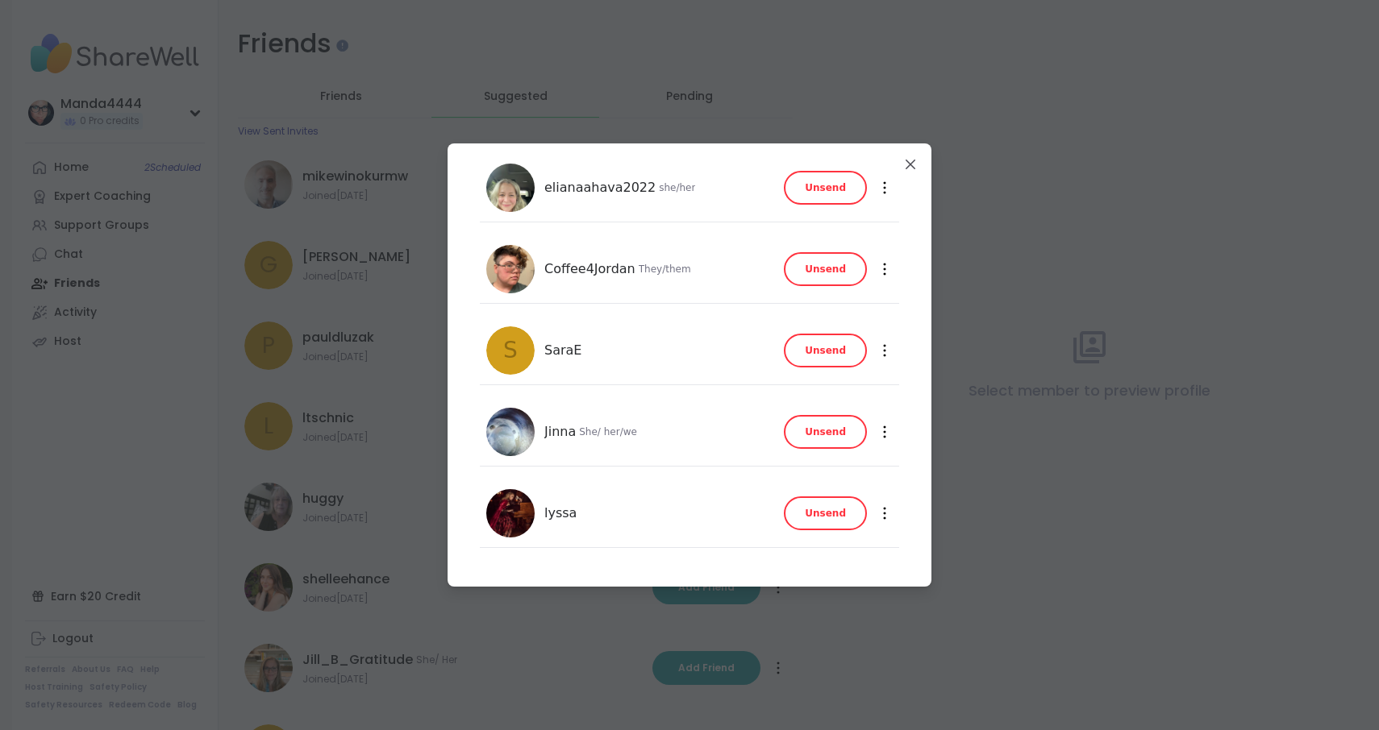
click at [884, 518] on icon at bounding box center [885, 513] width 2 height 11
click at [911, 507] on div "Sent Invites S Suzzzilla Unsend Unsend VictoriaAndDoggie Unsend Unsend elianaah…" at bounding box center [689, 257] width 458 height 634
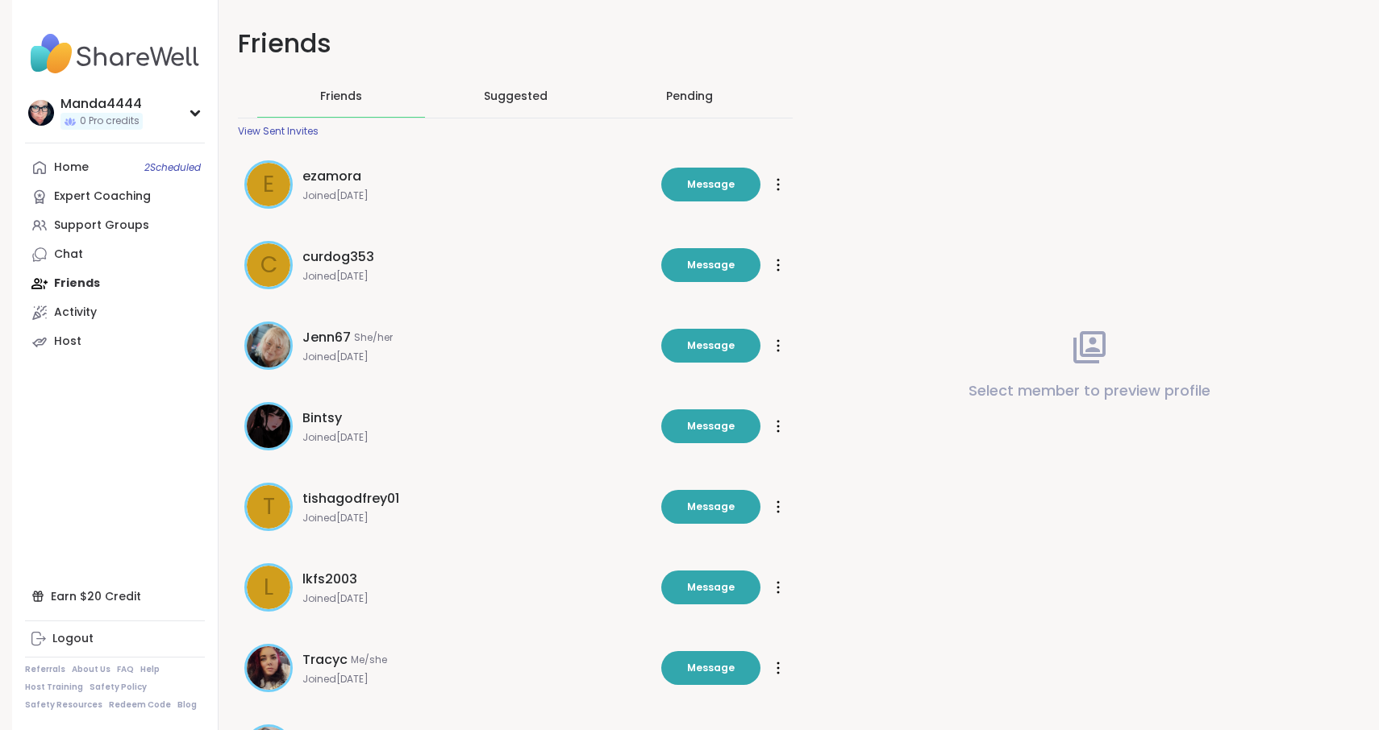
click at [106, 161] on link "Home 2 Scheduled" at bounding box center [115, 167] width 180 height 29
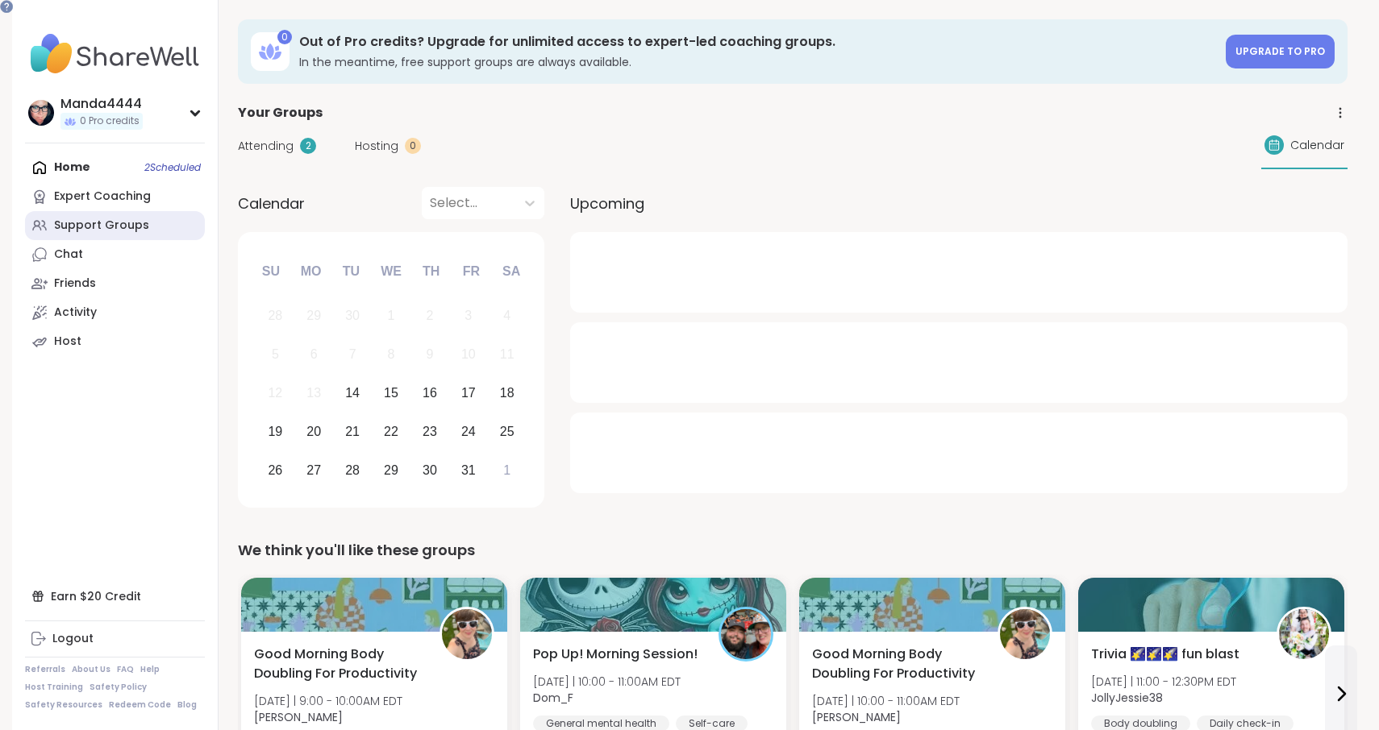
click at [98, 219] on div "Support Groups" at bounding box center [101, 226] width 95 height 16
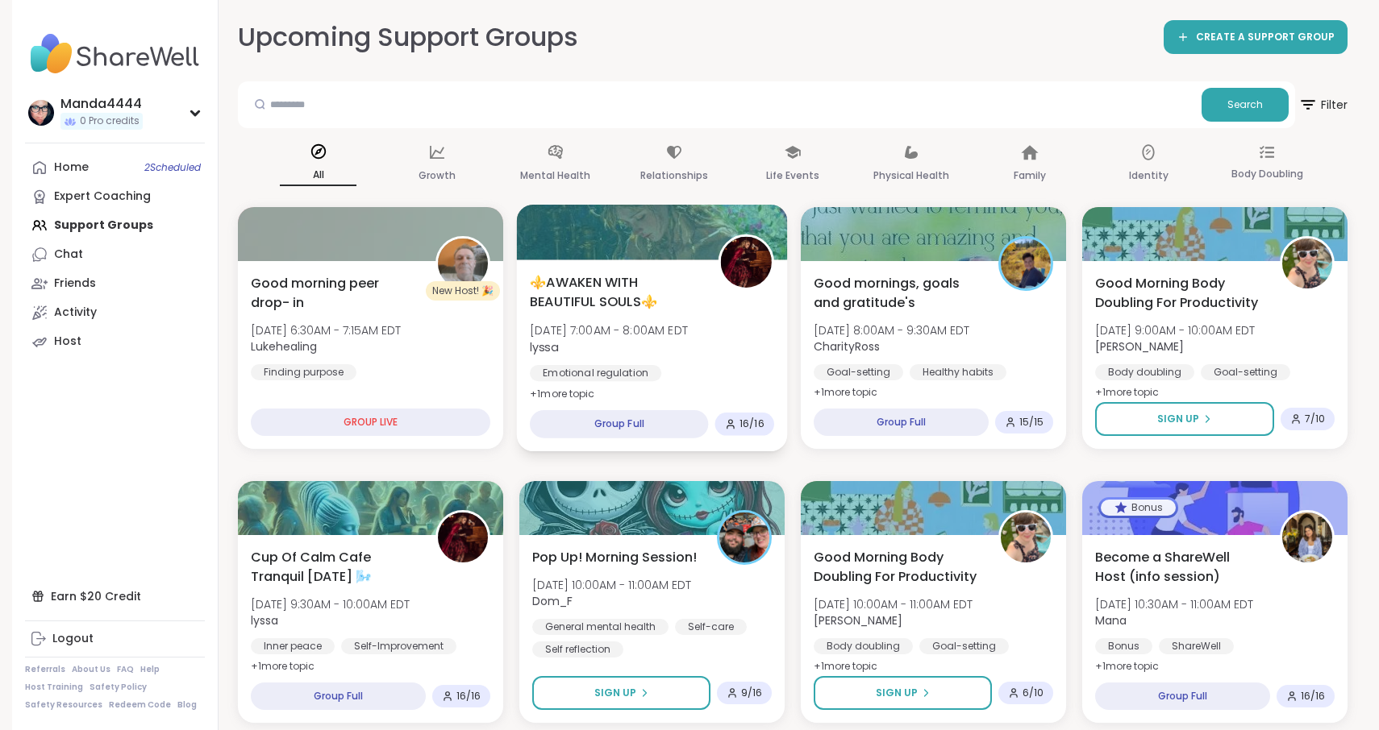
click at [667, 334] on span "[DATE] 7:00AM - 8:00AM EDT" at bounding box center [609, 330] width 158 height 16
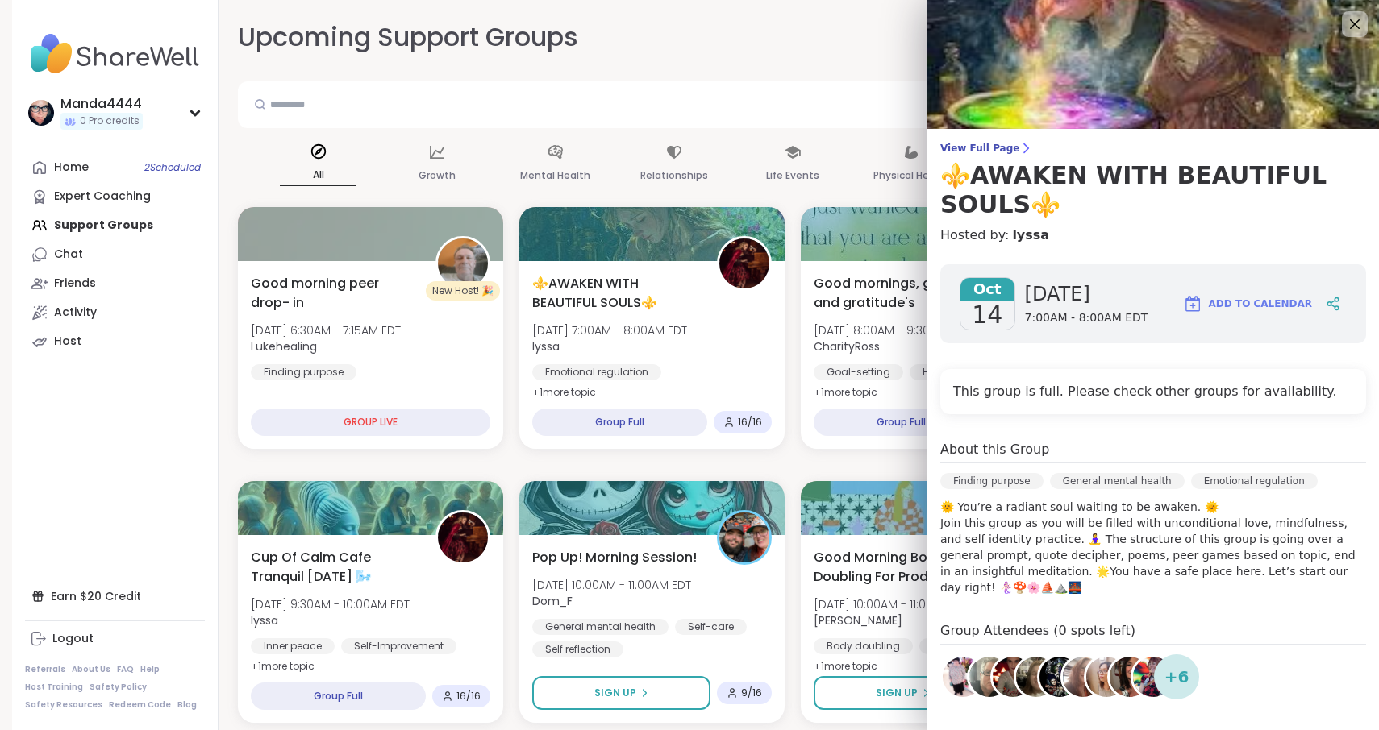
scroll to position [183, 0]
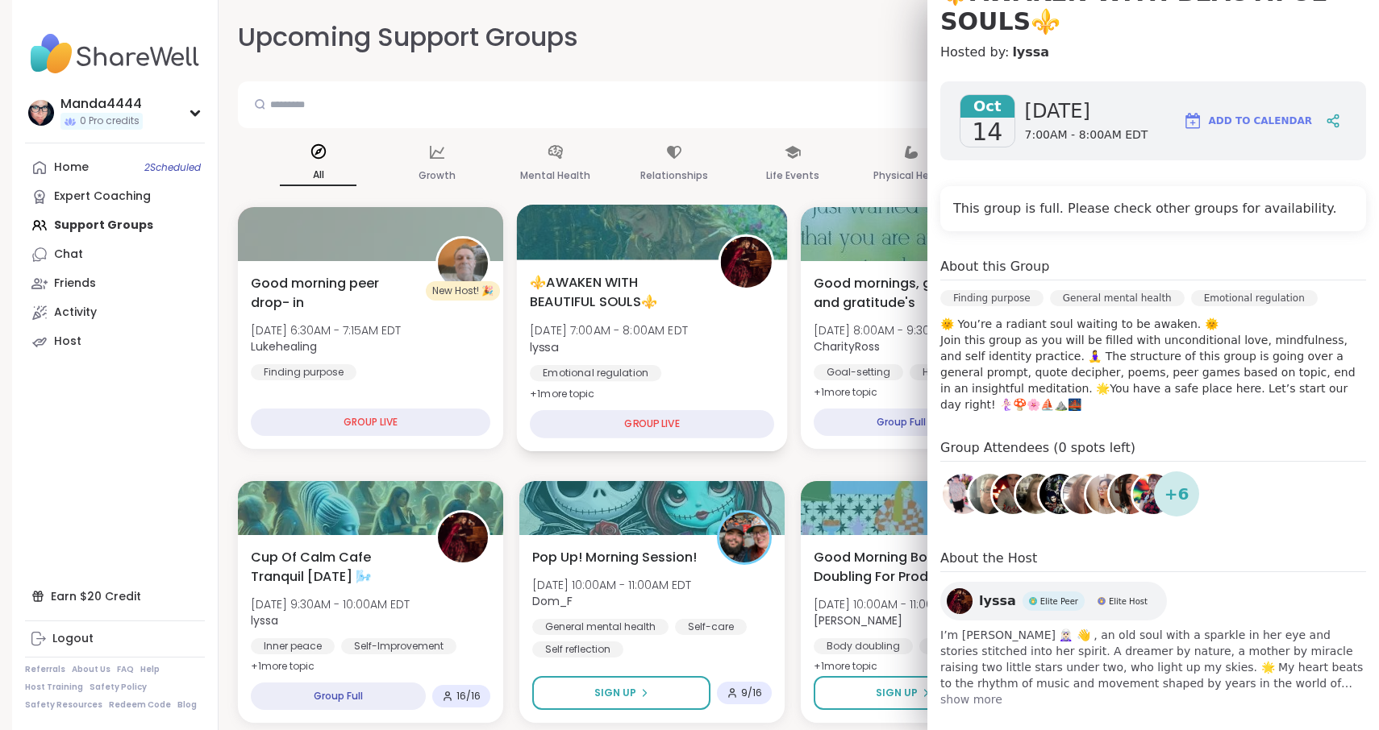
click at [709, 281] on div "⚜️AWAKEN WITH BEAUTIFUL SOULS⚜️ [DATE] 7:00AM - 8:00AM EDT lyssa Emotional regu…" at bounding box center [652, 349] width 244 height 155
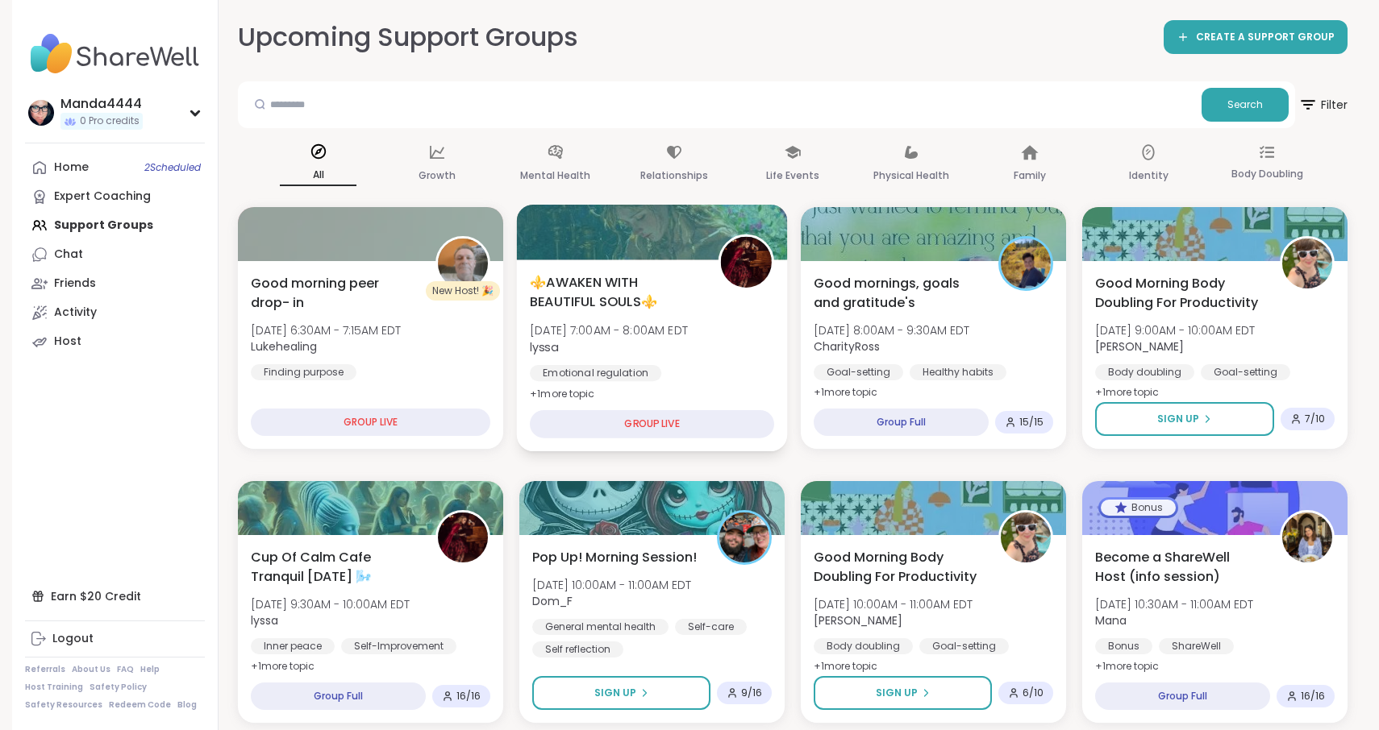
click at [709, 281] on div "⚜️AWAKEN WITH BEAUTIFUL SOULS⚜️ [DATE] 7:00AM - 8:00AM EDT lyssa Emotional regu…" at bounding box center [652, 349] width 244 height 155
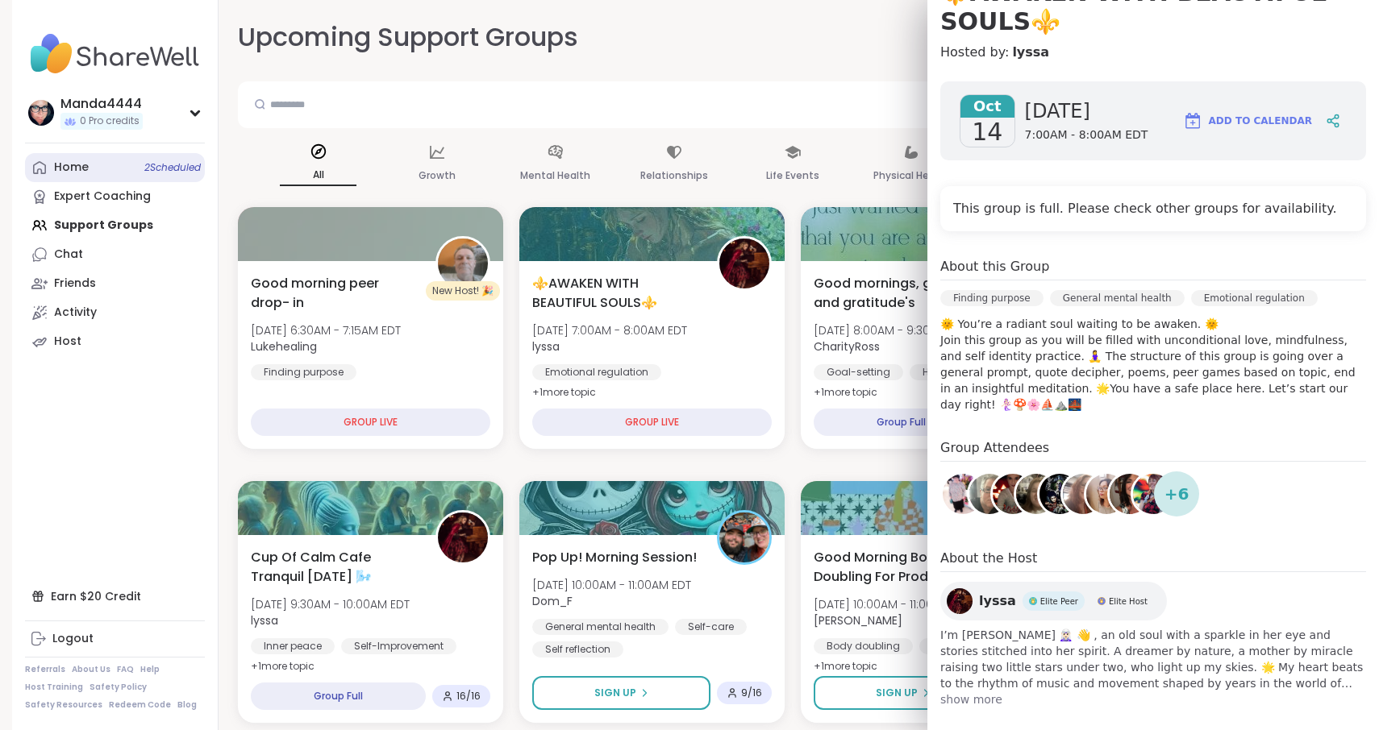
click at [66, 173] on div "Home 2 Scheduled" at bounding box center [71, 168] width 35 height 16
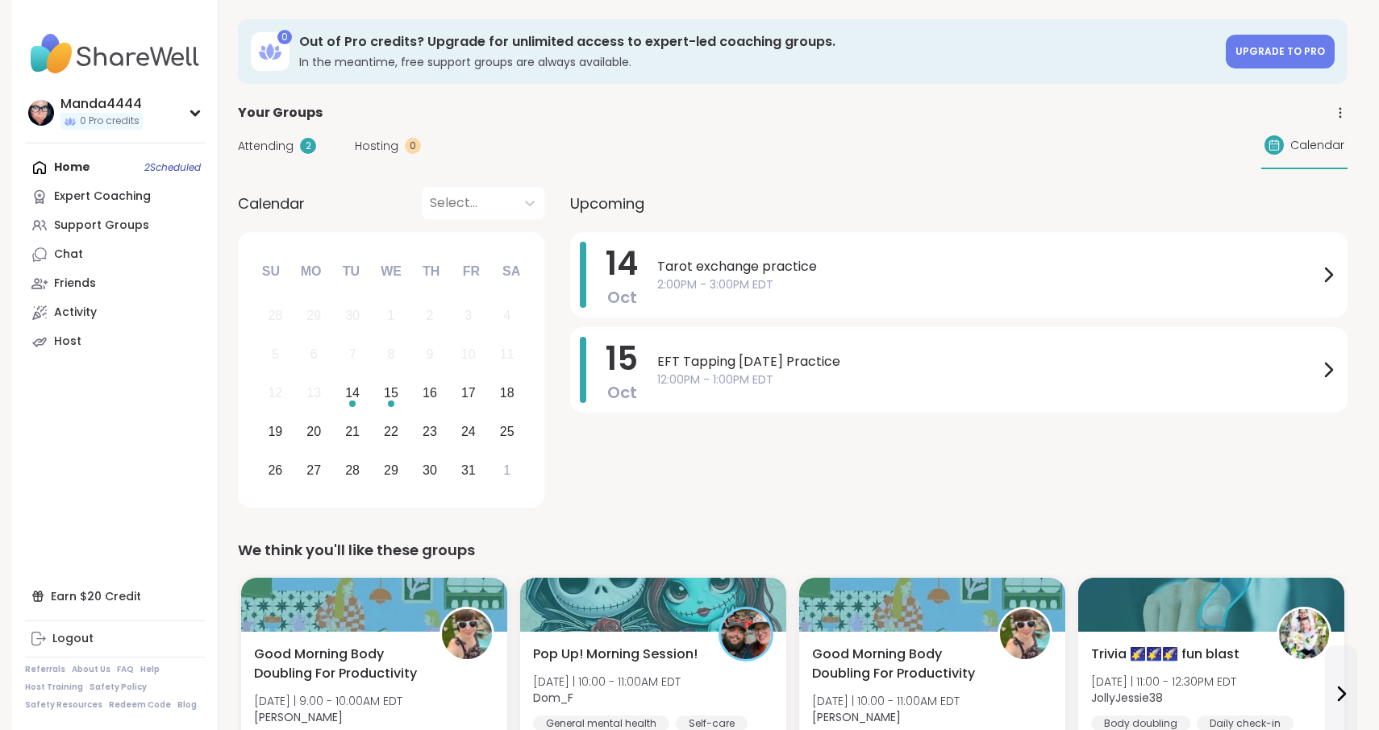
click at [289, 149] on span "Attending" at bounding box center [266, 146] width 56 height 17
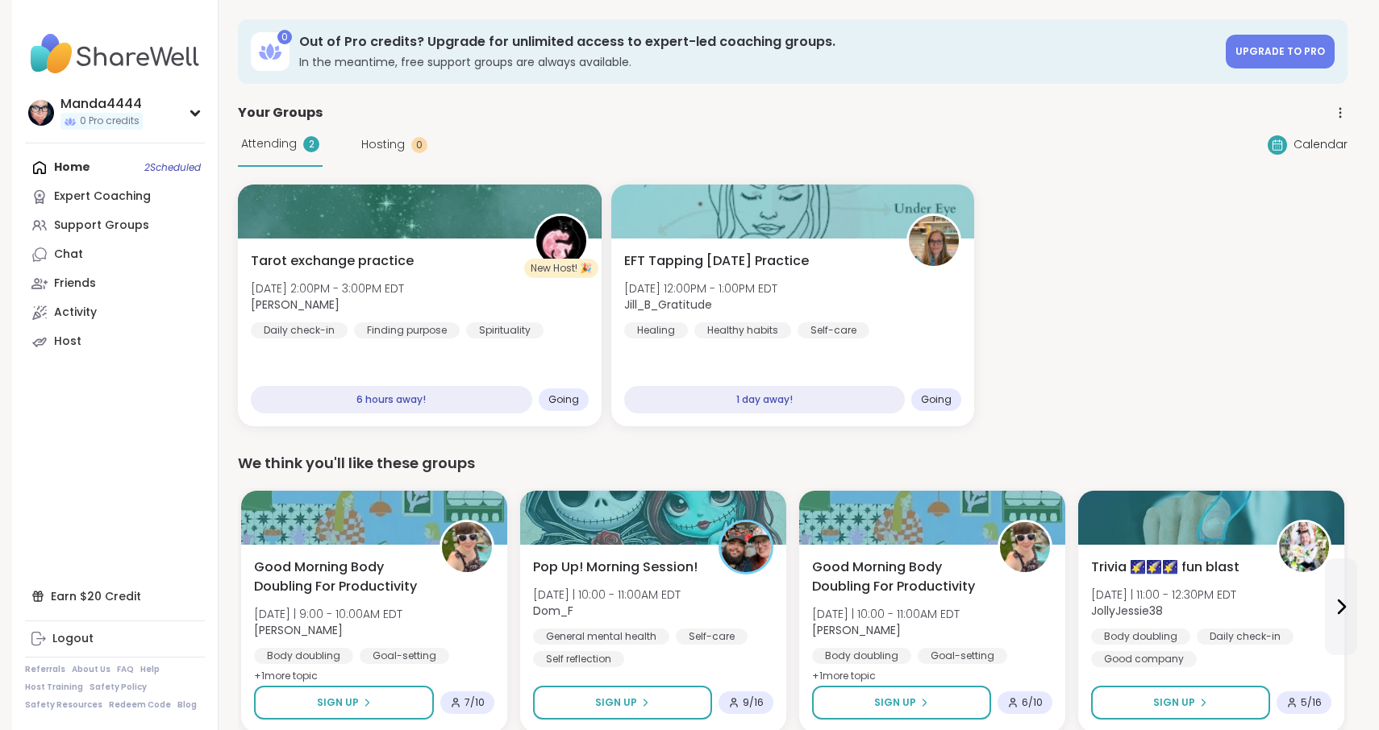
click at [75, 169] on div "Home 2 Scheduled Expert Coaching Support Groups Chat Friends Activity Host" at bounding box center [115, 254] width 180 height 203
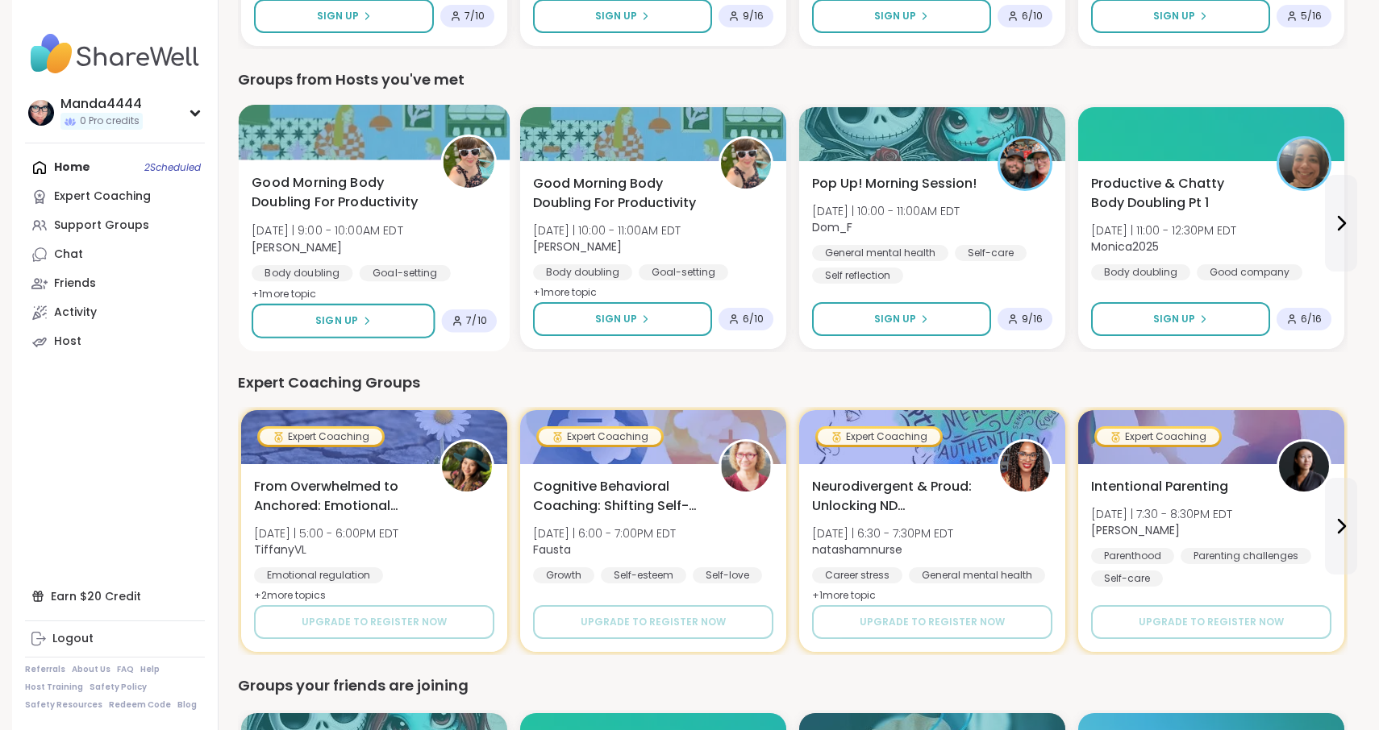
scroll to position [705, 0]
